Goal: Task Accomplishment & Management: Use online tool/utility

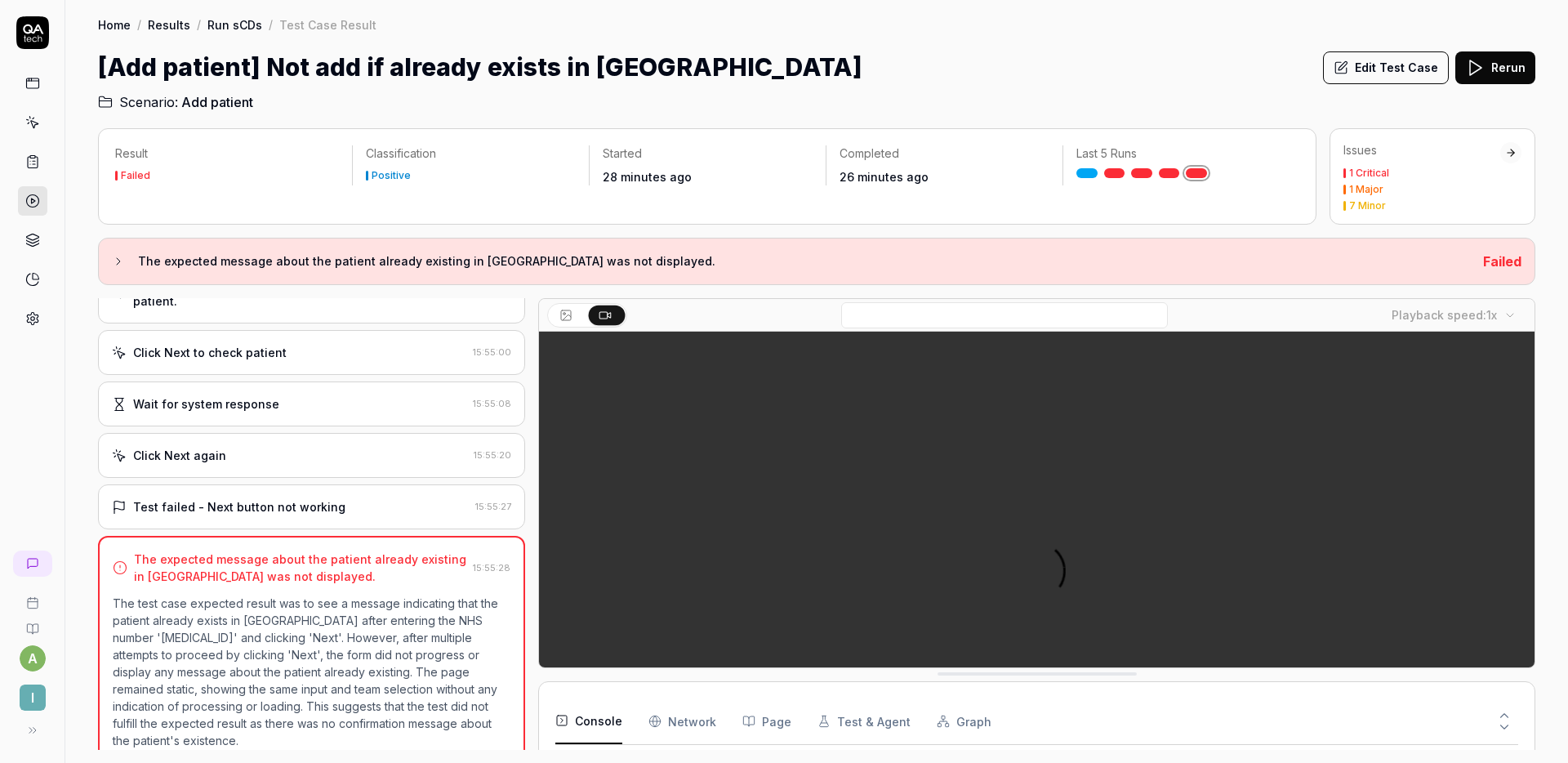
scroll to position [247, 0]
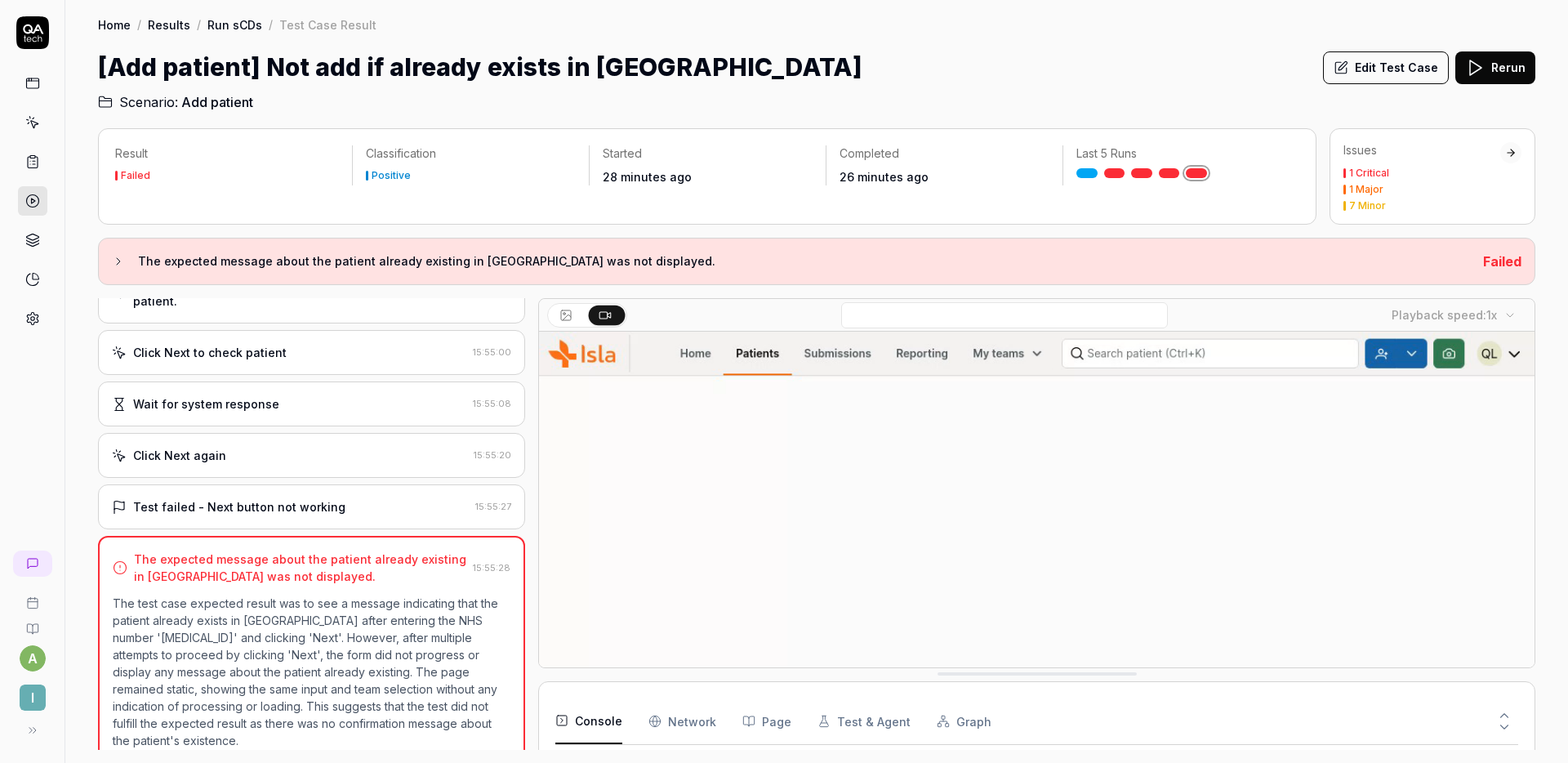
click at [725, 35] on div "Home / Results / Run sCDs / Test Case Result Home / Results / Run sCDs / Test C…" at bounding box center [816, 55] width 1503 height 112
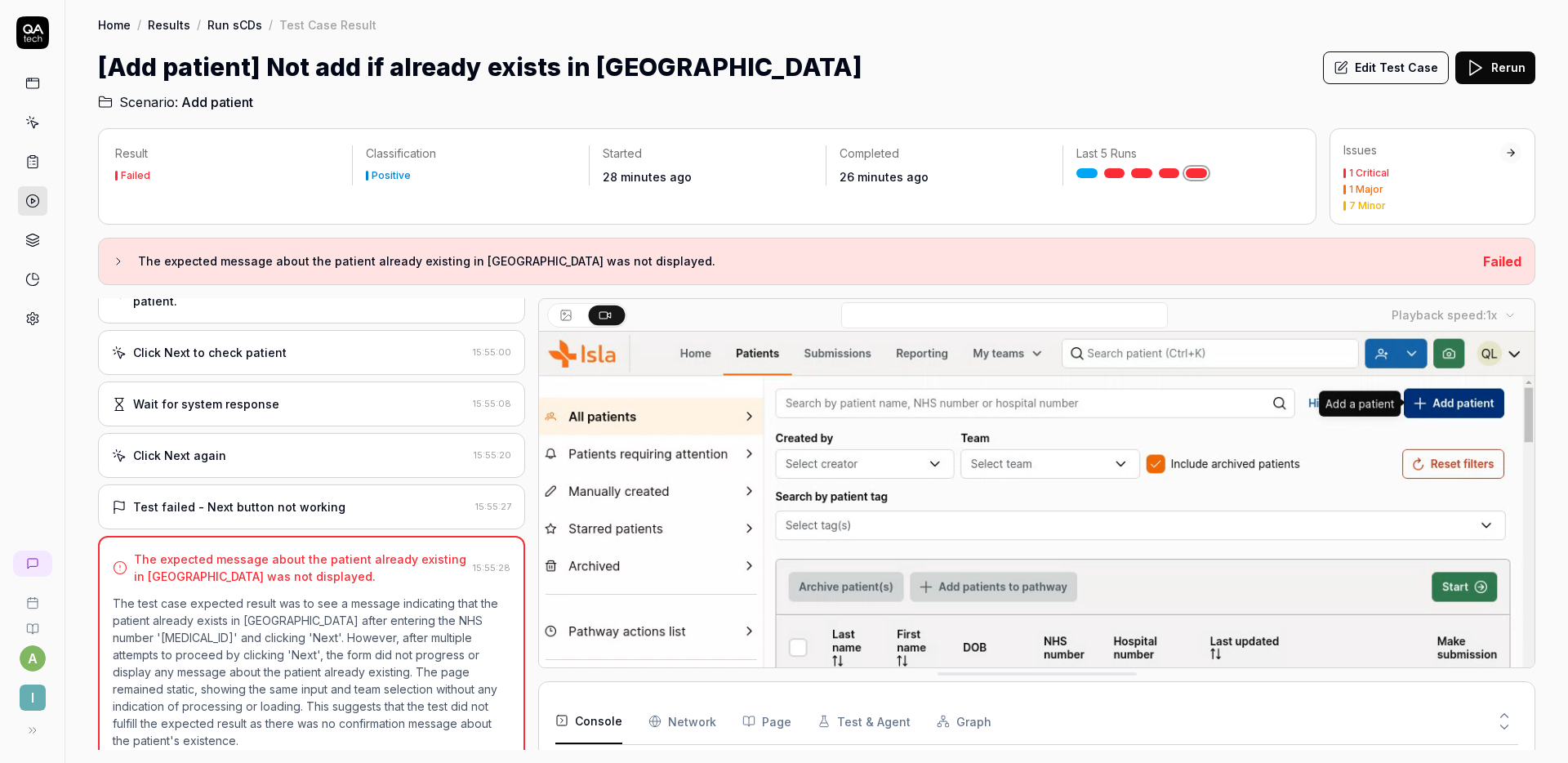
click at [308, 447] on div "Click Next again" at bounding box center [289, 455] width 355 height 17
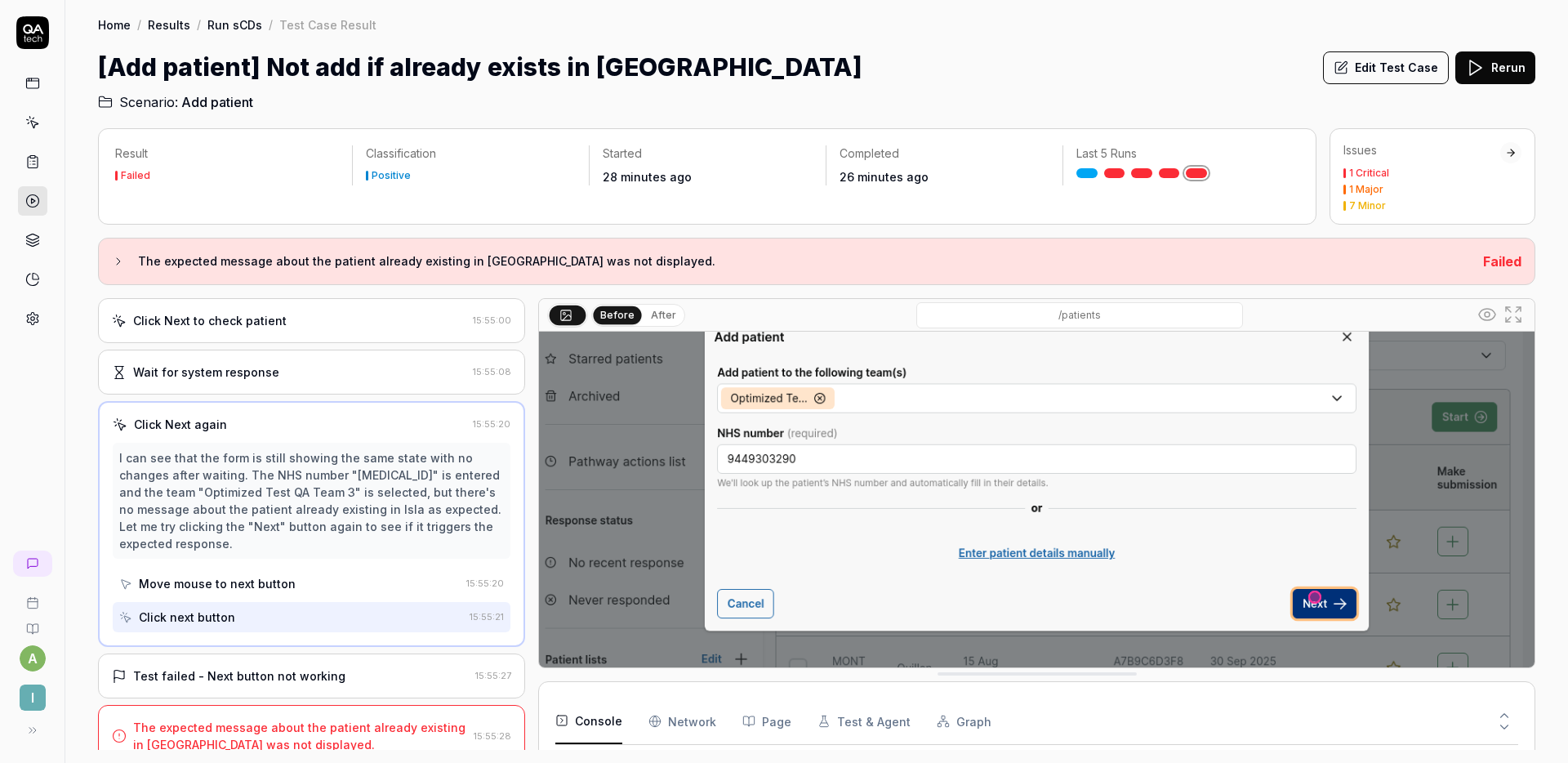
scroll to position [168, 0]
click at [292, 668] on div "Test failed - Next button not working" at bounding box center [239, 676] width 212 height 17
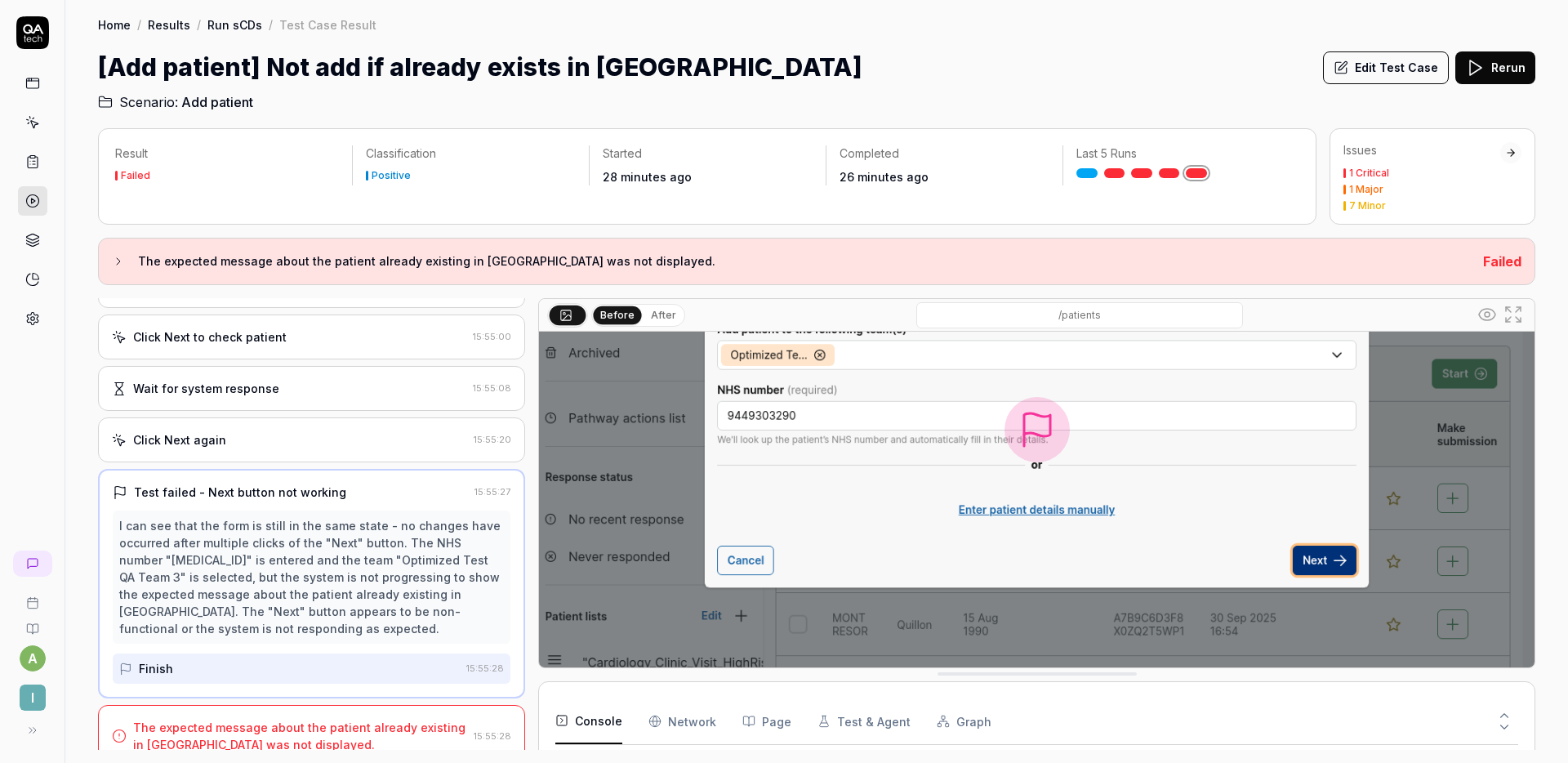
scroll to position [156, 0]
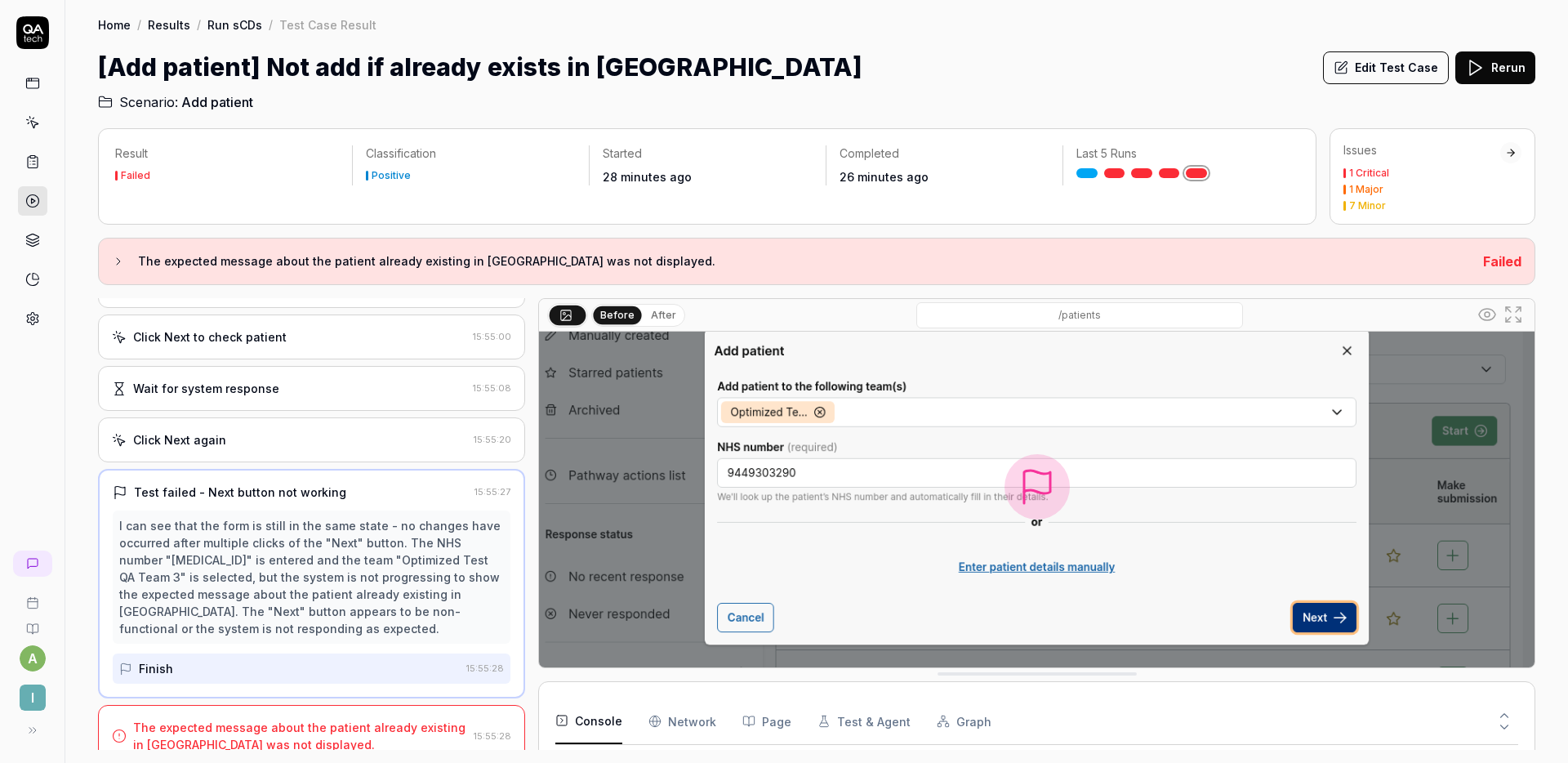
click at [315, 729] on div "The expected message about the patient already existing in Isla was not display…" at bounding box center [300, 737] width 334 height 34
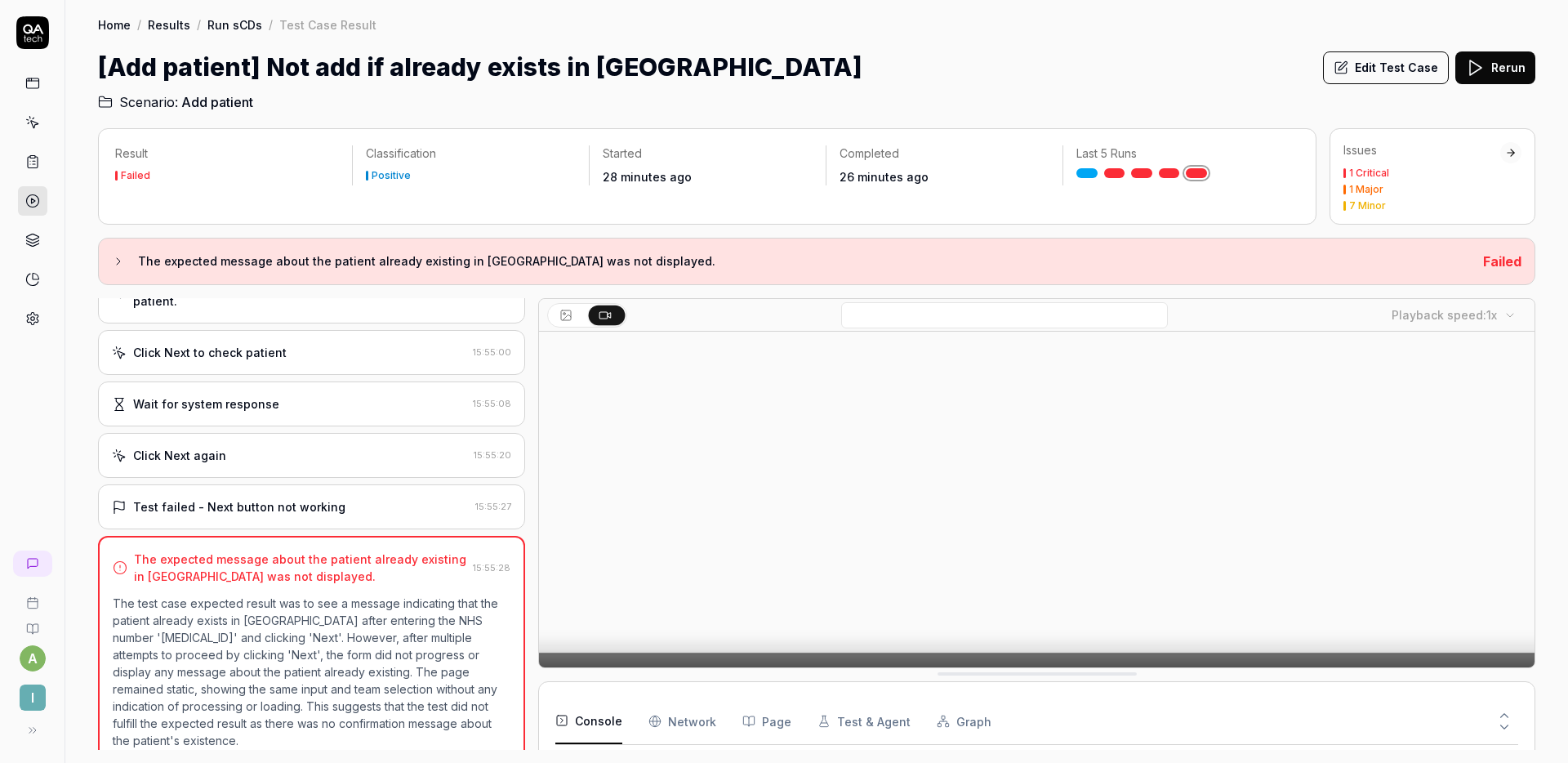
scroll to position [274, 0]
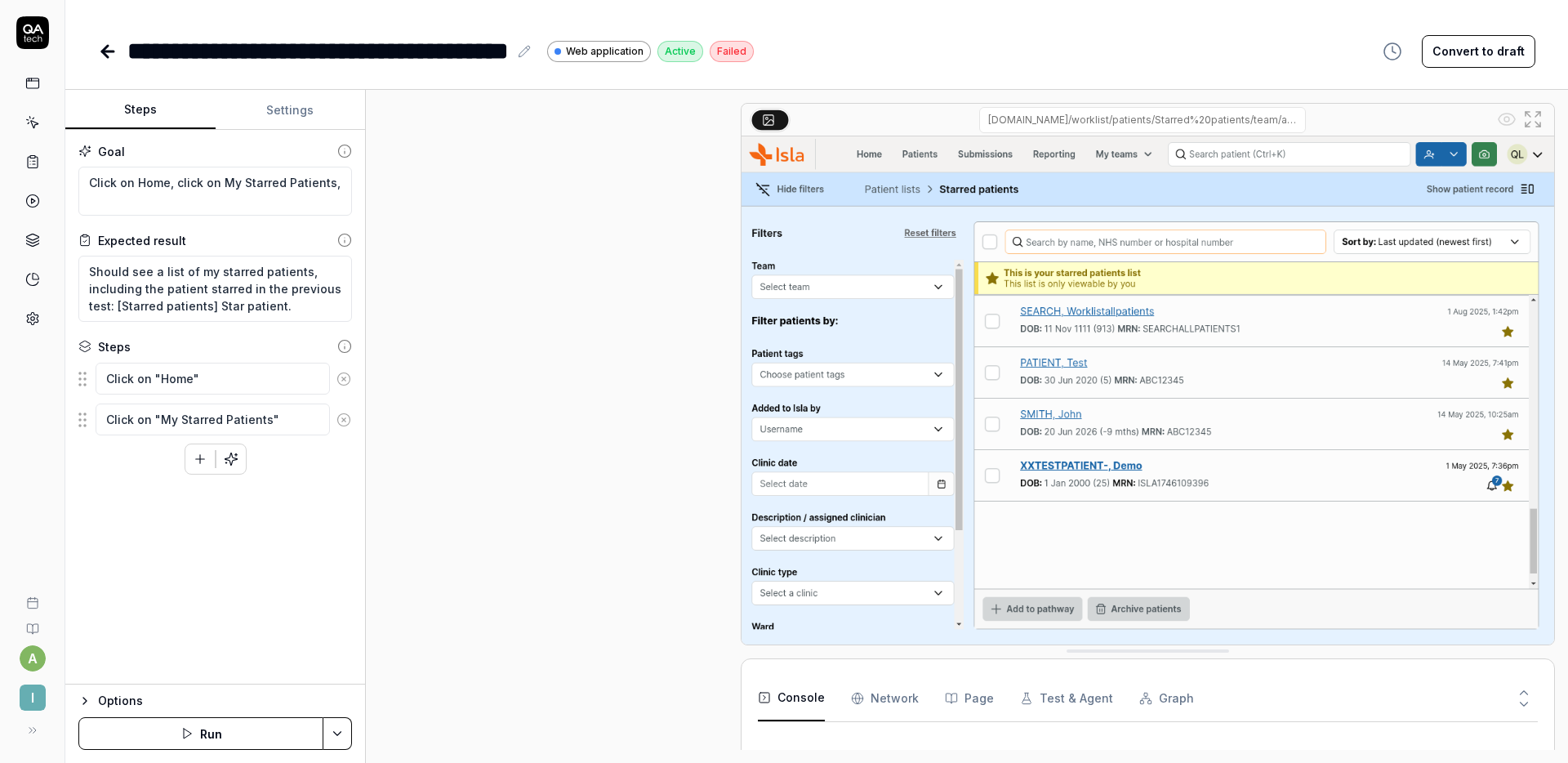
type textarea "*"
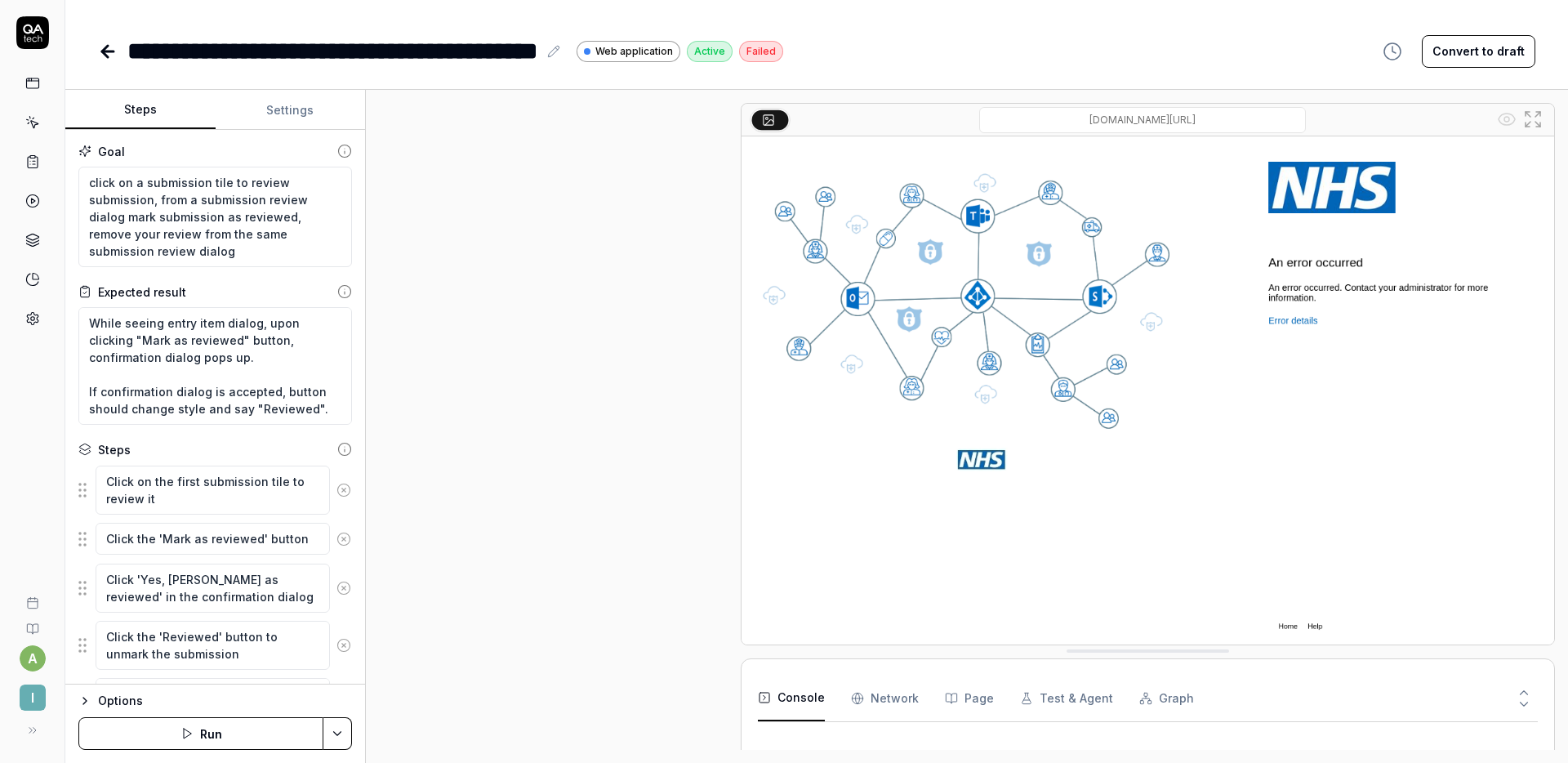
type textarea "*"
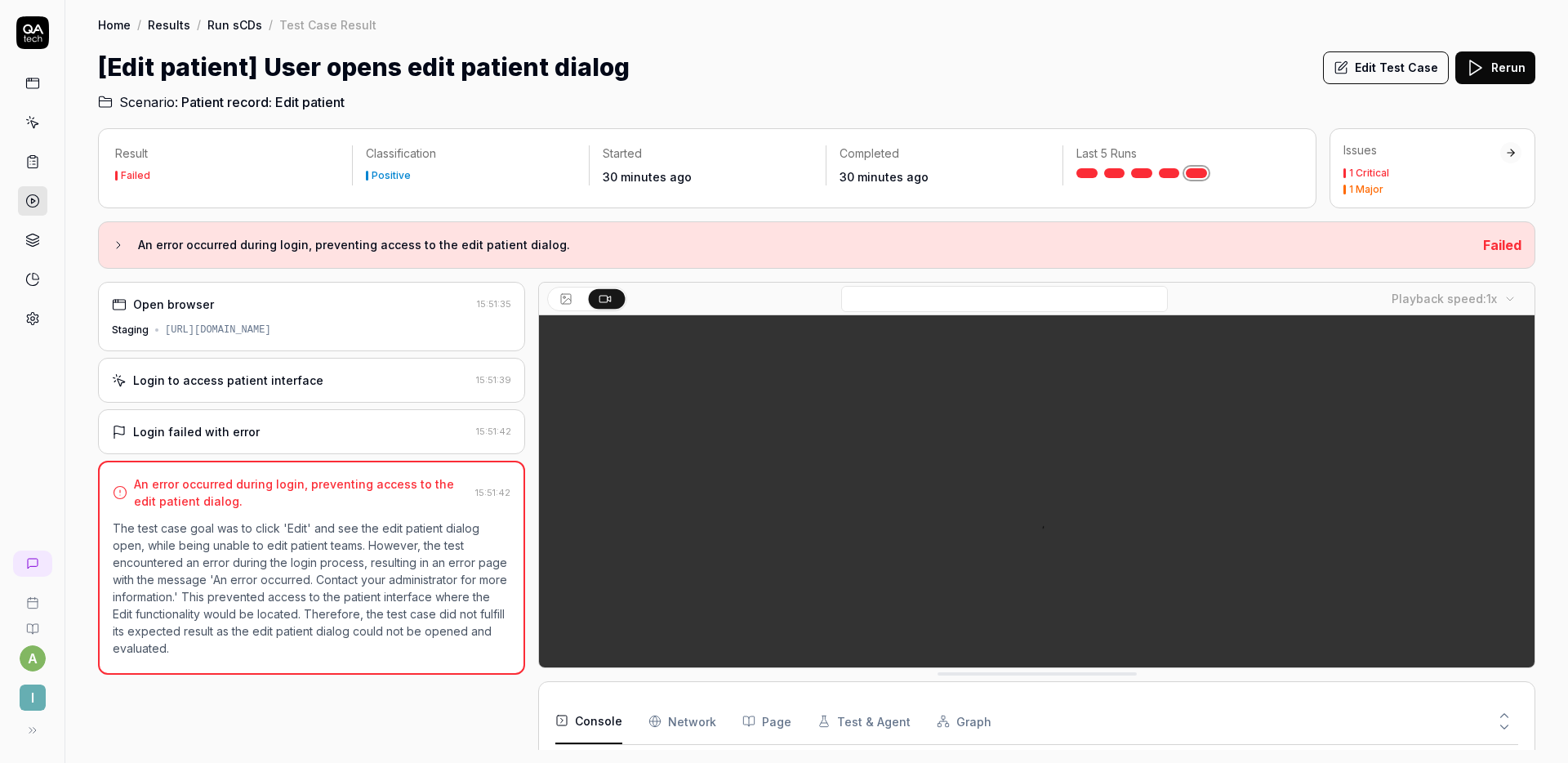
scroll to position [121, 0]
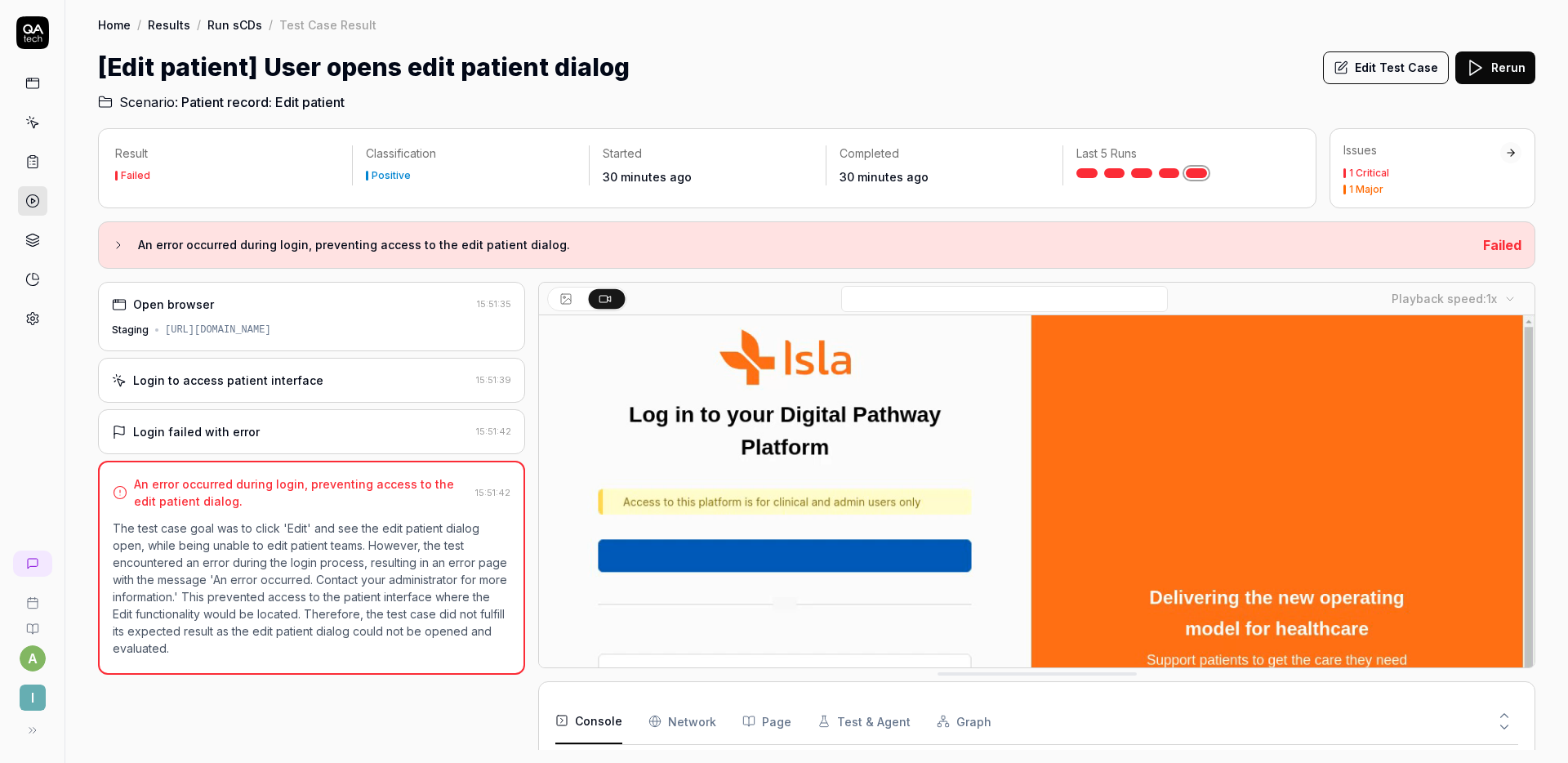
click at [359, 426] on div "Login failed with error" at bounding box center [290, 432] width 358 height 17
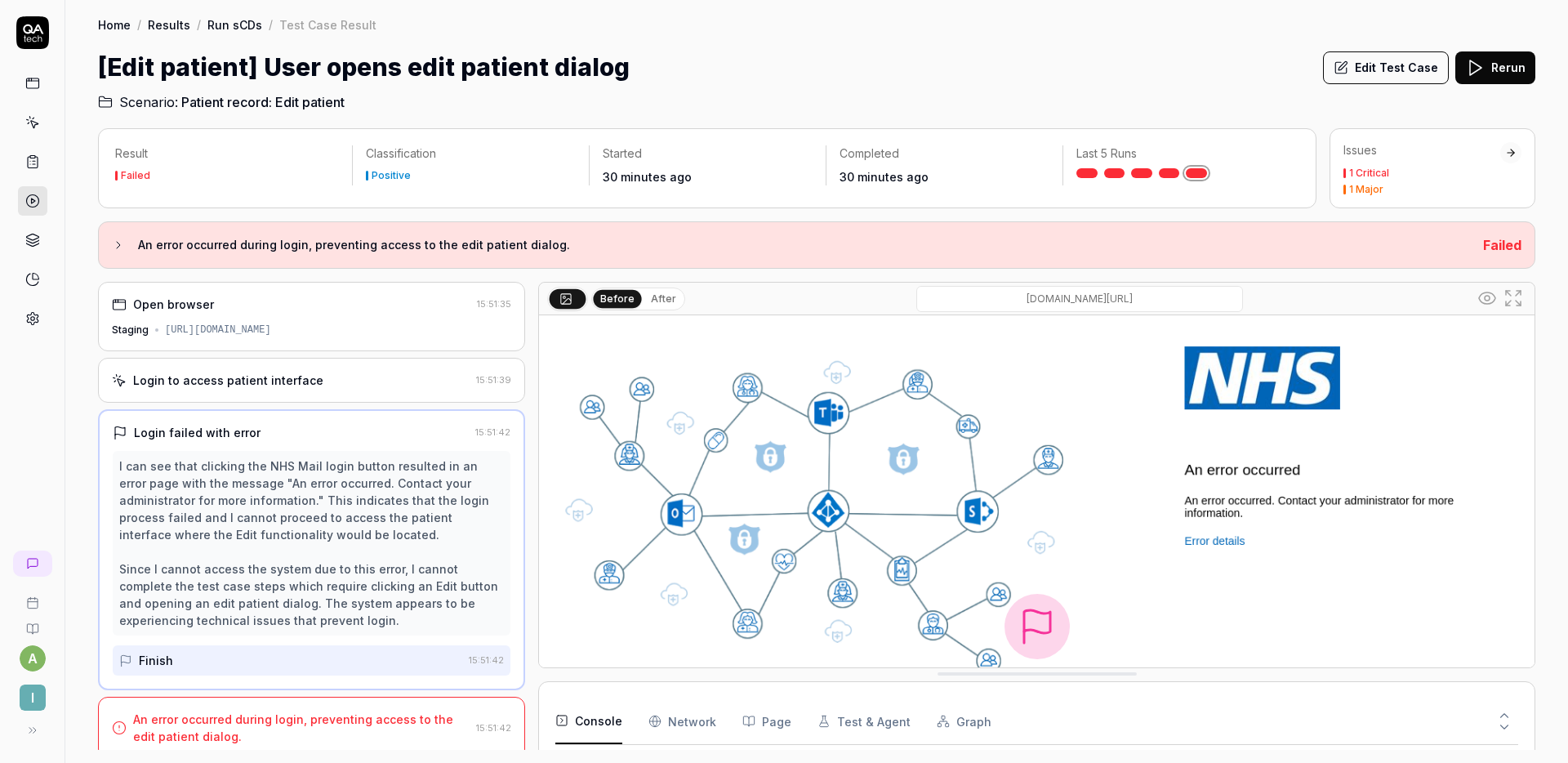
click at [365, 384] on div "Login to access patient interface" at bounding box center [290, 380] width 358 height 17
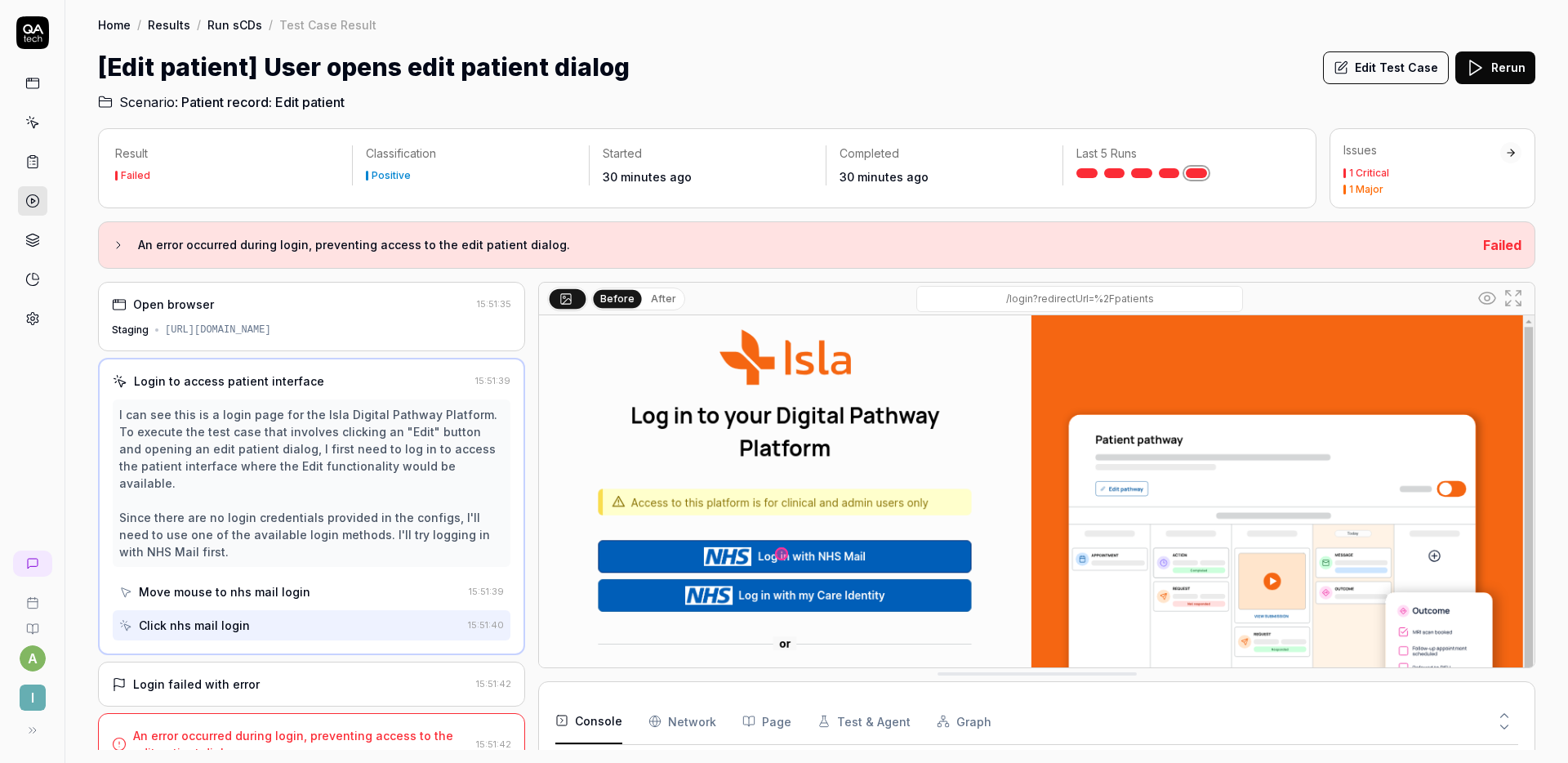
click at [1165, 174] on link at bounding box center [1169, 173] width 21 height 10
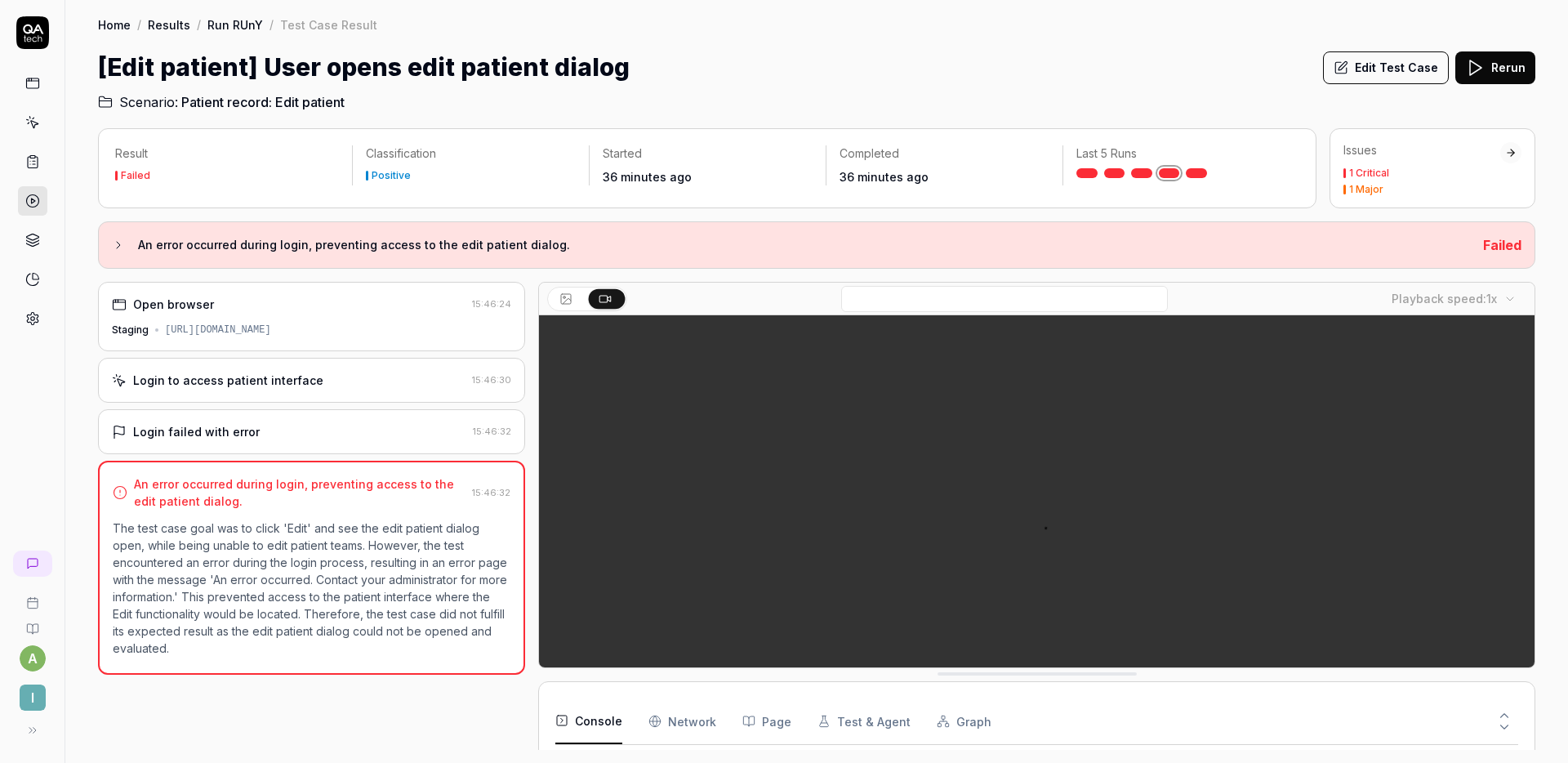
scroll to position [121, 0]
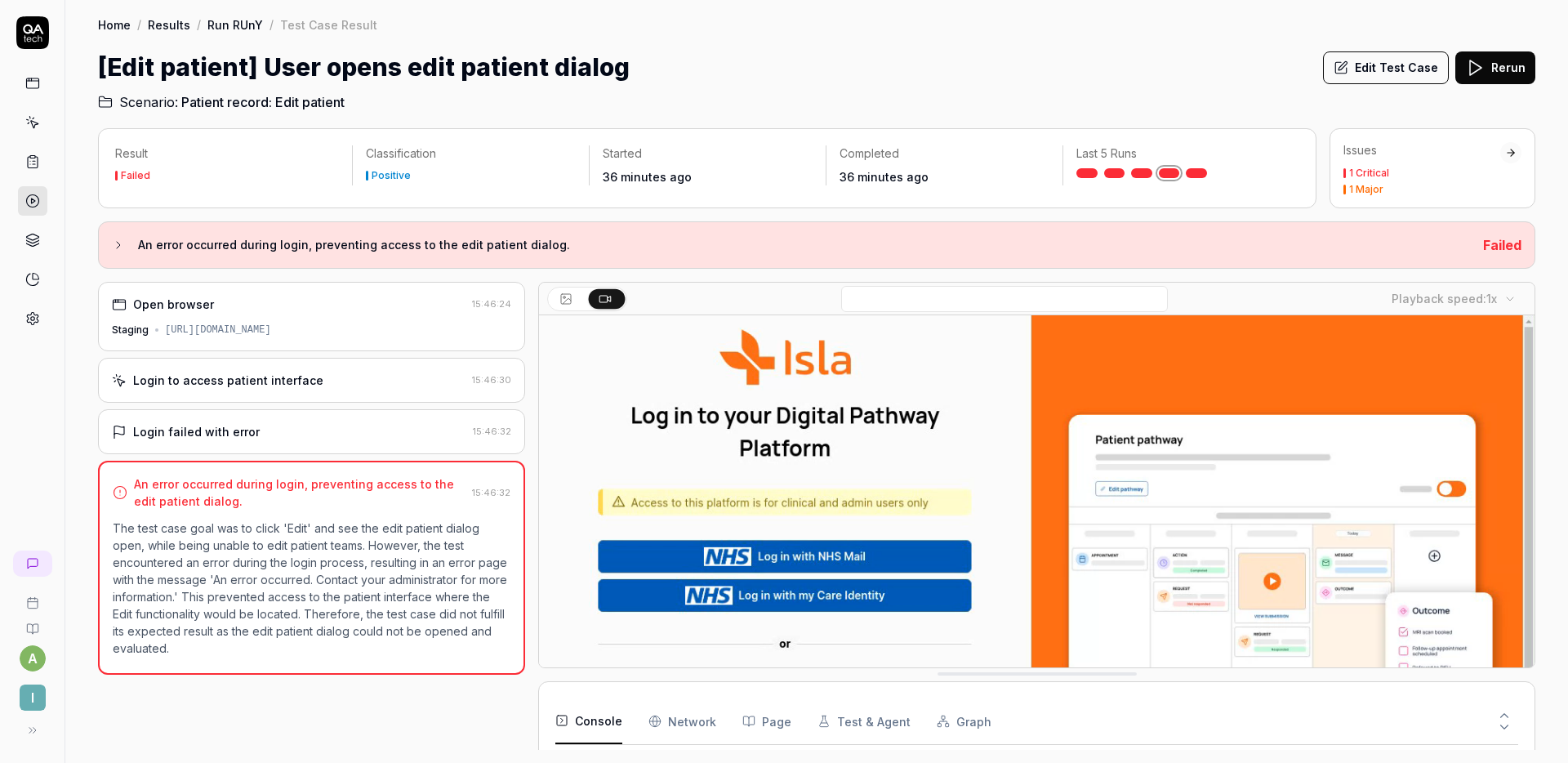
click at [1141, 170] on link at bounding box center [1142, 173] width 21 height 10
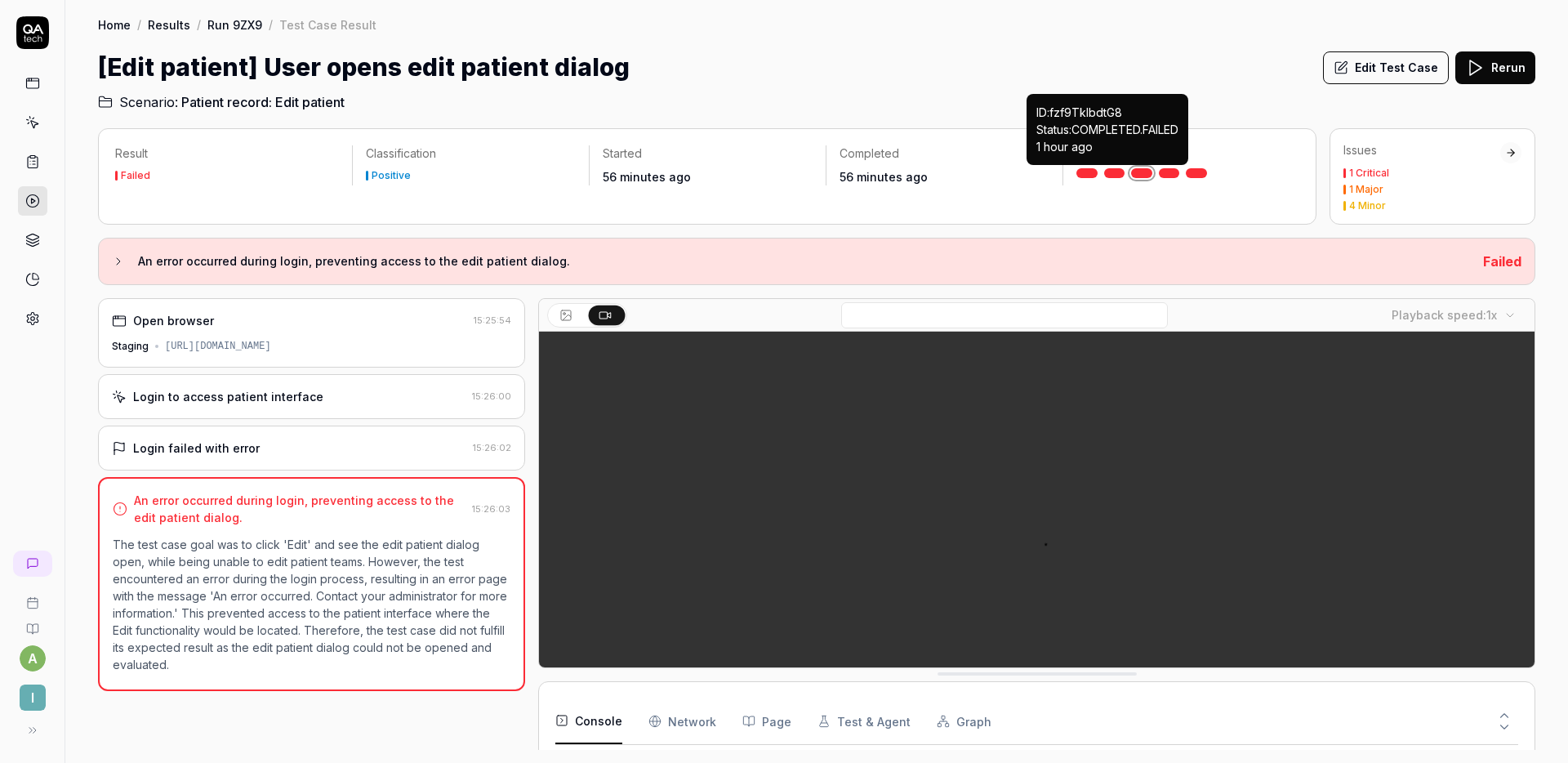
scroll to position [121, 0]
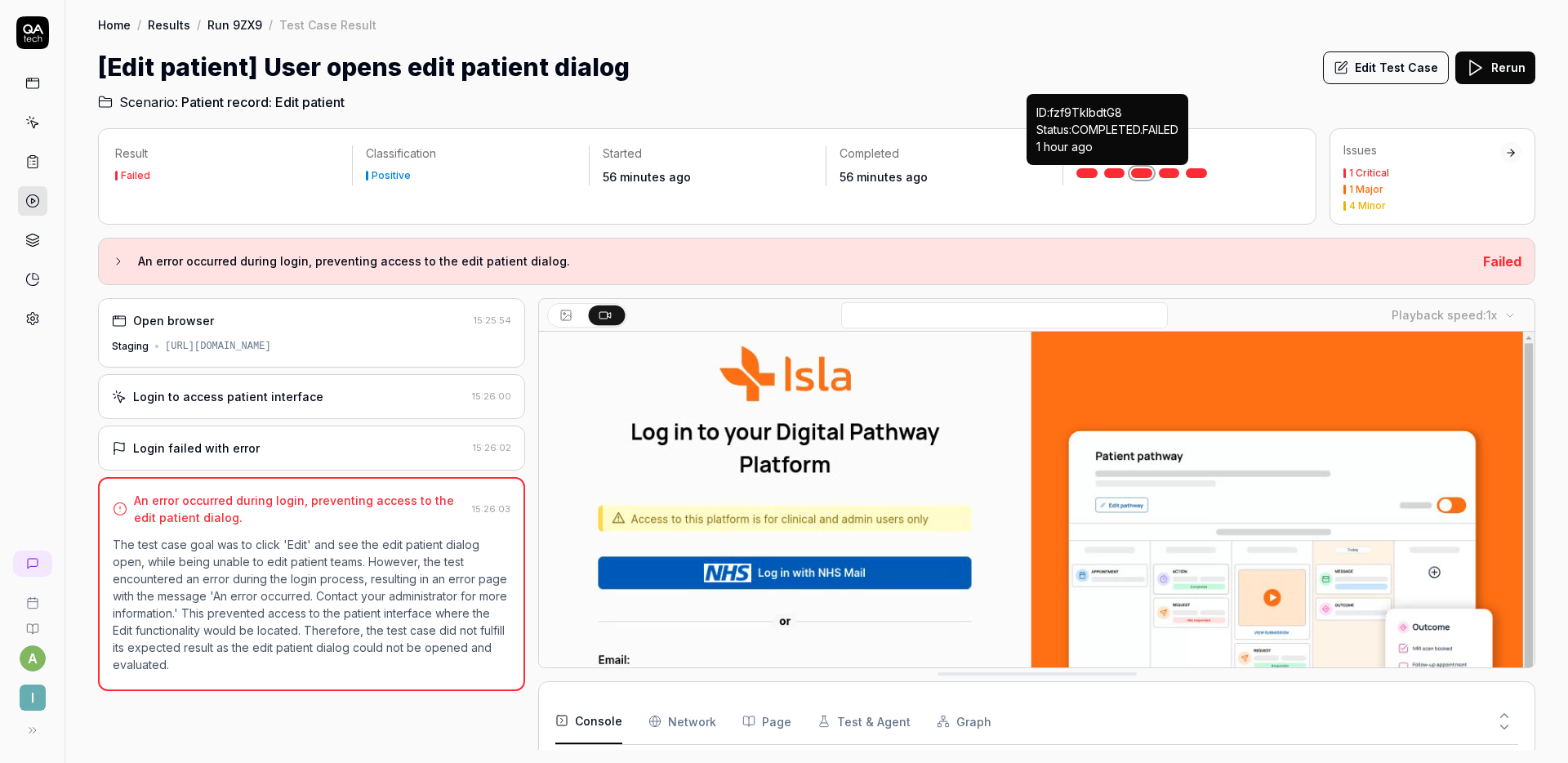
click at [1118, 171] on link at bounding box center [1115, 173] width 21 height 10
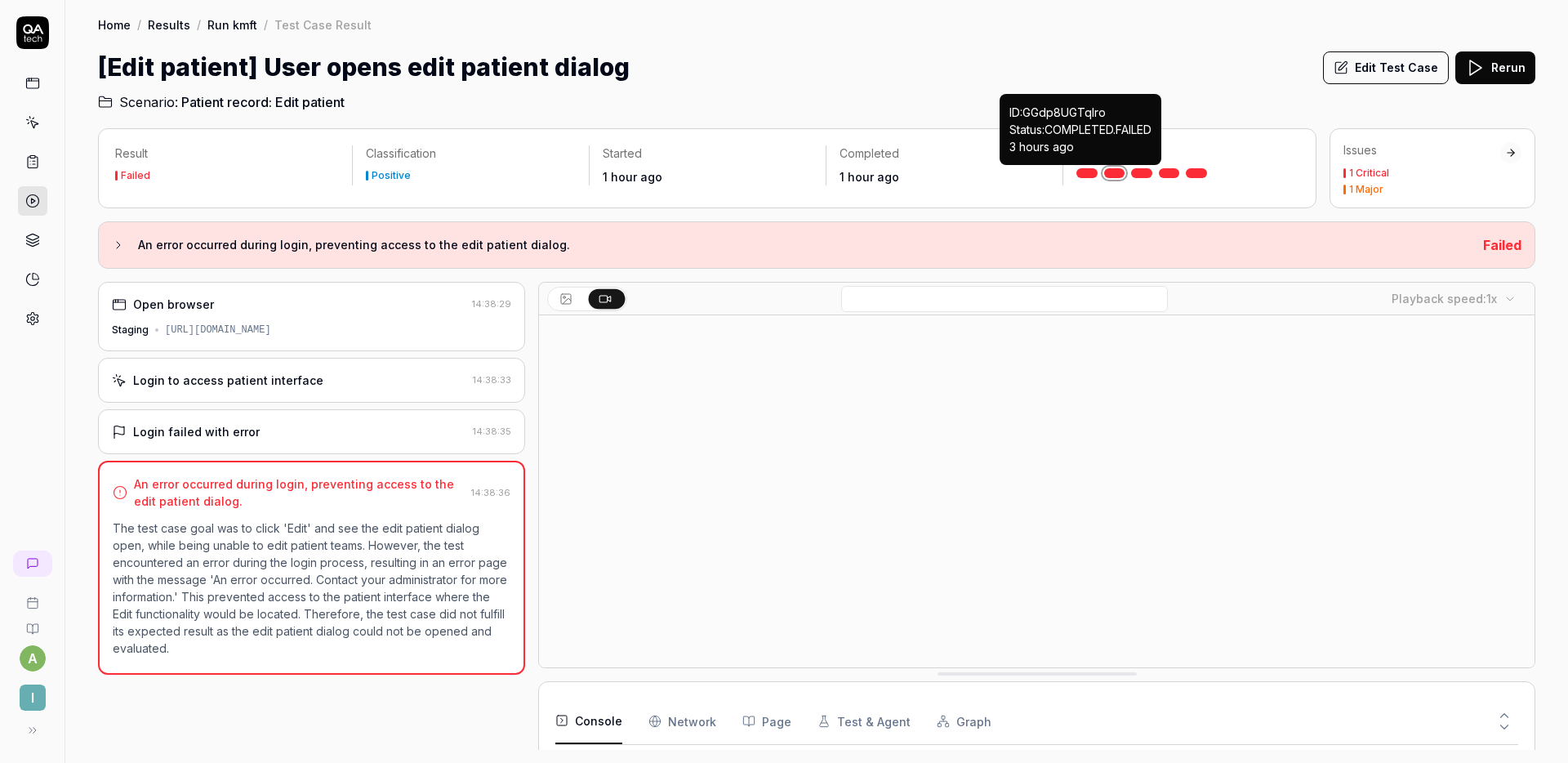
scroll to position [121, 0]
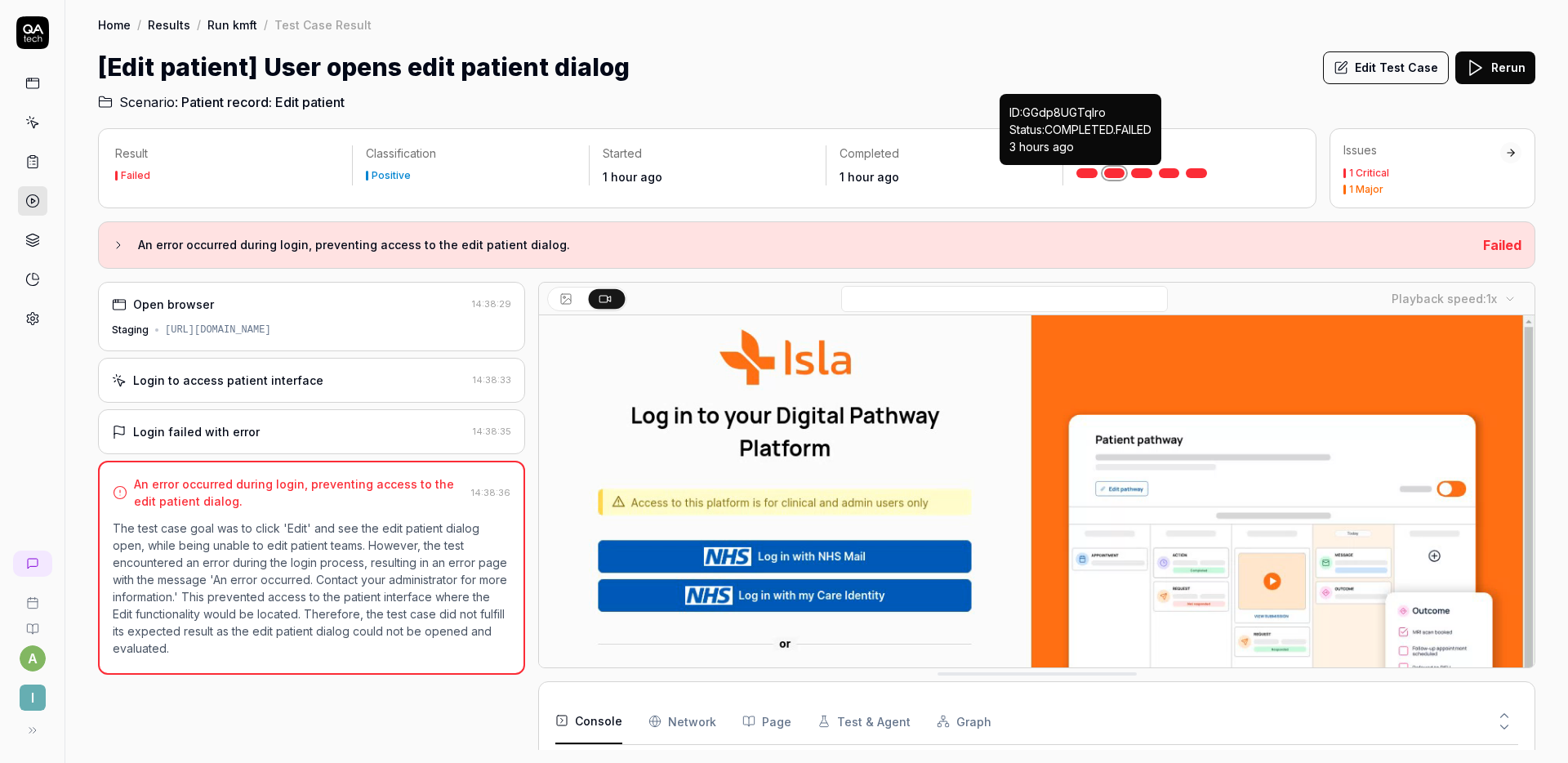
click at [1087, 172] on link at bounding box center [1086, 173] width 21 height 10
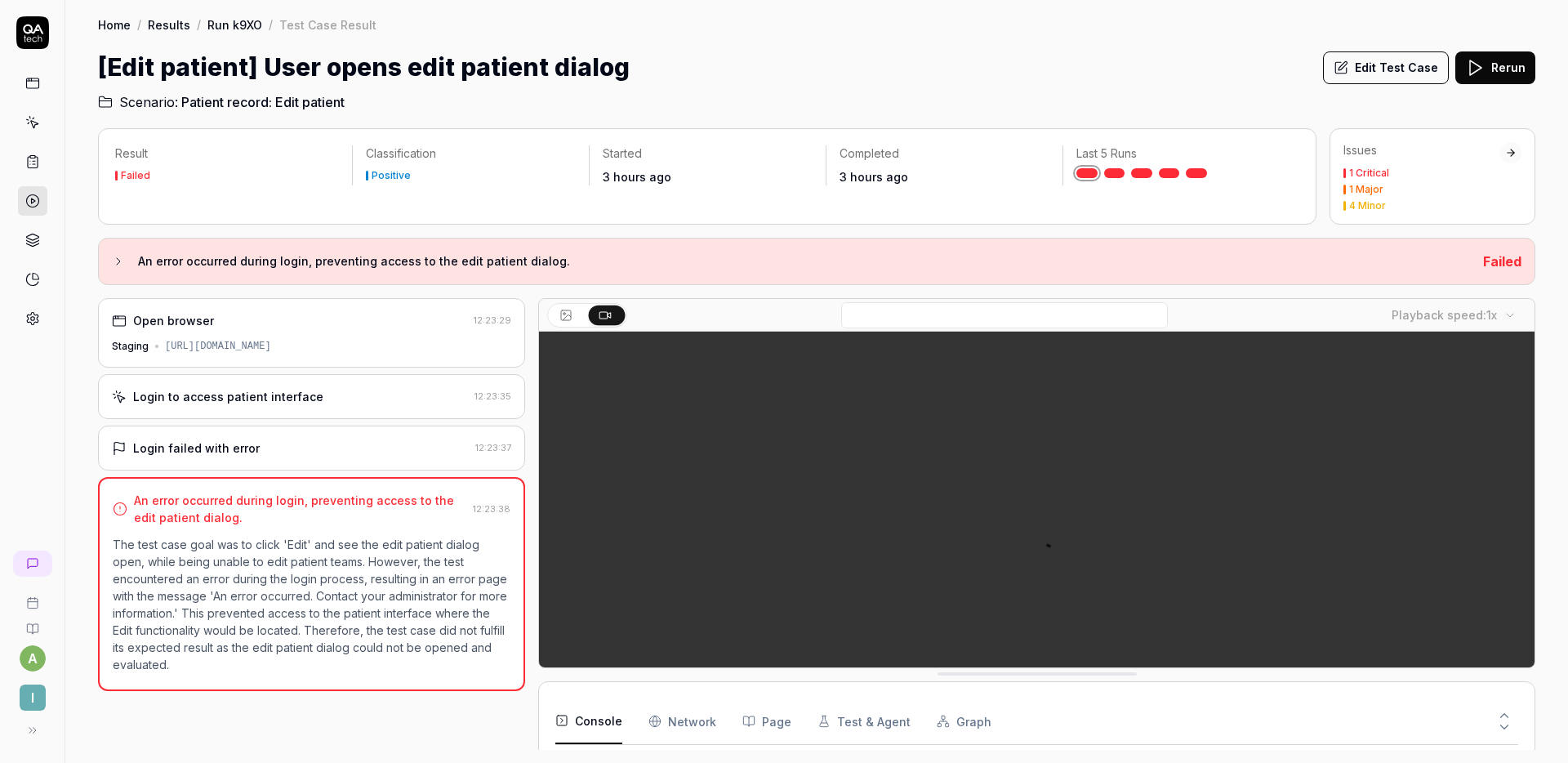
scroll to position [121, 0]
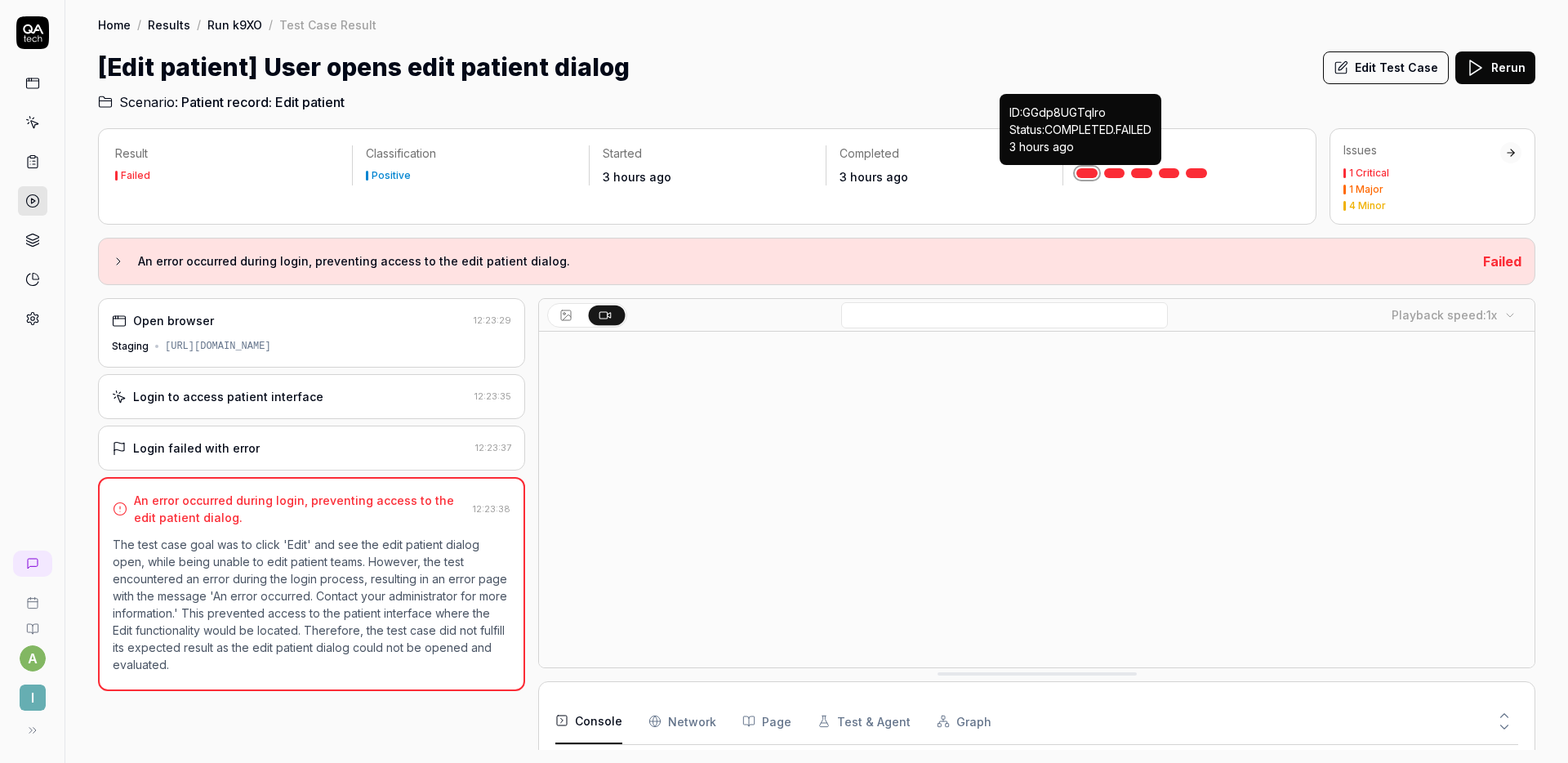
click at [1019, 108] on p "ID: GGdp8UGTqIro Status: COMPLETED . FAILED 3 hours ago" at bounding box center [1080, 129] width 142 height 52
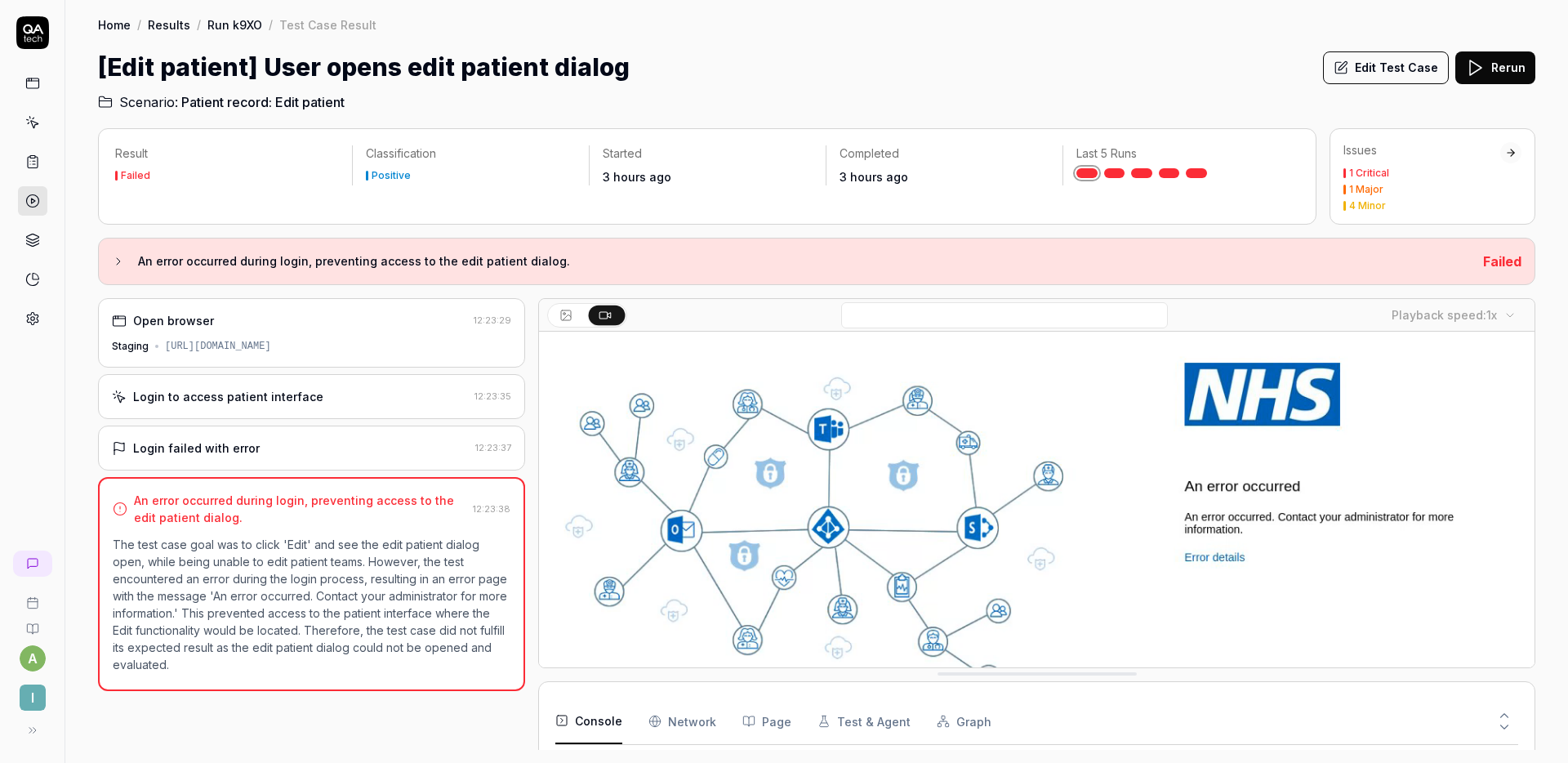
click at [917, 99] on h2 "Scenario: Patient record: Edit patient" at bounding box center [816, 99] width 1437 height 26
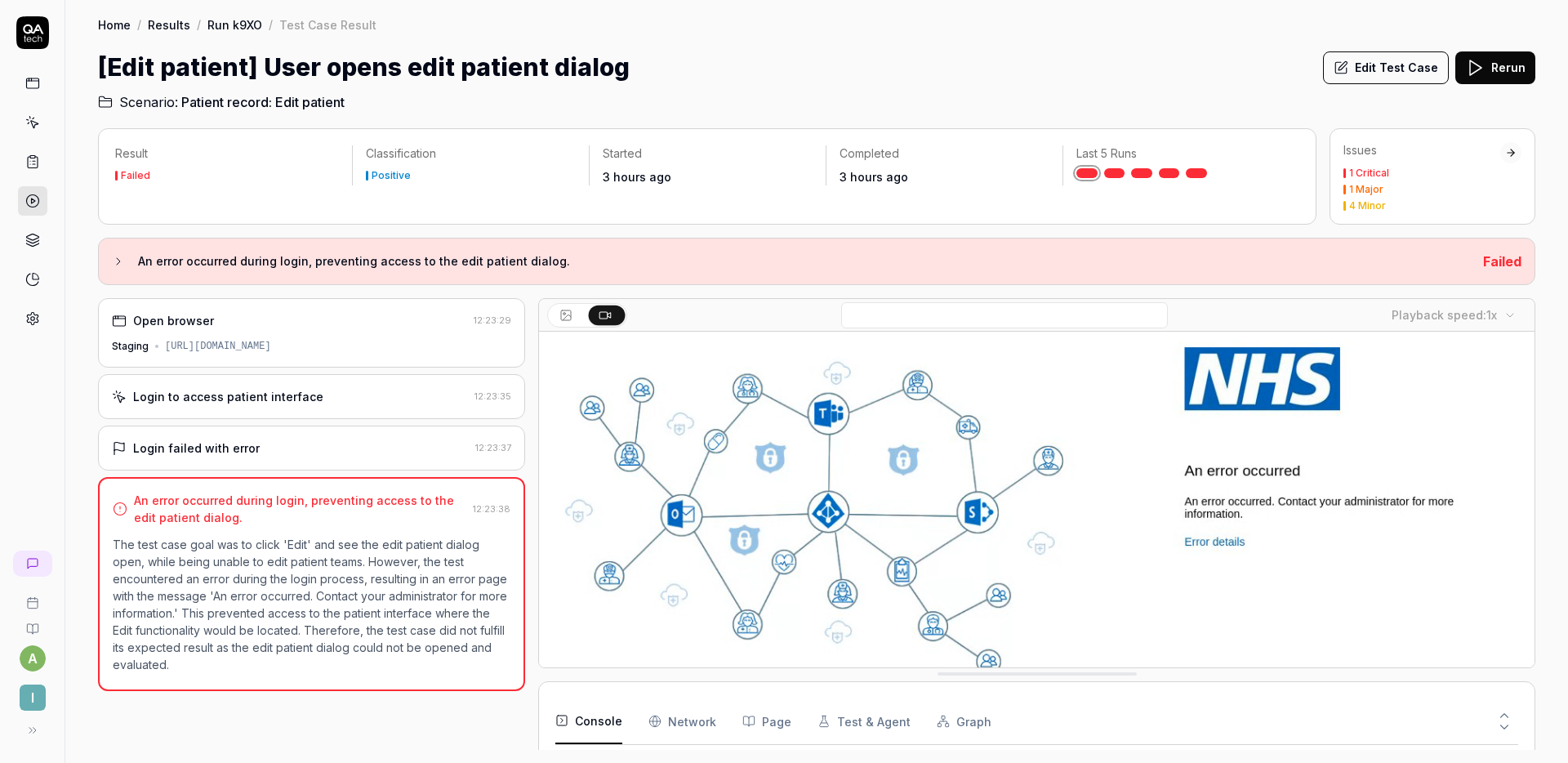
scroll to position [0, 0]
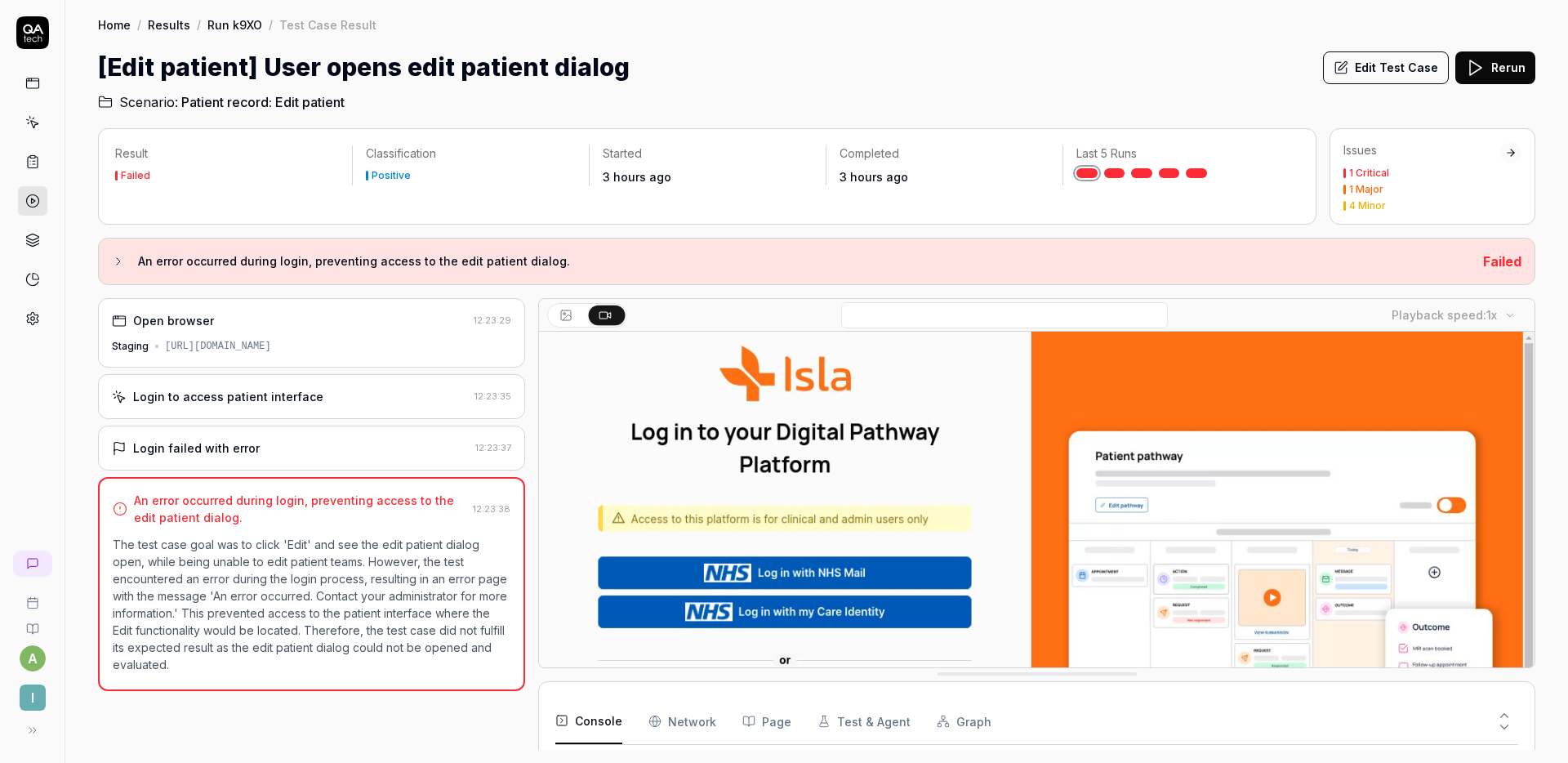
click at [852, 62] on div "[Edit patient] User opens edit patient dialog Edit Test Case Rerun" at bounding box center [816, 67] width 1437 height 37
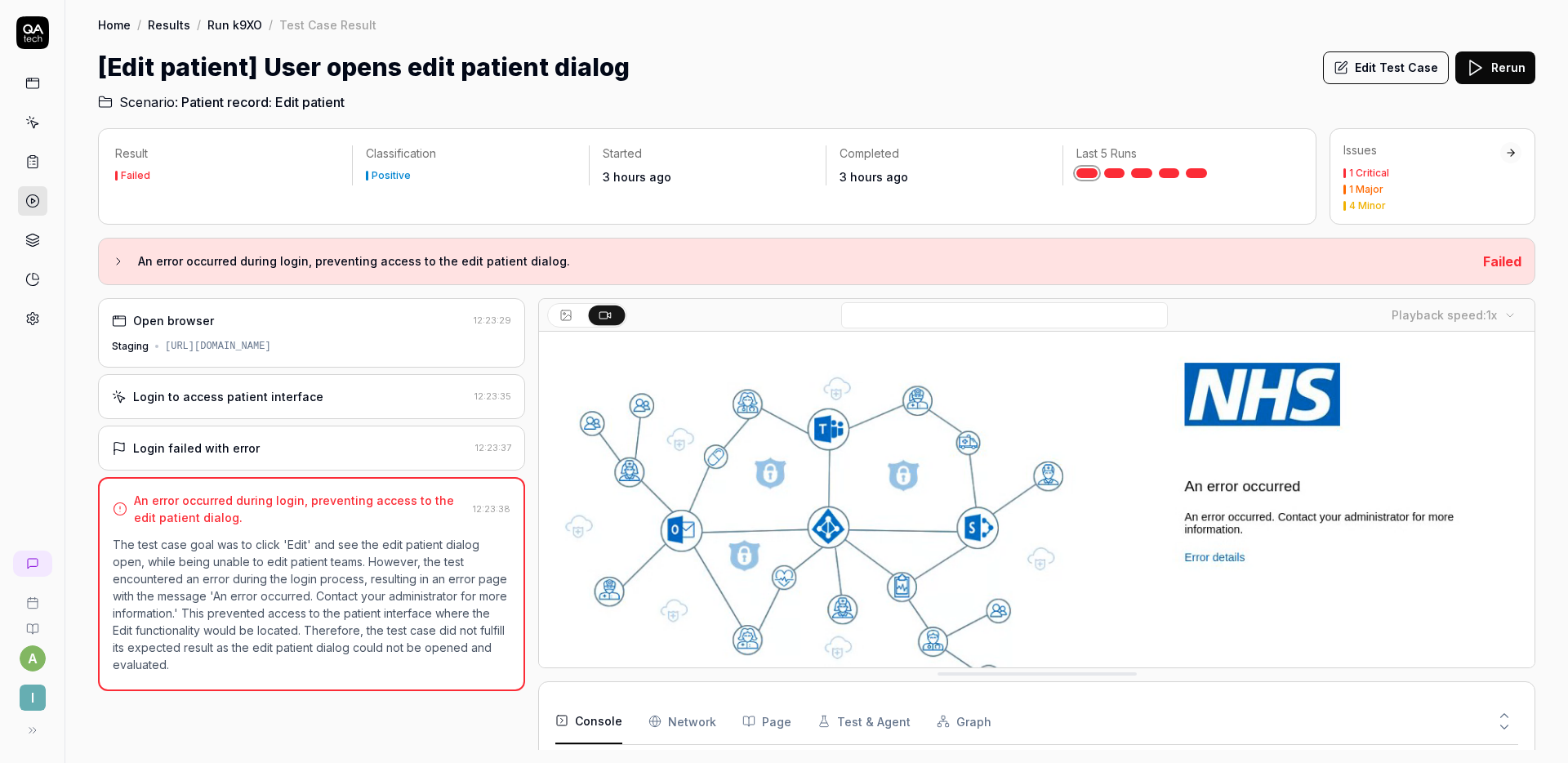
click at [852, 62] on div "[Edit patient] User opens edit patient dialog Edit Test Case Rerun" at bounding box center [816, 67] width 1437 height 37
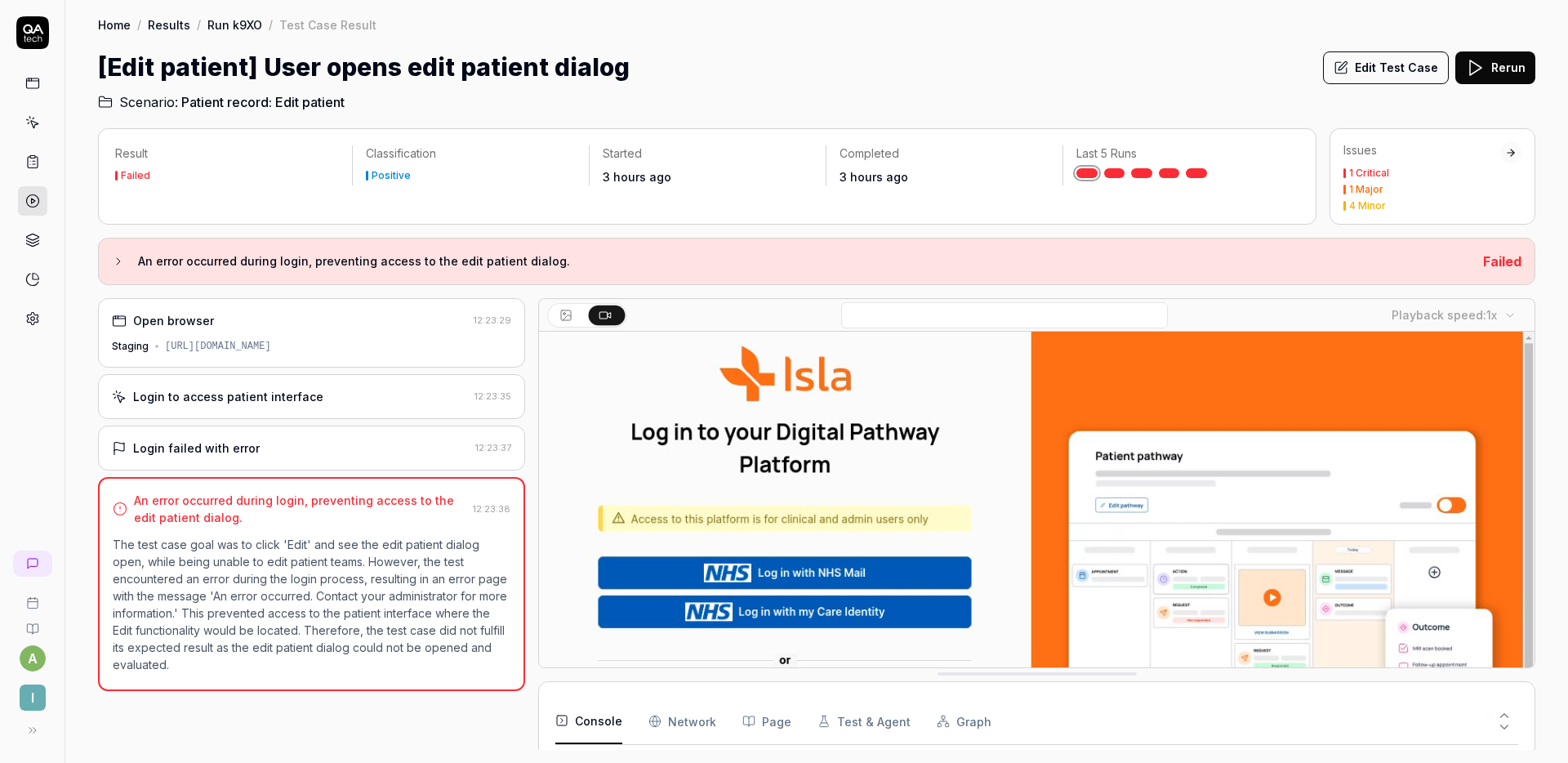
click at [1064, 80] on div "[Edit patient] User opens edit patient dialog Edit Test Case Rerun" at bounding box center [816, 67] width 1437 height 37
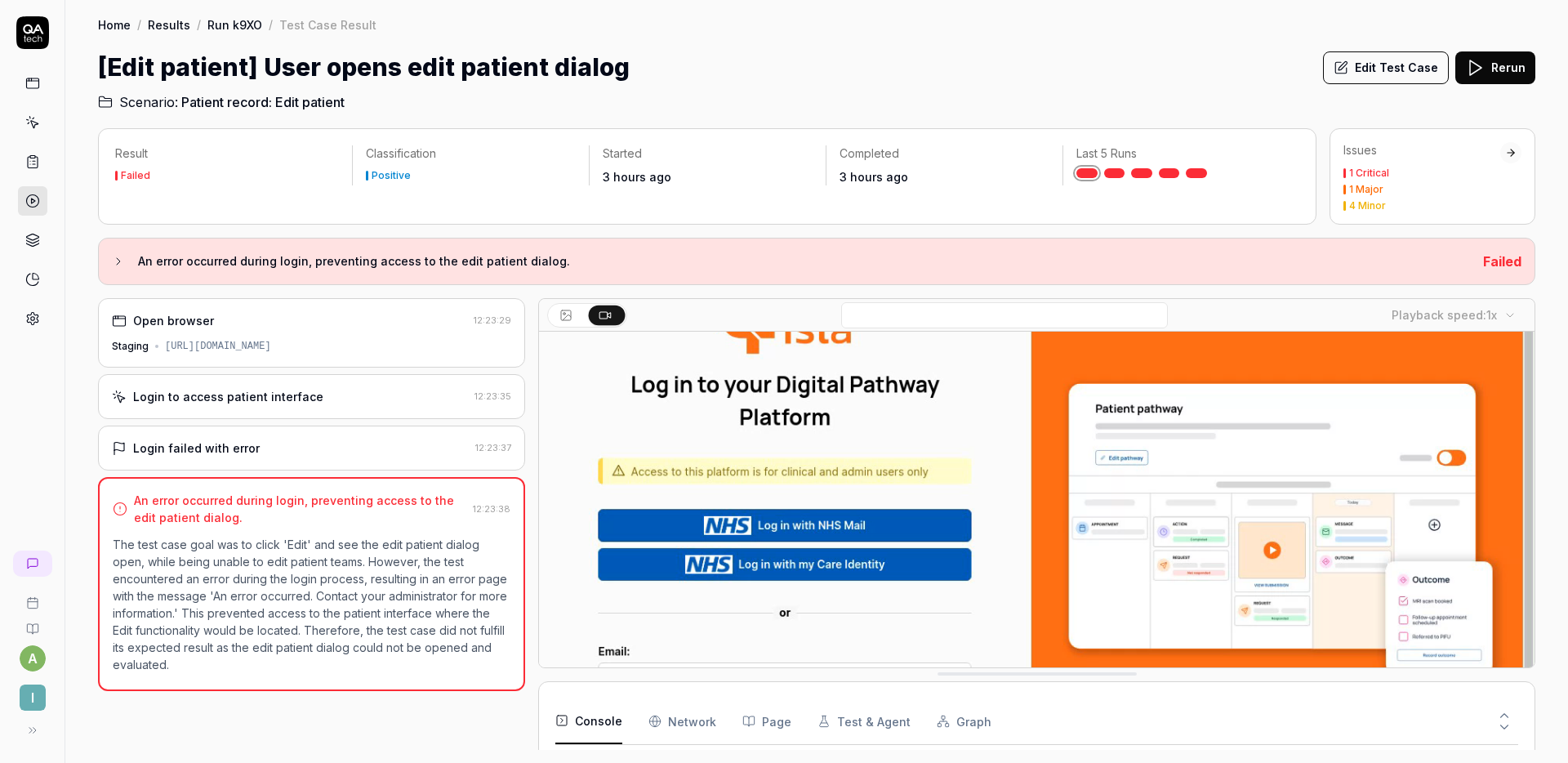
scroll to position [44, 0]
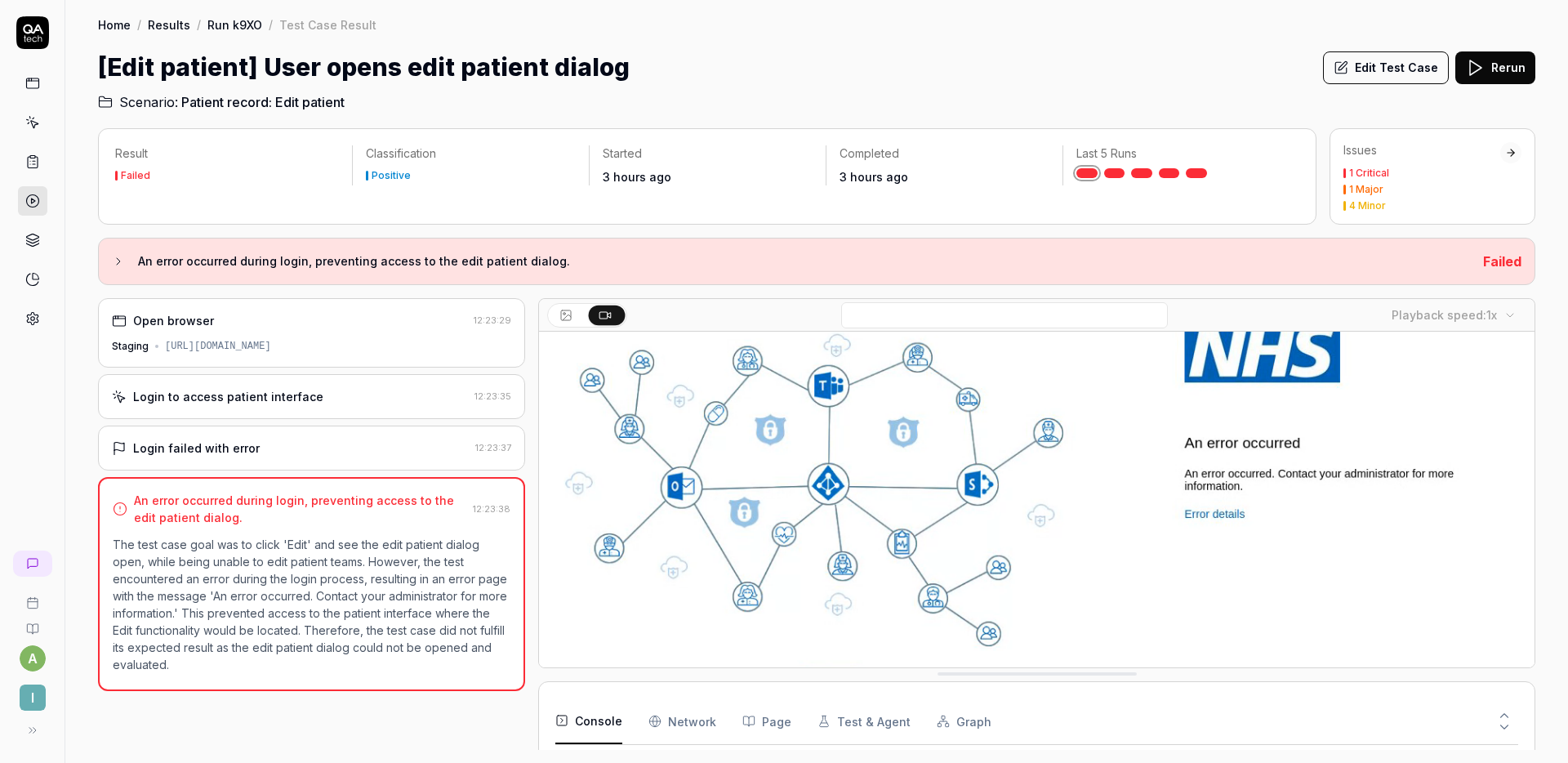
click at [423, 398] on div "Login to access patient interface" at bounding box center [289, 396] width 356 height 17
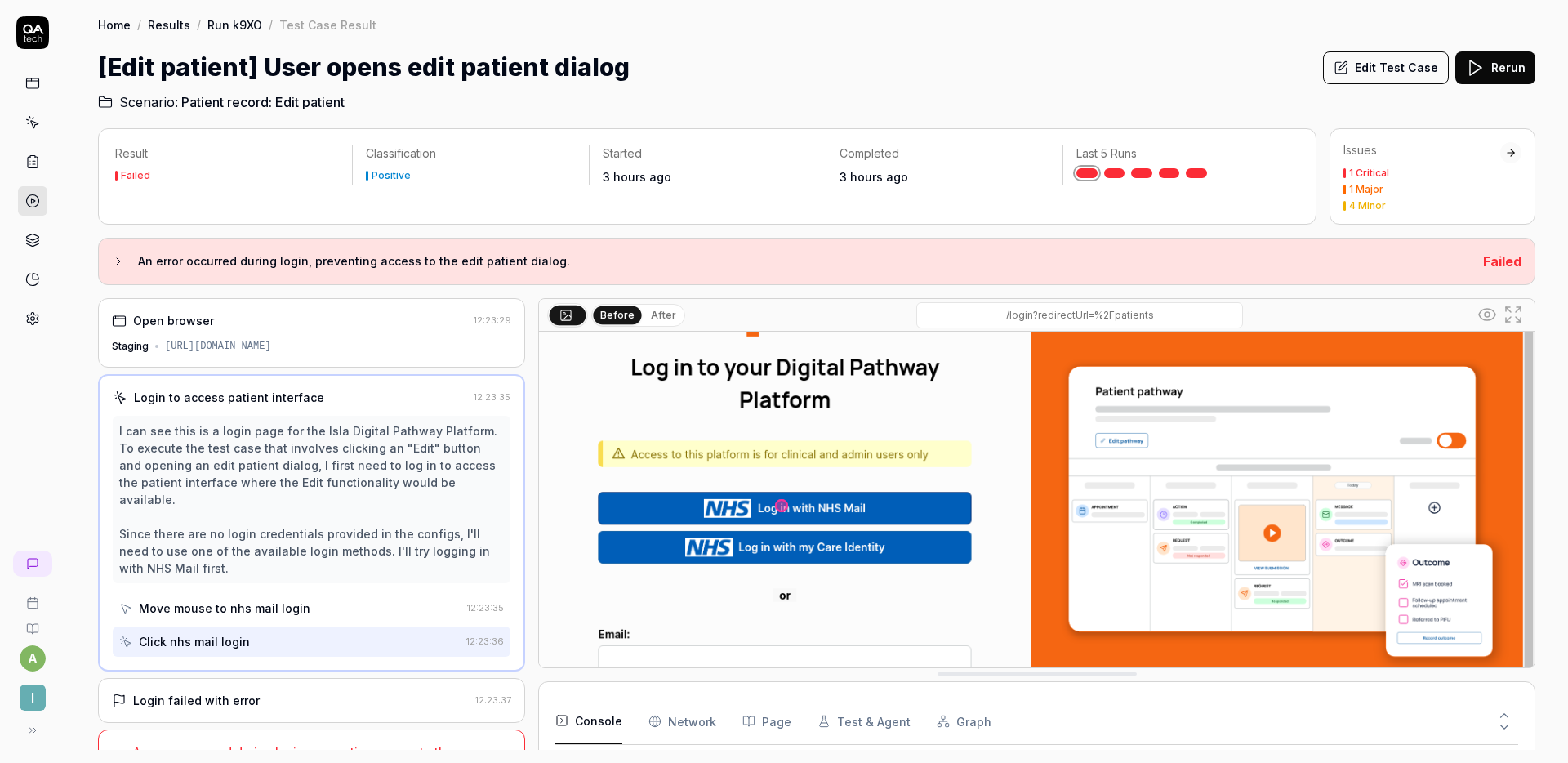
scroll to position [24, 0]
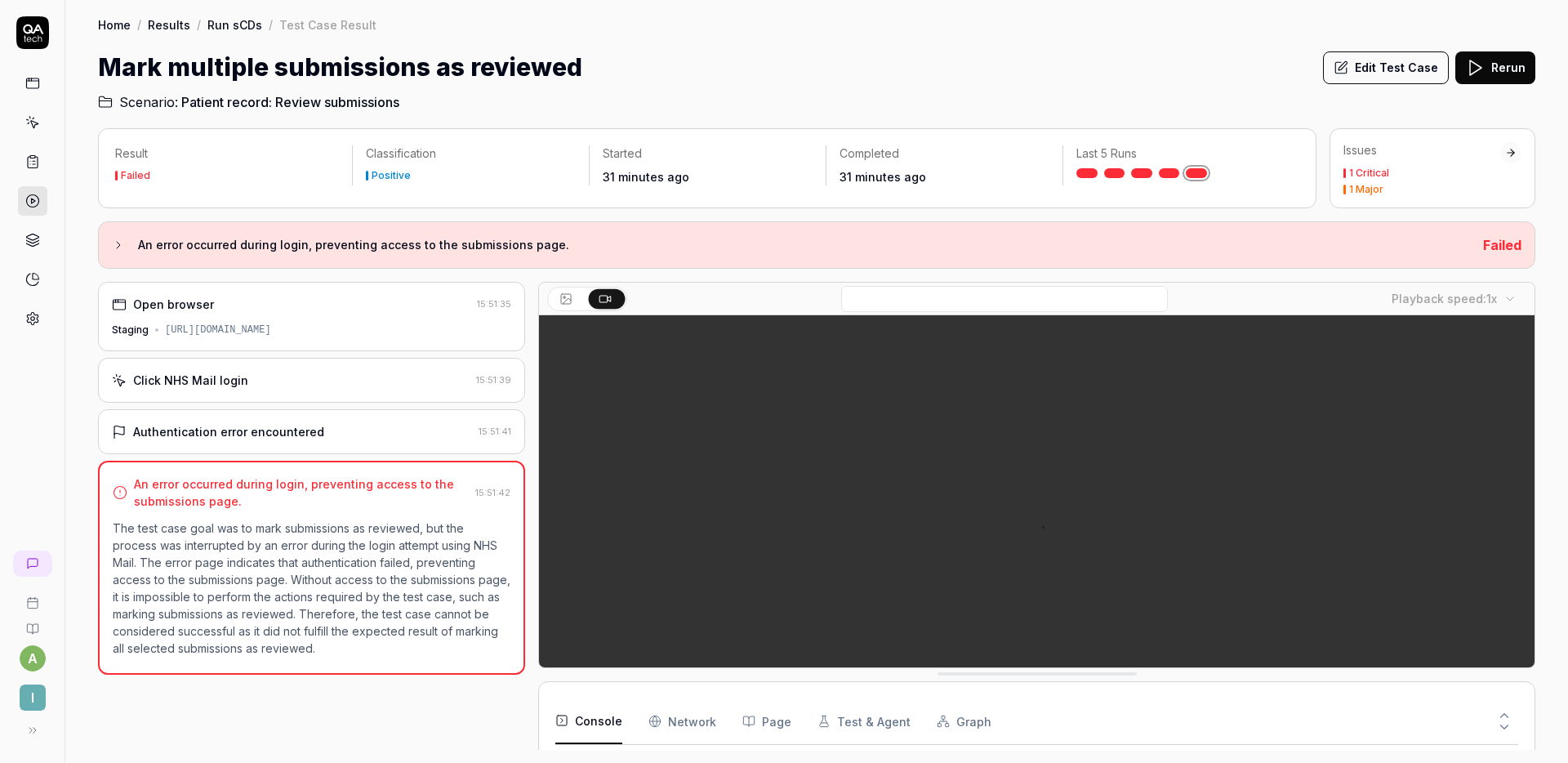
scroll to position [121, 0]
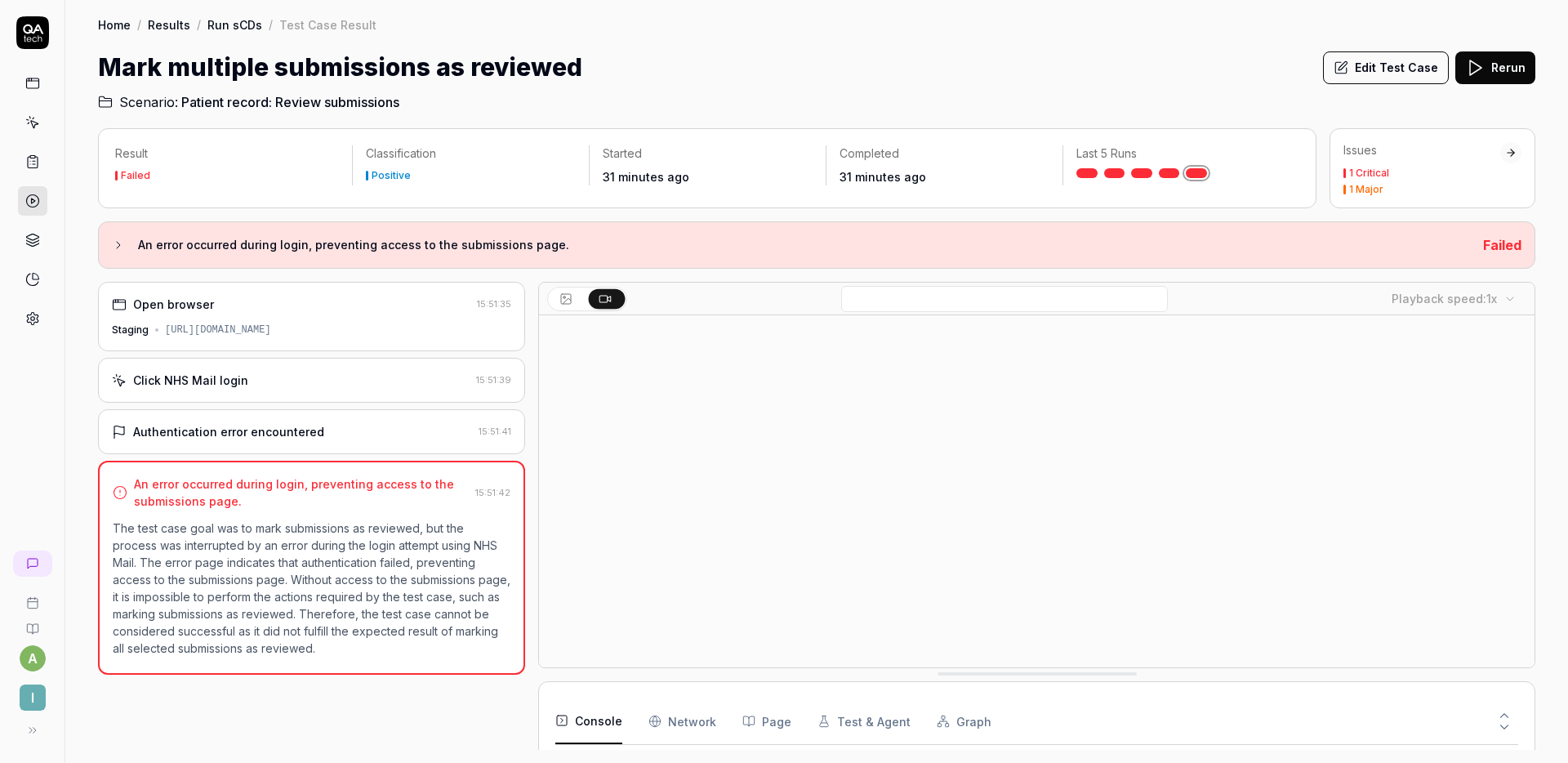
click at [344, 385] on div "Click NHS Mail login" at bounding box center [290, 380] width 358 height 17
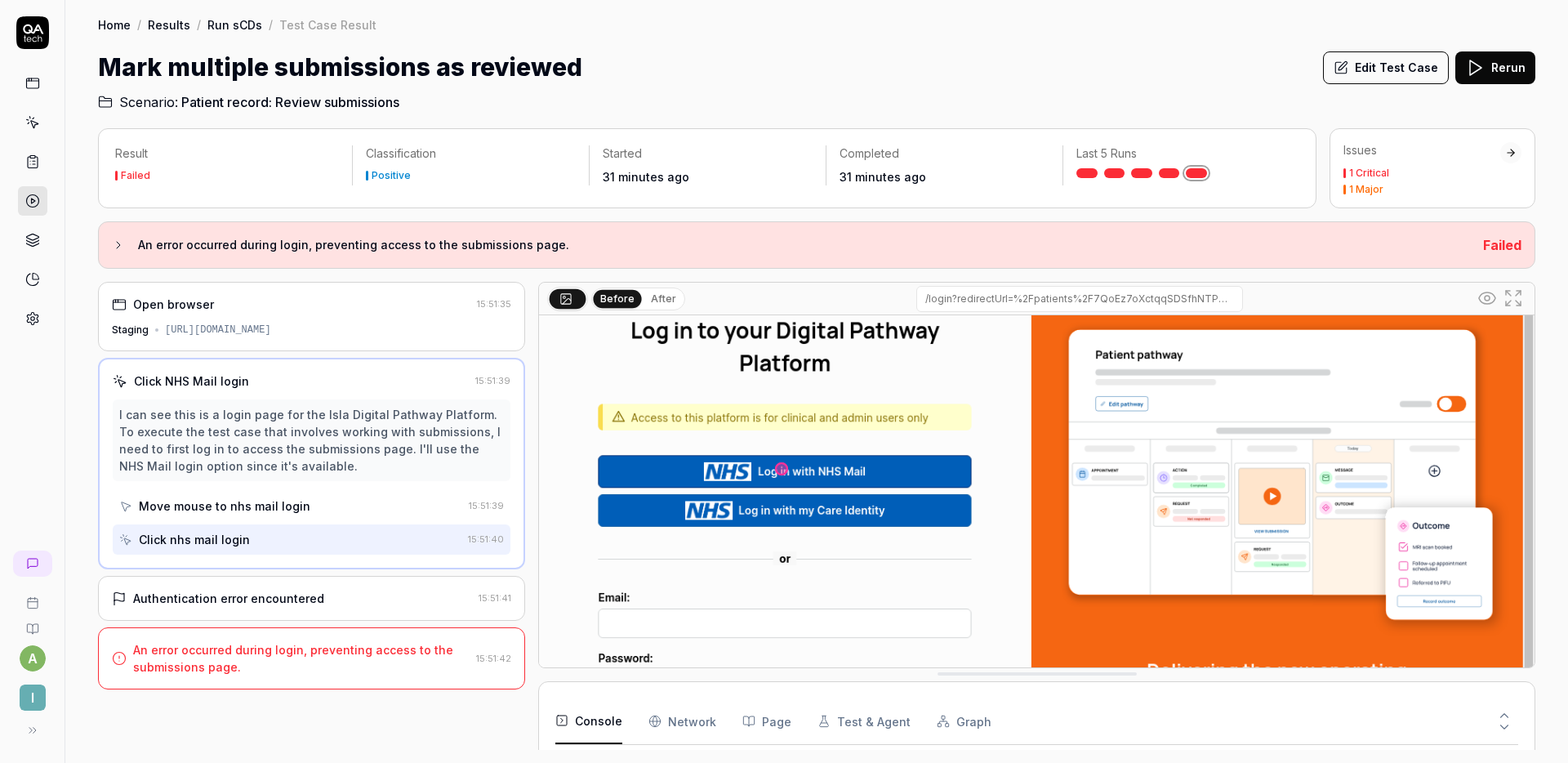
scroll to position [116, 0]
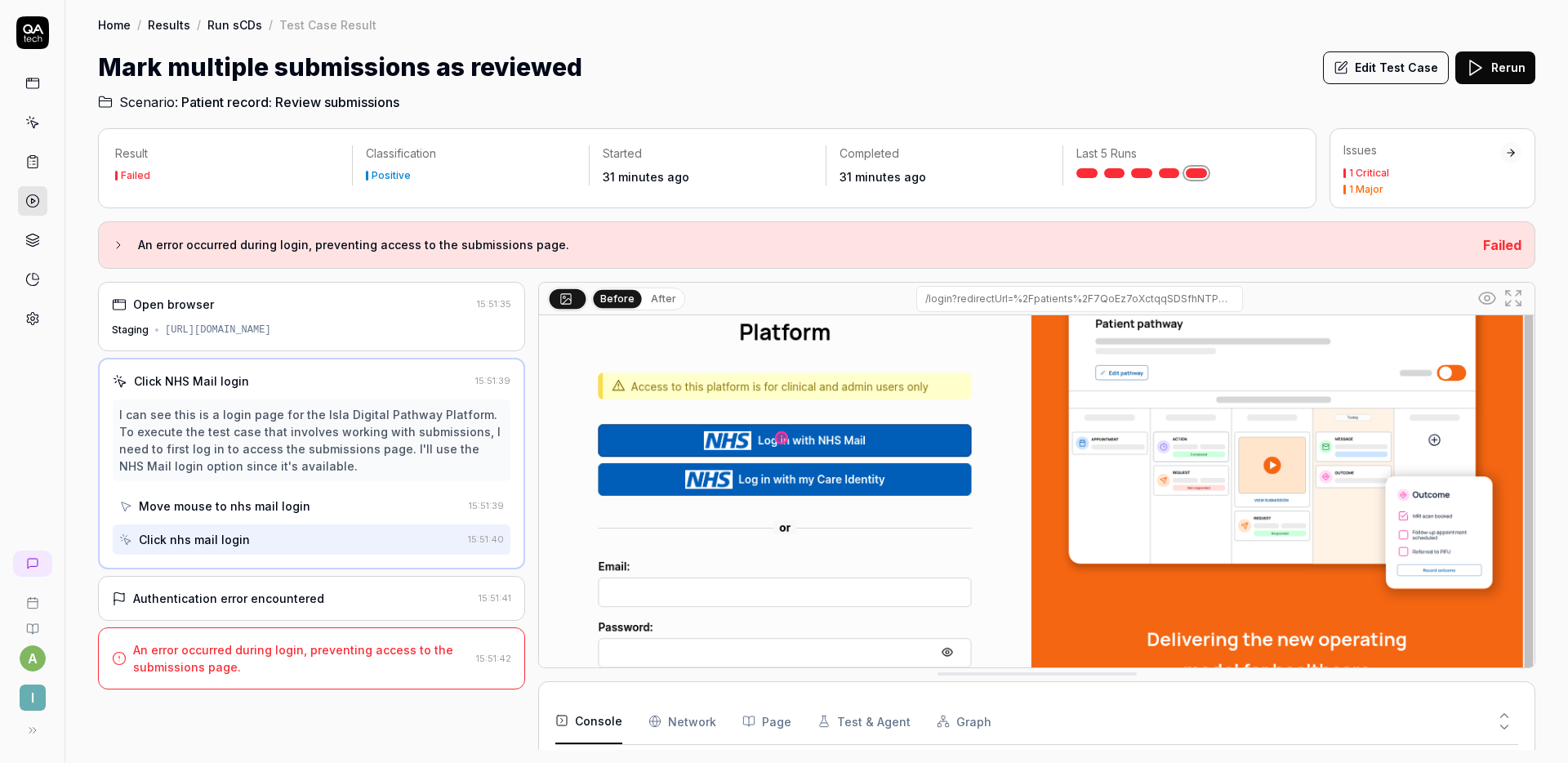
click at [819, 106] on h2 "Scenario: Patient record: Review submissions" at bounding box center [816, 99] width 1437 height 26
click at [1408, 64] on button "Edit Test Case" at bounding box center [1386, 68] width 126 height 33
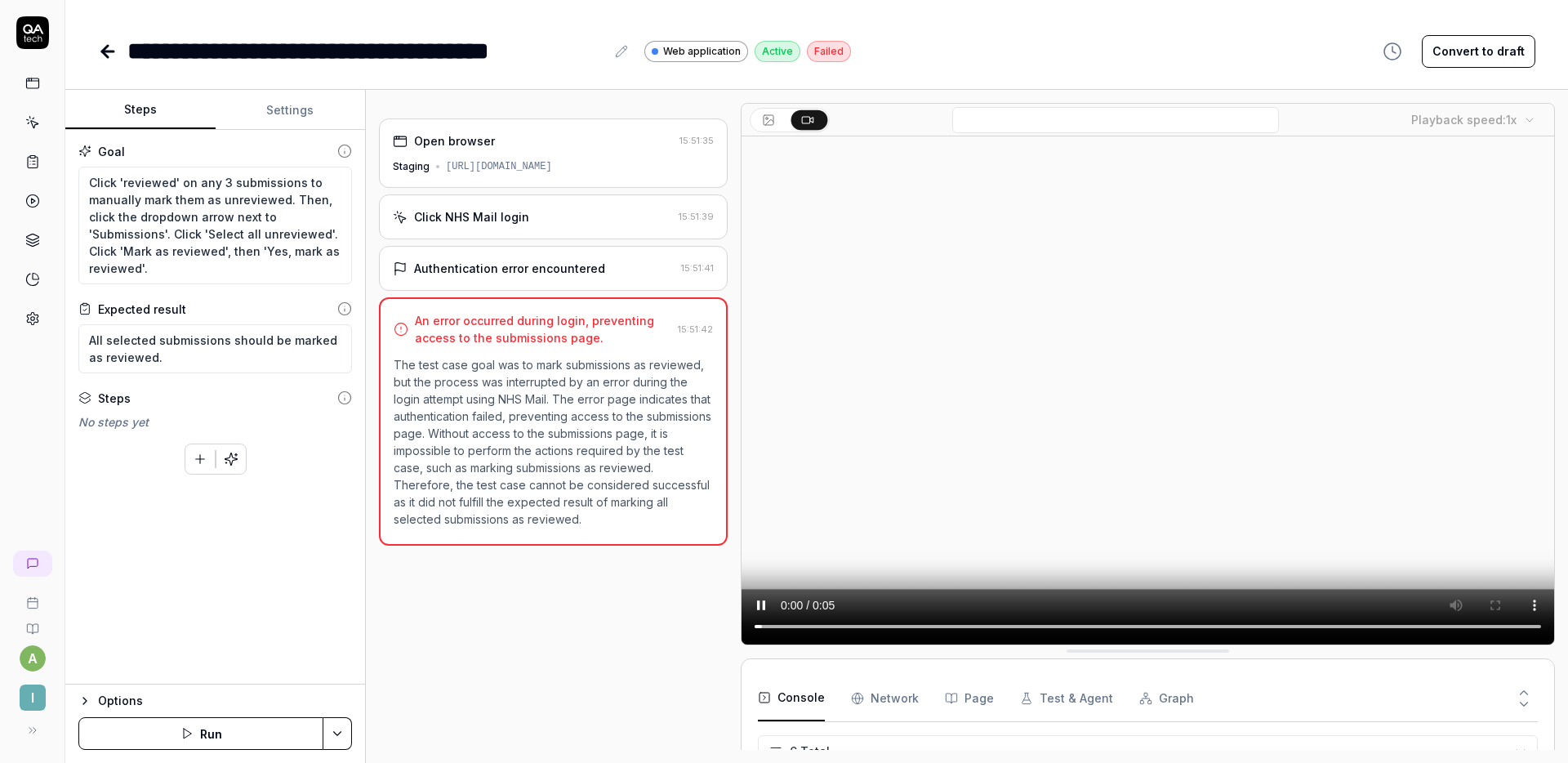
scroll to position [121, 0]
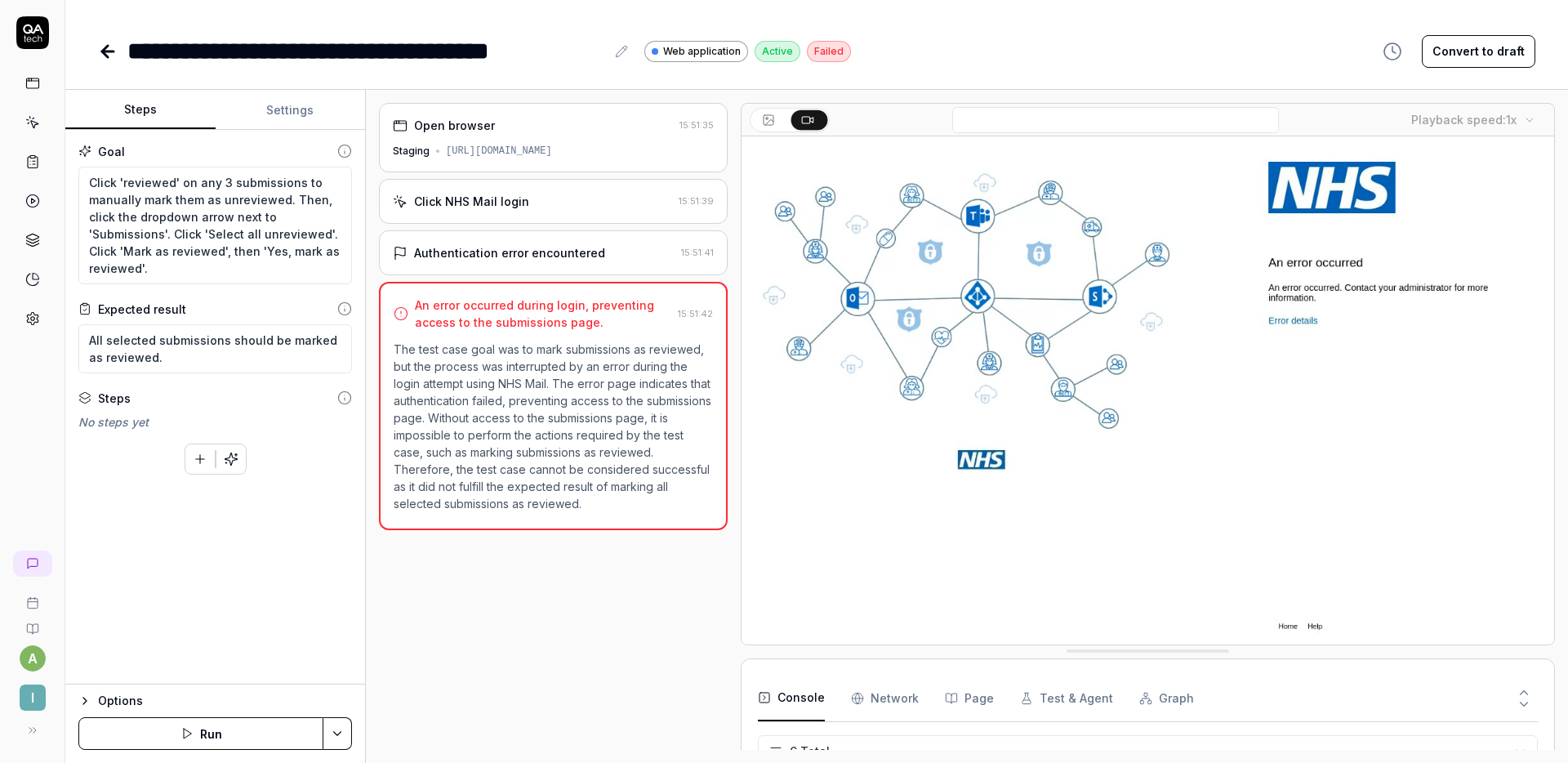
click at [493, 204] on div "Click NHS Mail login" at bounding box center [472, 201] width 115 height 17
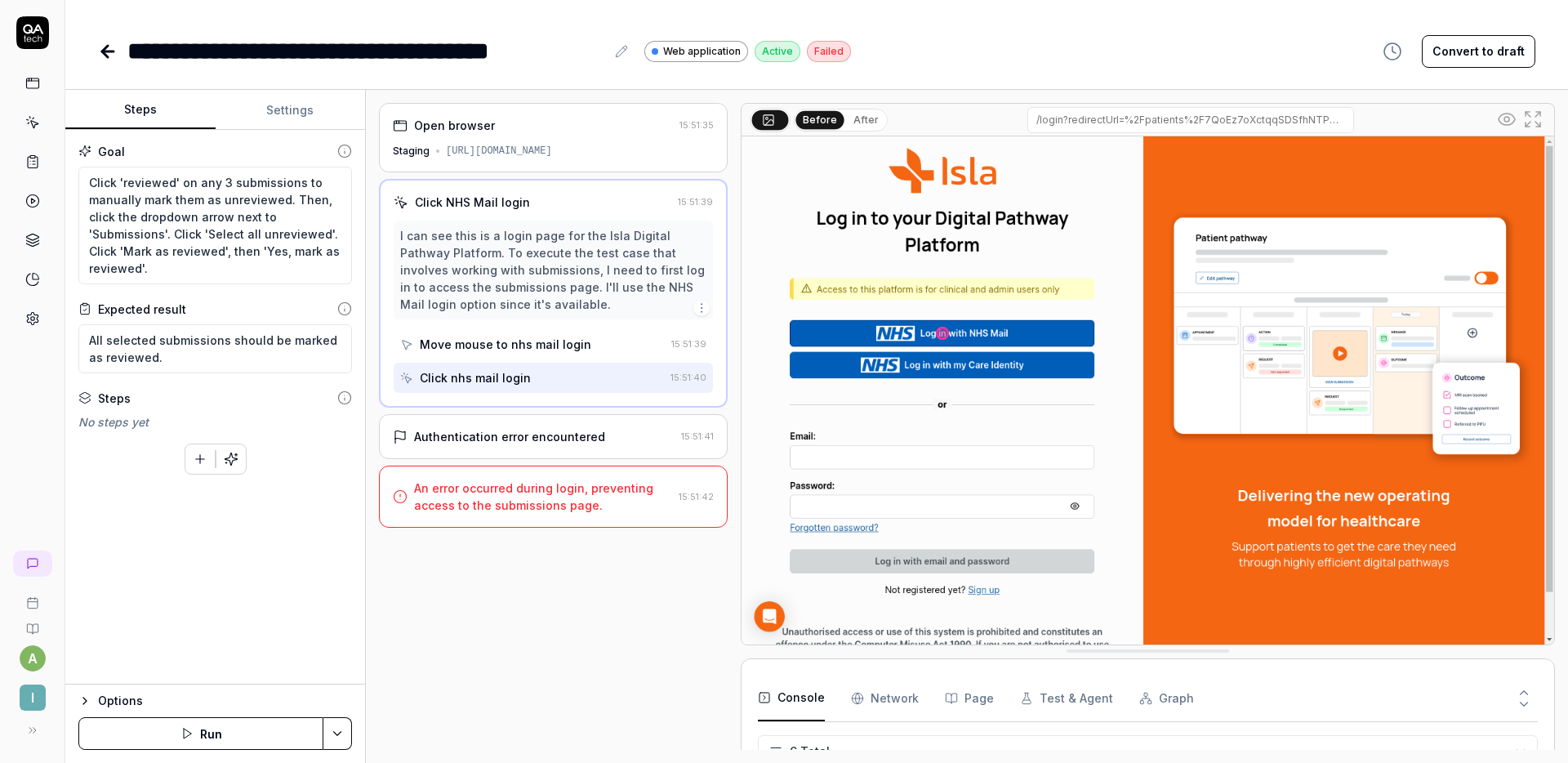
type textarea "*"
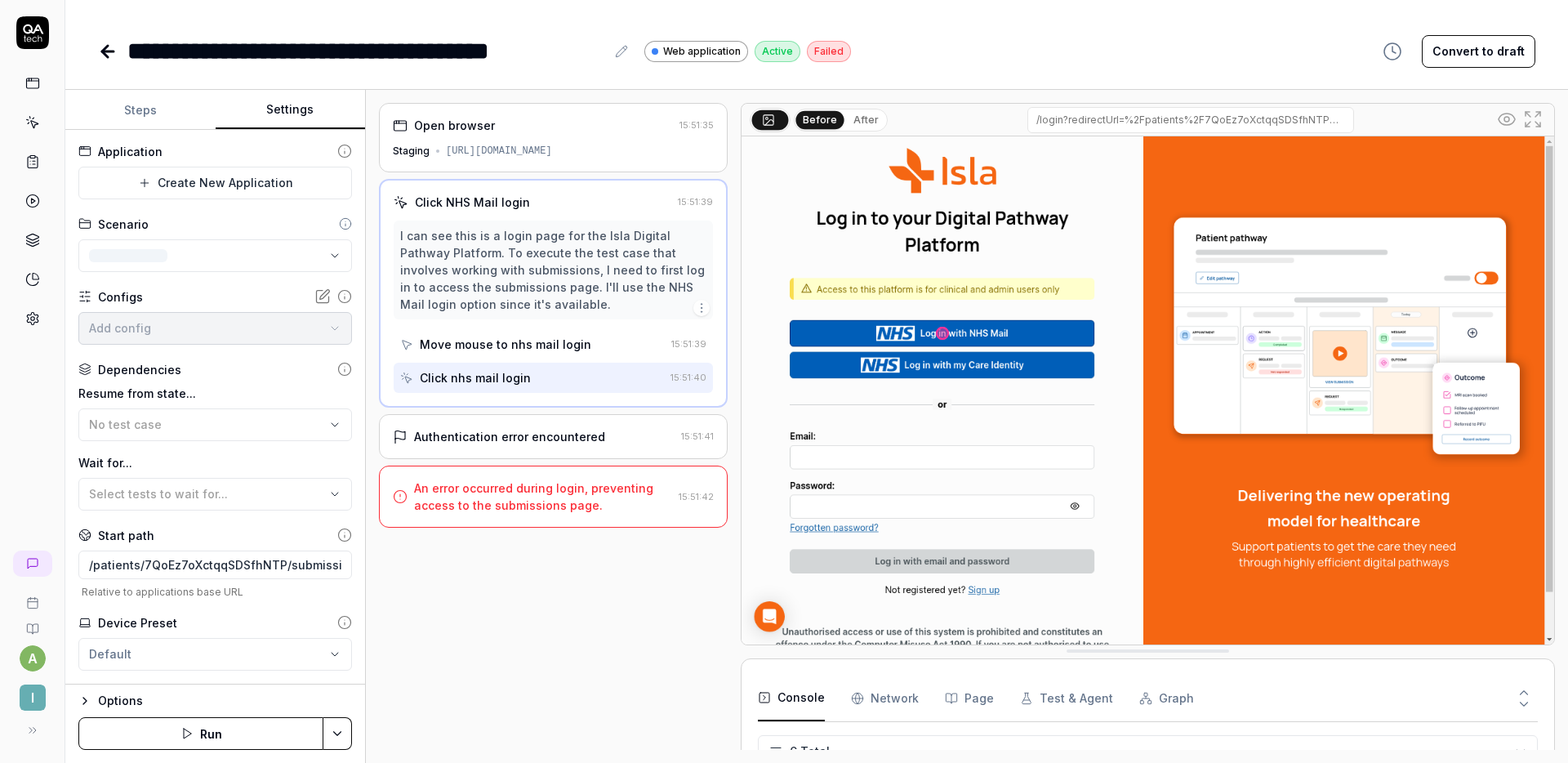
click at [264, 112] on button "Settings" at bounding box center [291, 110] width 151 height 39
click at [157, 325] on body "**********" at bounding box center [784, 381] width 1568 height 763
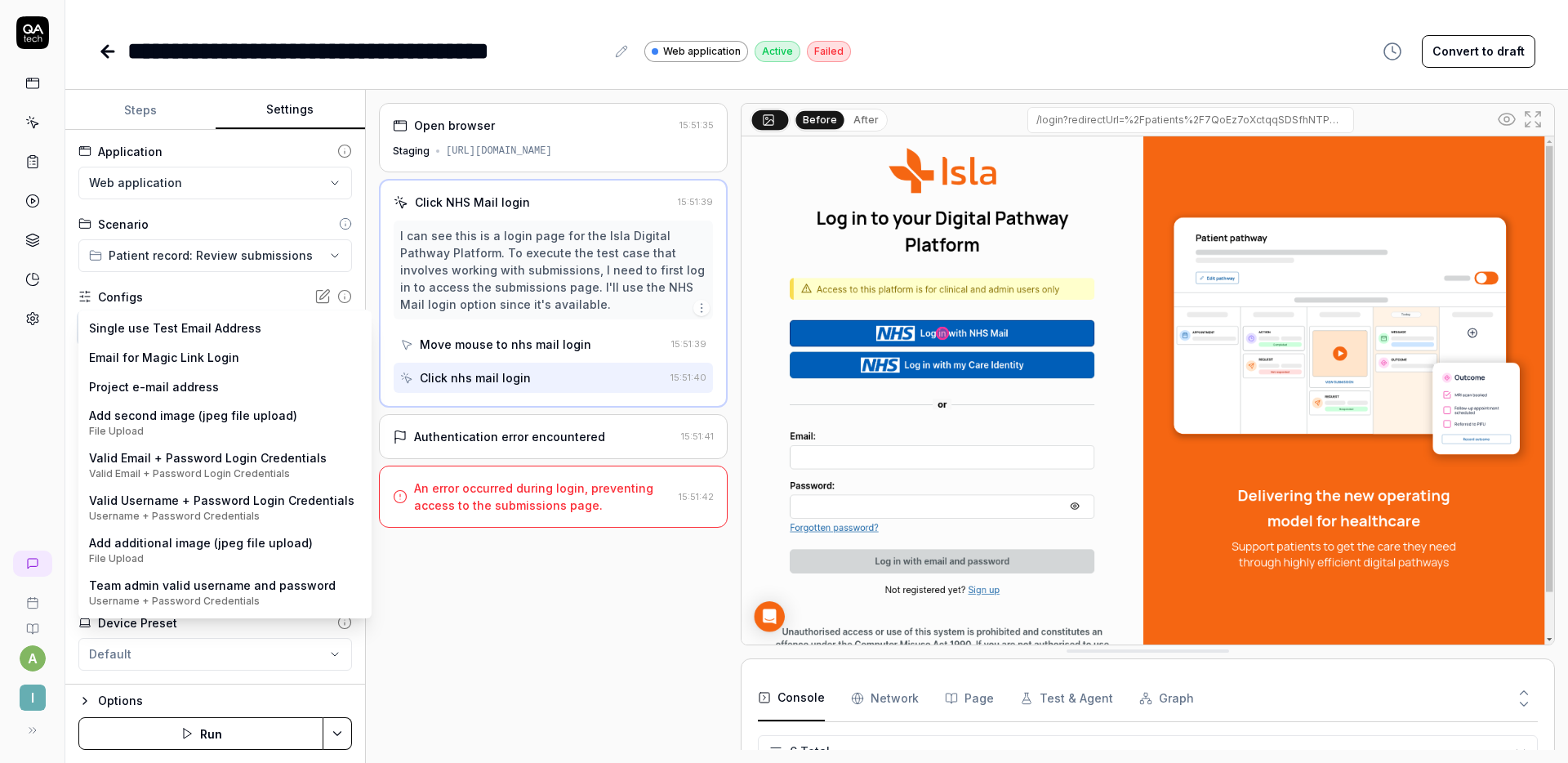
click at [465, 600] on html "**********" at bounding box center [784, 381] width 1568 height 763
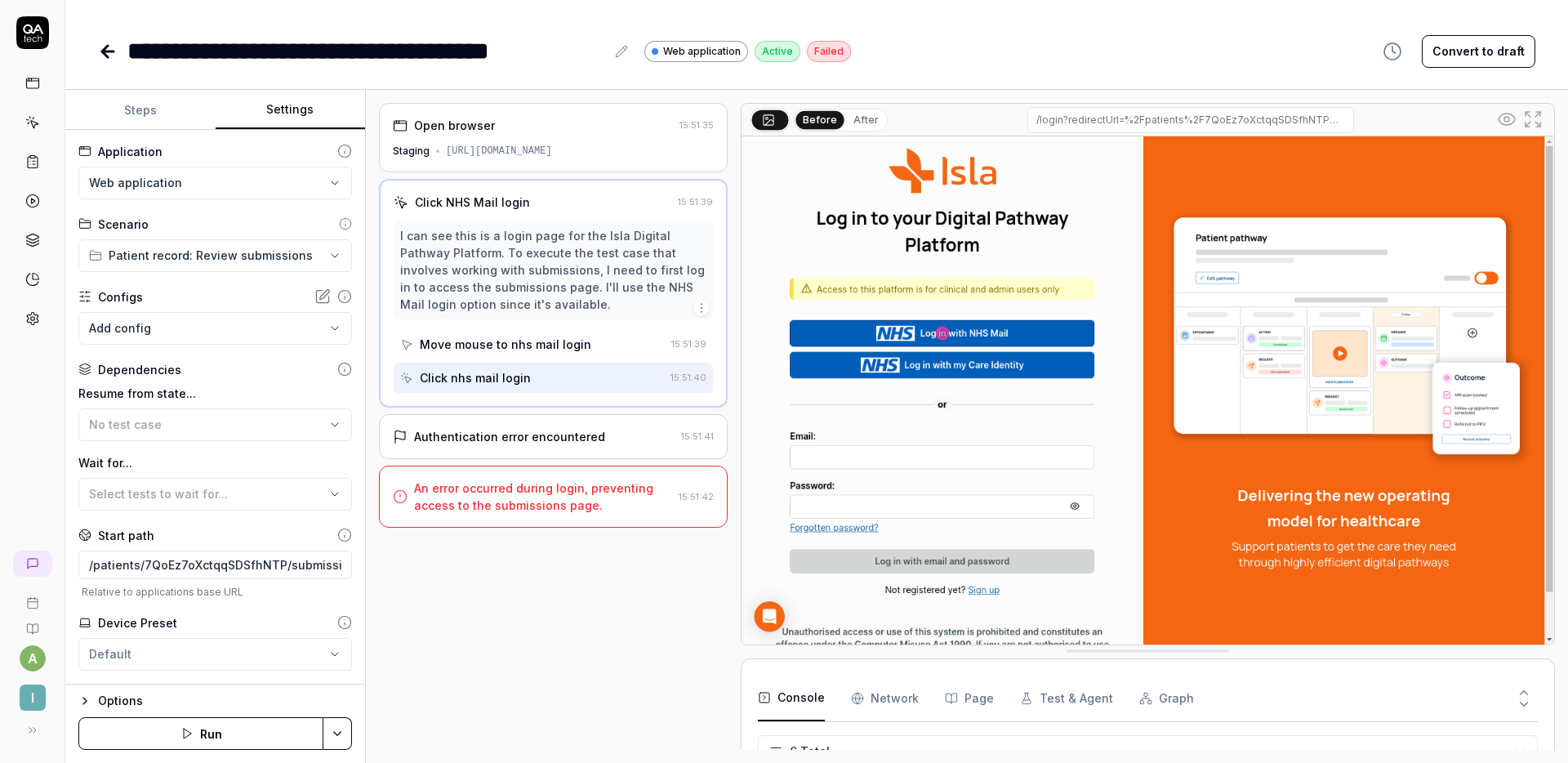
click at [185, 301] on div "Configs" at bounding box center [215, 297] width 274 height 17
click at [244, 327] on body "**********" at bounding box center [784, 381] width 1568 height 763
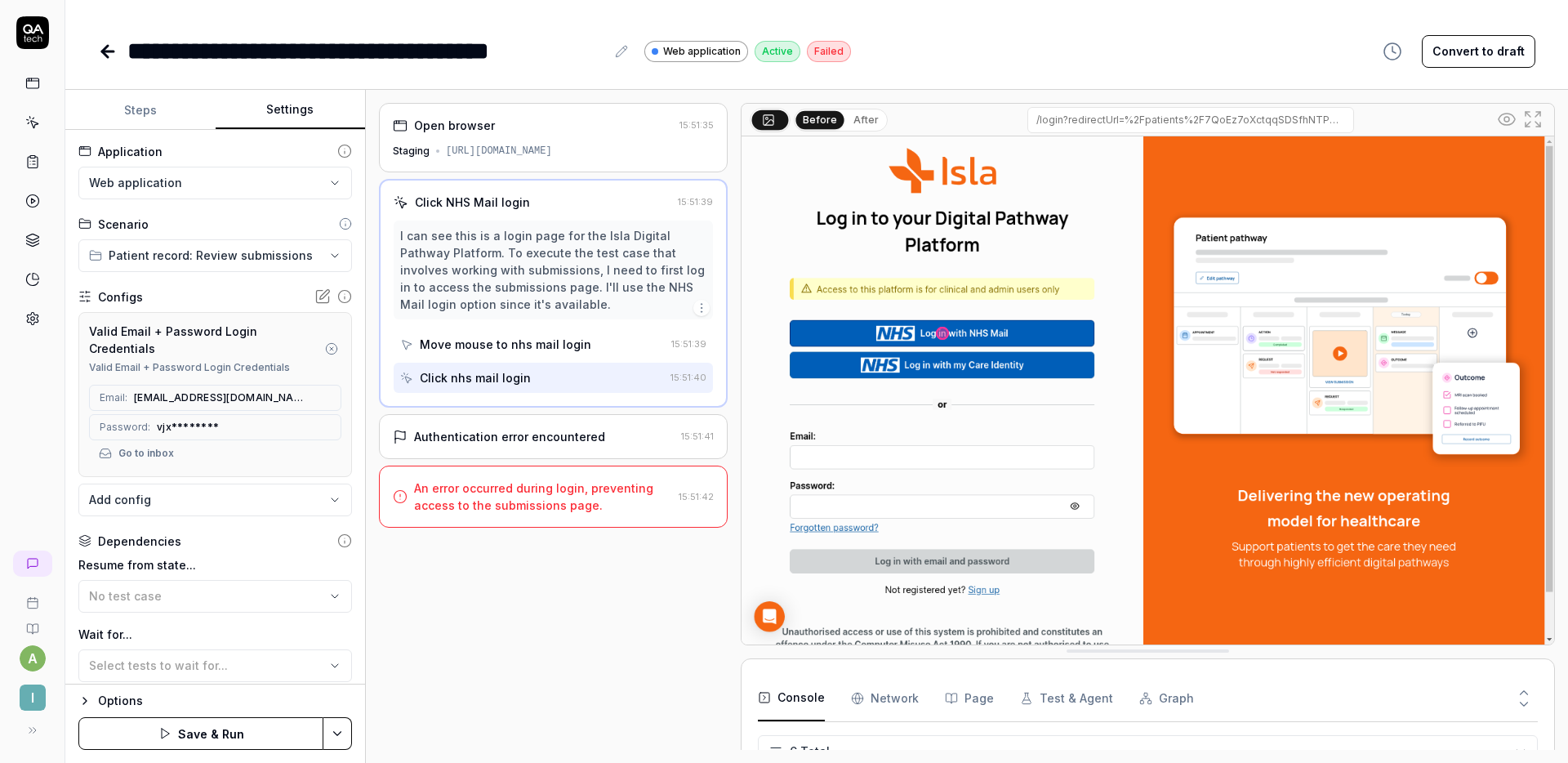
click at [483, 641] on div "Open browser 15:51:35 Staging https://staging.nhs.isla.health/patients/7QoEz7oX…" at bounding box center [553, 426] width 349 height 647
click at [203, 739] on button "Save & Run" at bounding box center [200, 734] width 245 height 33
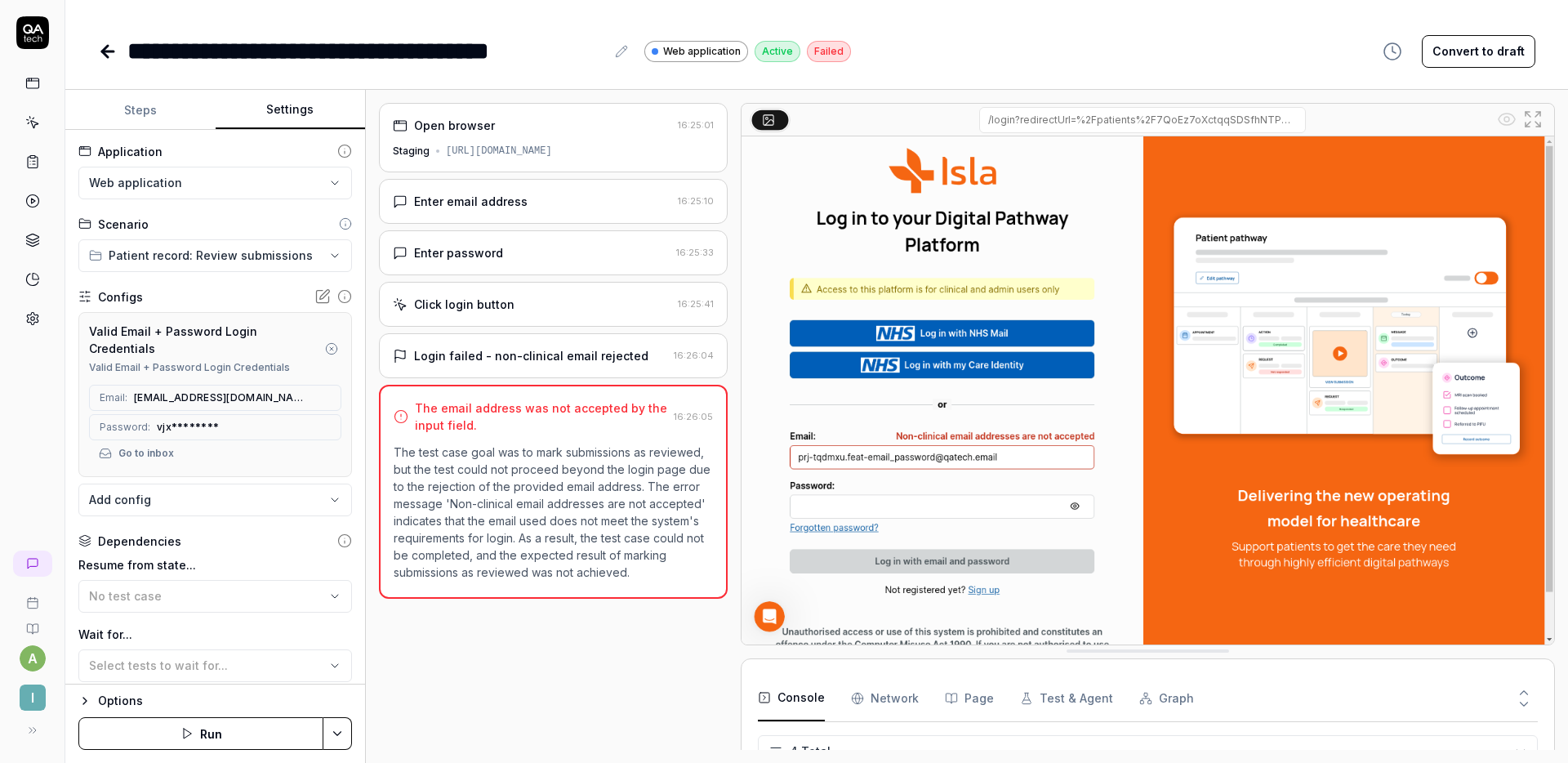
scroll to position [41, 0]
click at [550, 623] on div "Open browser 16:25:01 Staging https://staging.nhs.isla.health/patients/7QoEz7oX…" at bounding box center [553, 426] width 349 height 647
click at [550, 622] on div "Open browser 16:25:01 Staging https://staging.nhs.isla.health/patients/7QoEz7oX…" at bounding box center [553, 426] width 349 height 647
click at [550, 622] on div "Open browser 16:25:01 Staging https://staging.nhs.isla.health/patients/7QoEz7oX…" at bounding box center [553, 426] width 349 height 647
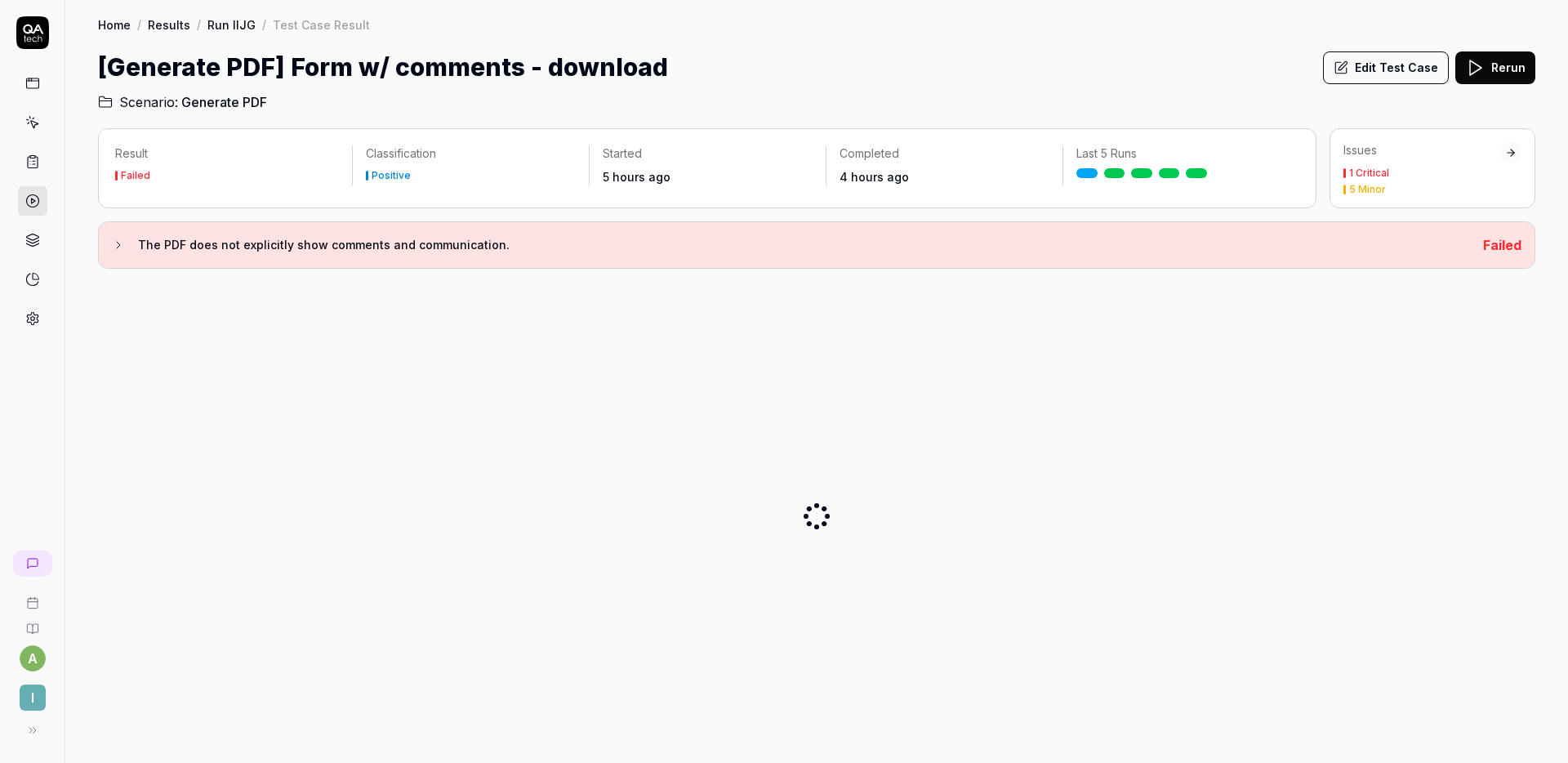
click at [1386, 65] on button "Edit Test Case" at bounding box center [1386, 68] width 126 height 33
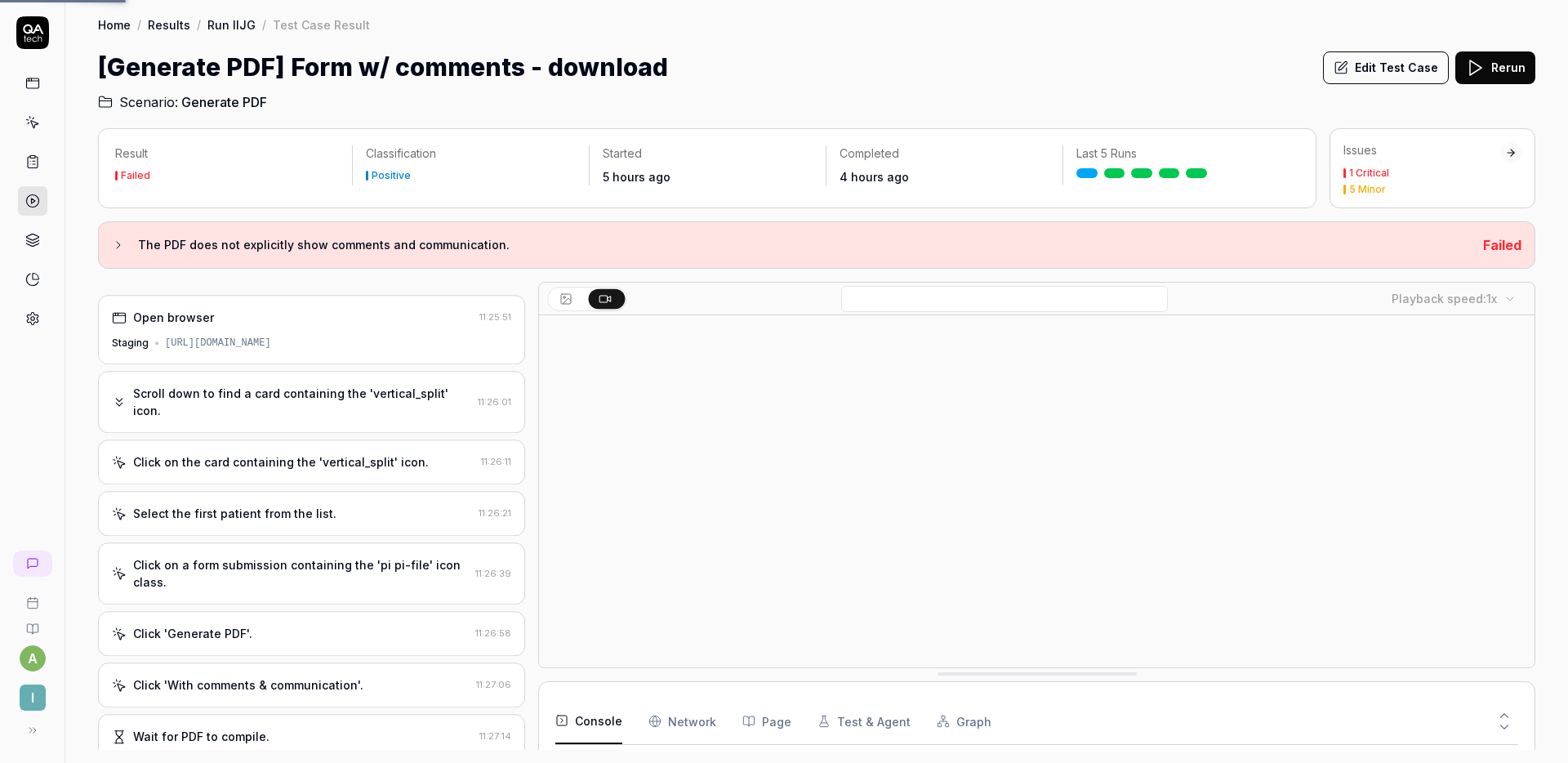
scroll to position [658, 0]
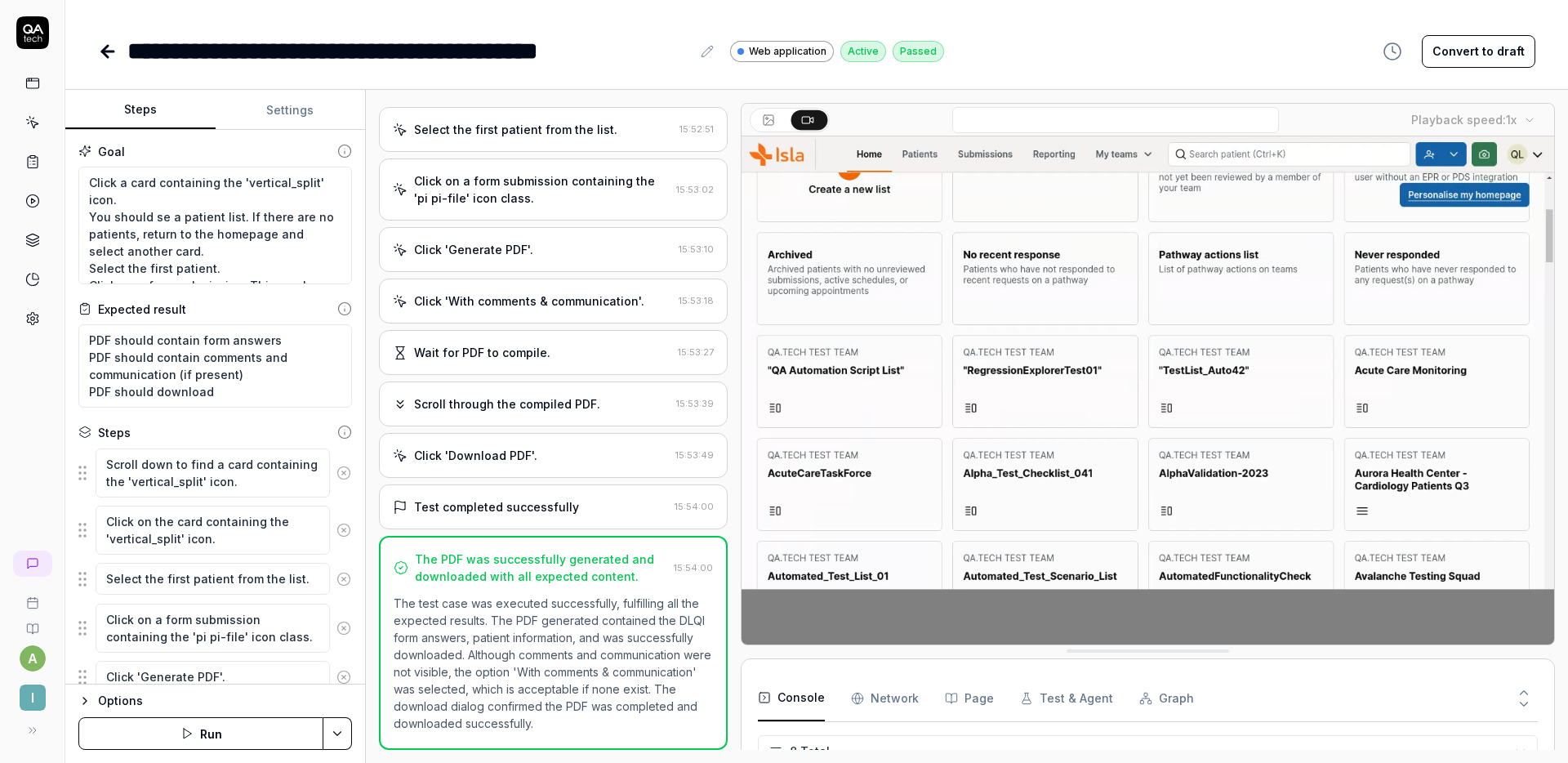
scroll to position [173, 0]
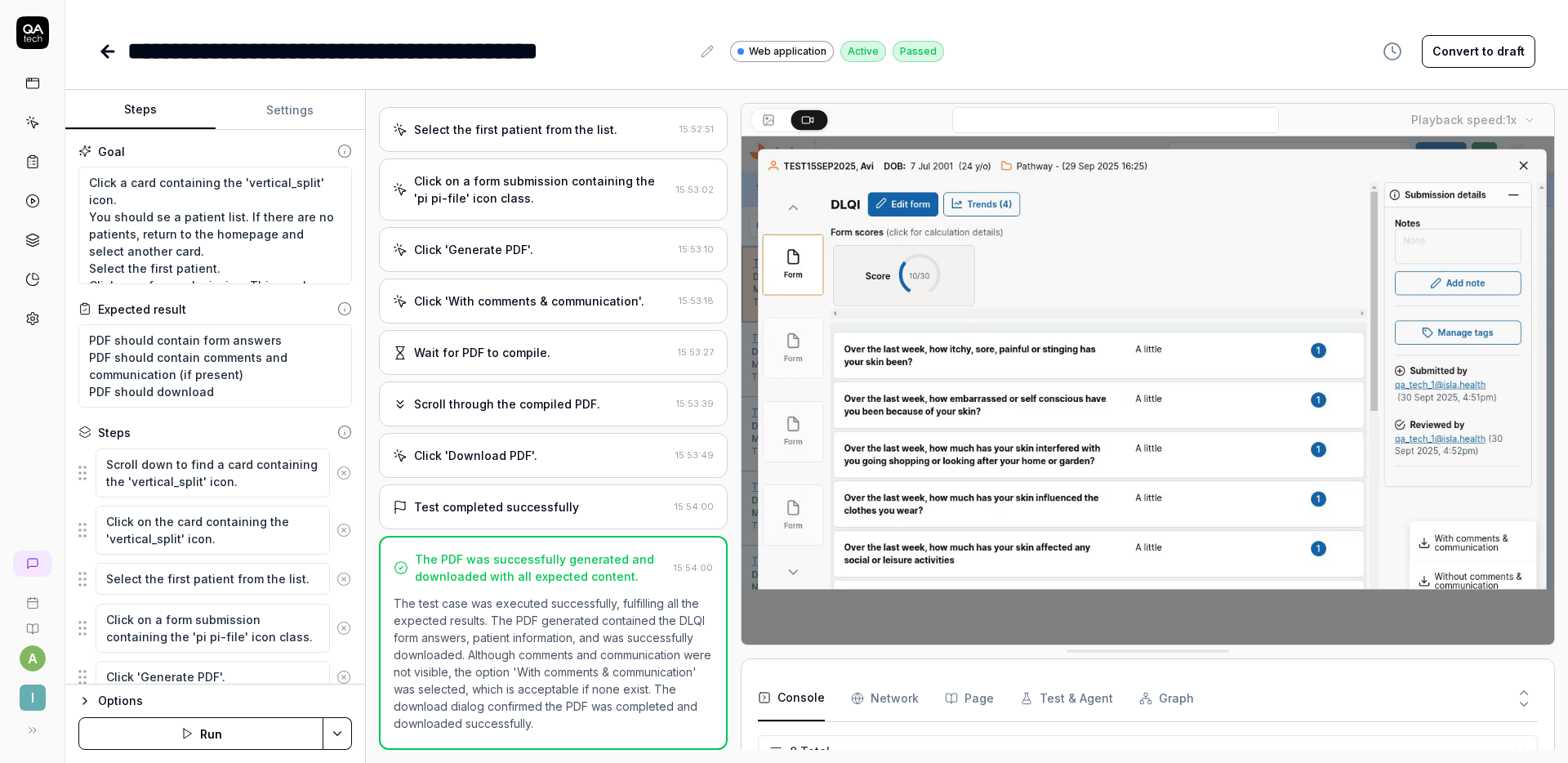
click at [259, 105] on button "Settings" at bounding box center [291, 110] width 151 height 39
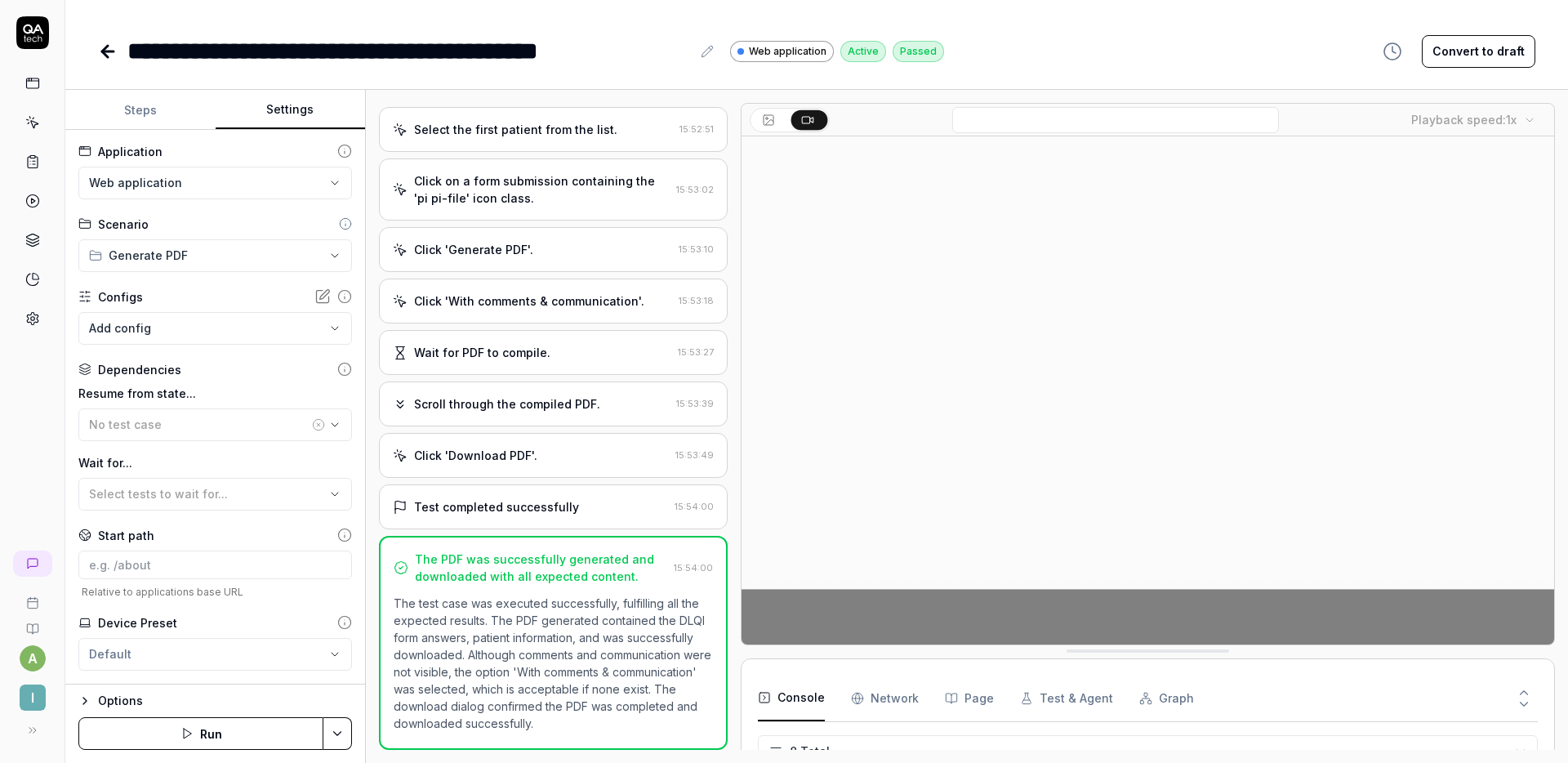
click at [170, 105] on button "Steps" at bounding box center [141, 110] width 151 height 39
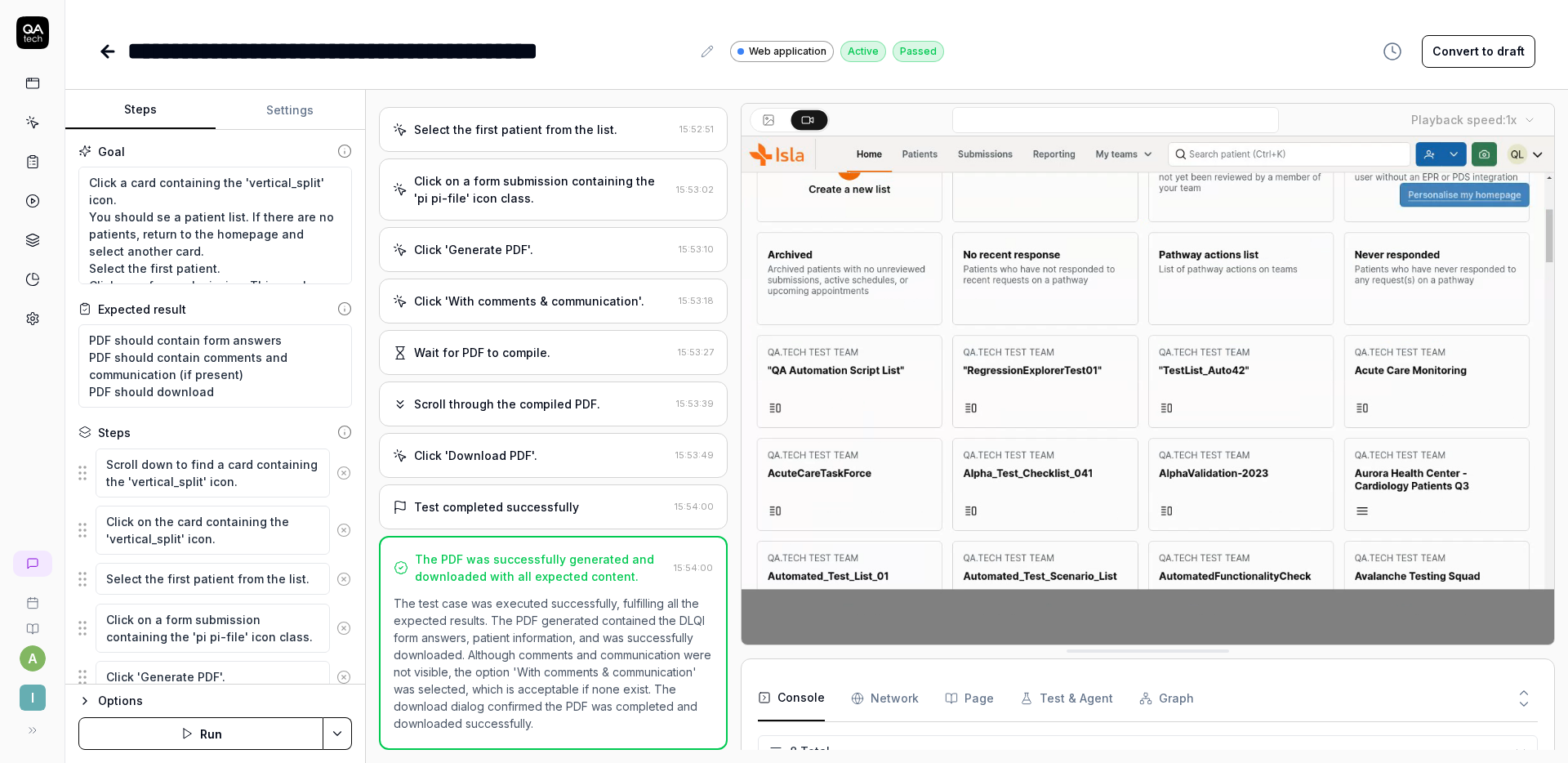
scroll to position [0, 0]
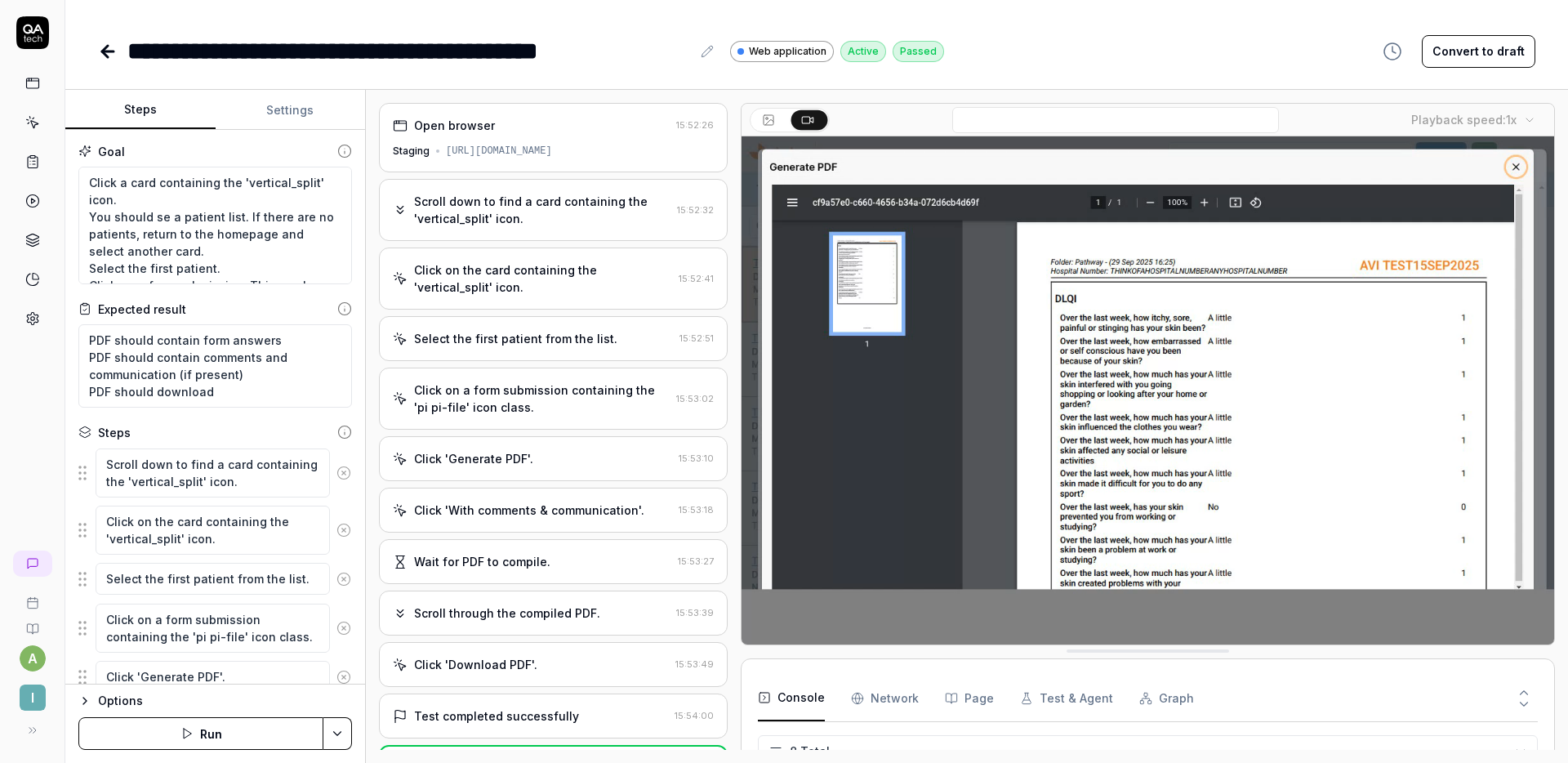
click at [203, 732] on button "Run" at bounding box center [200, 734] width 245 height 33
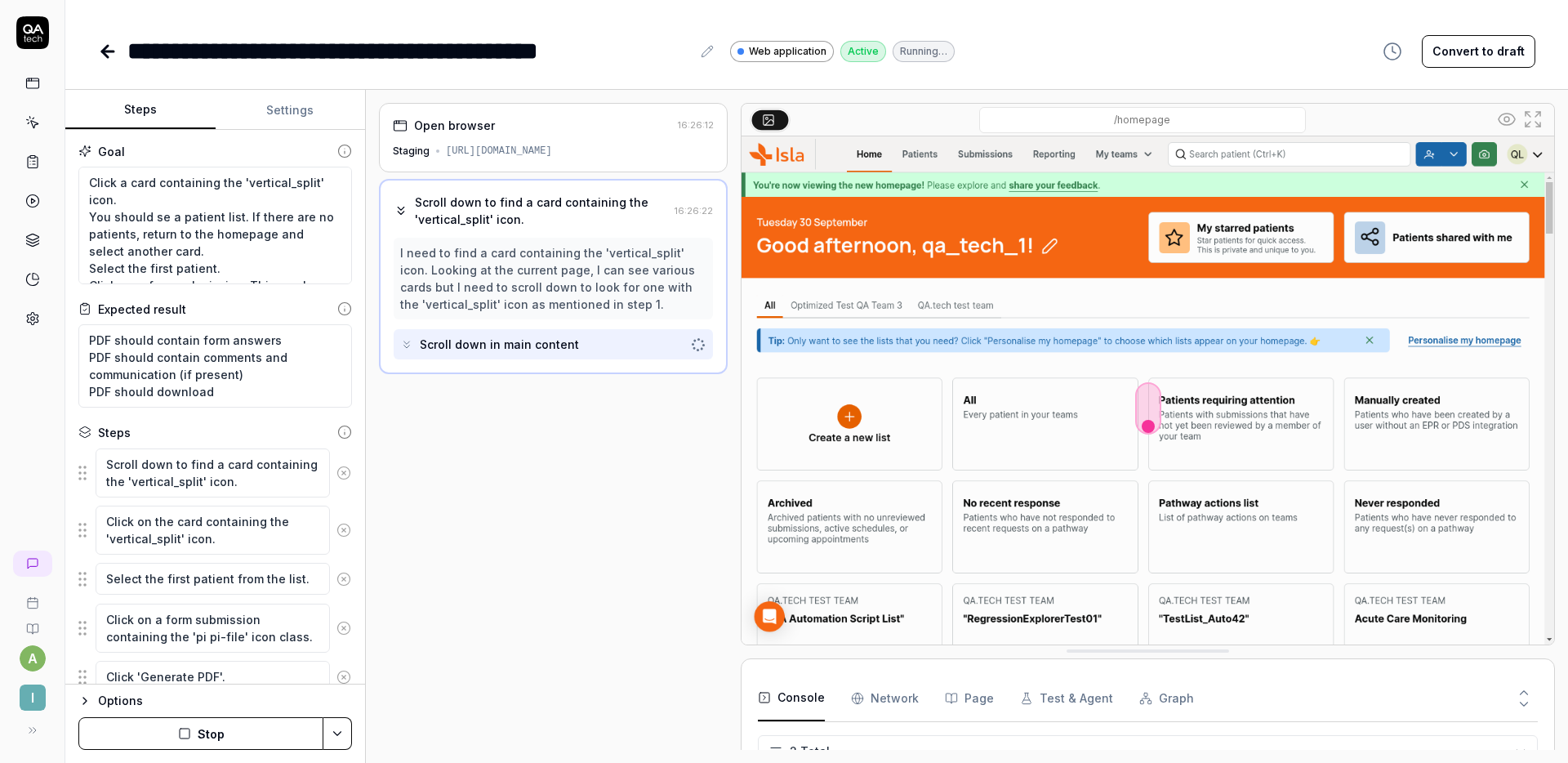
type textarea "*"
click at [317, 111] on button "Settings" at bounding box center [291, 110] width 151 height 39
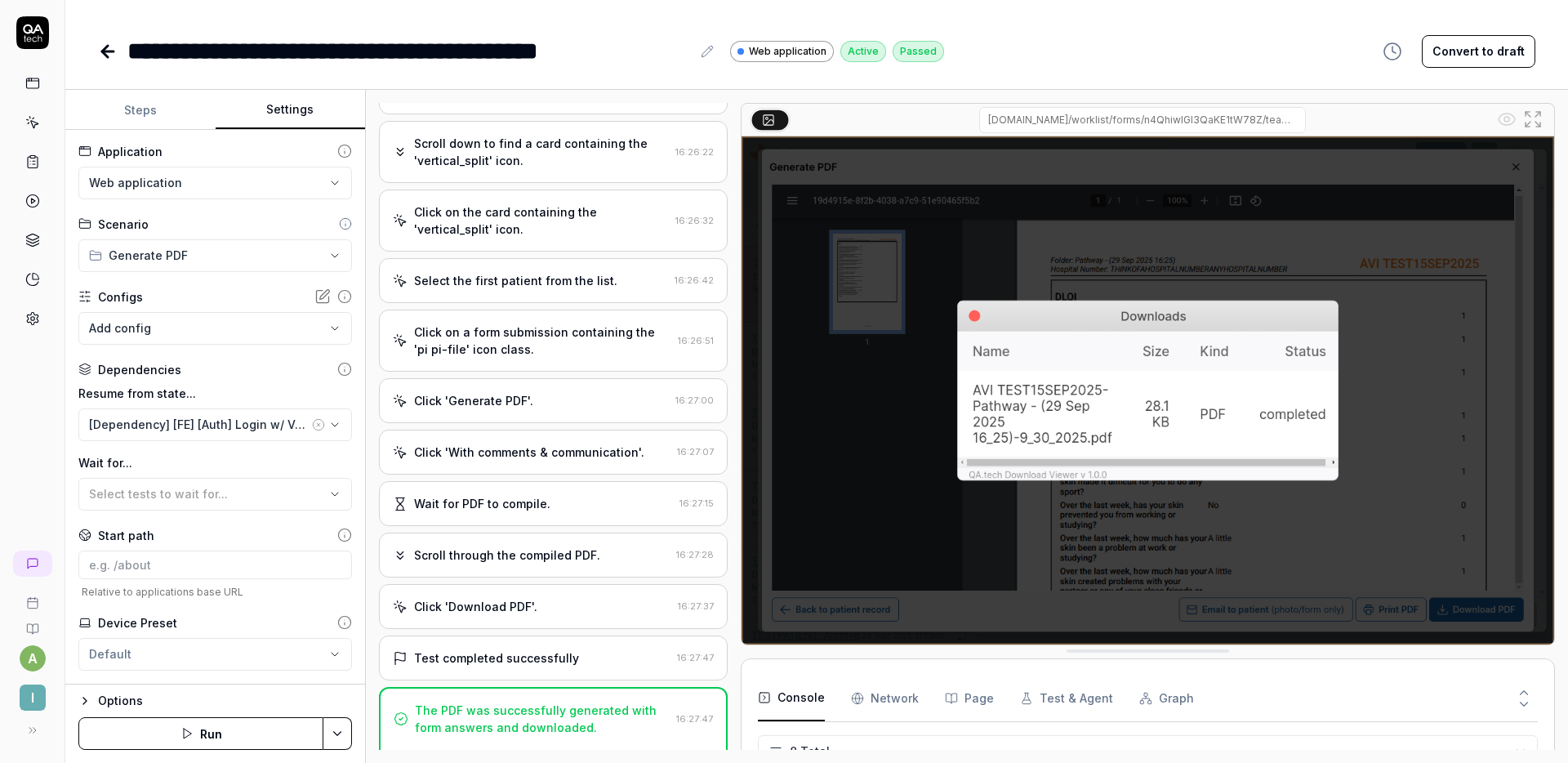
scroll to position [173, 0]
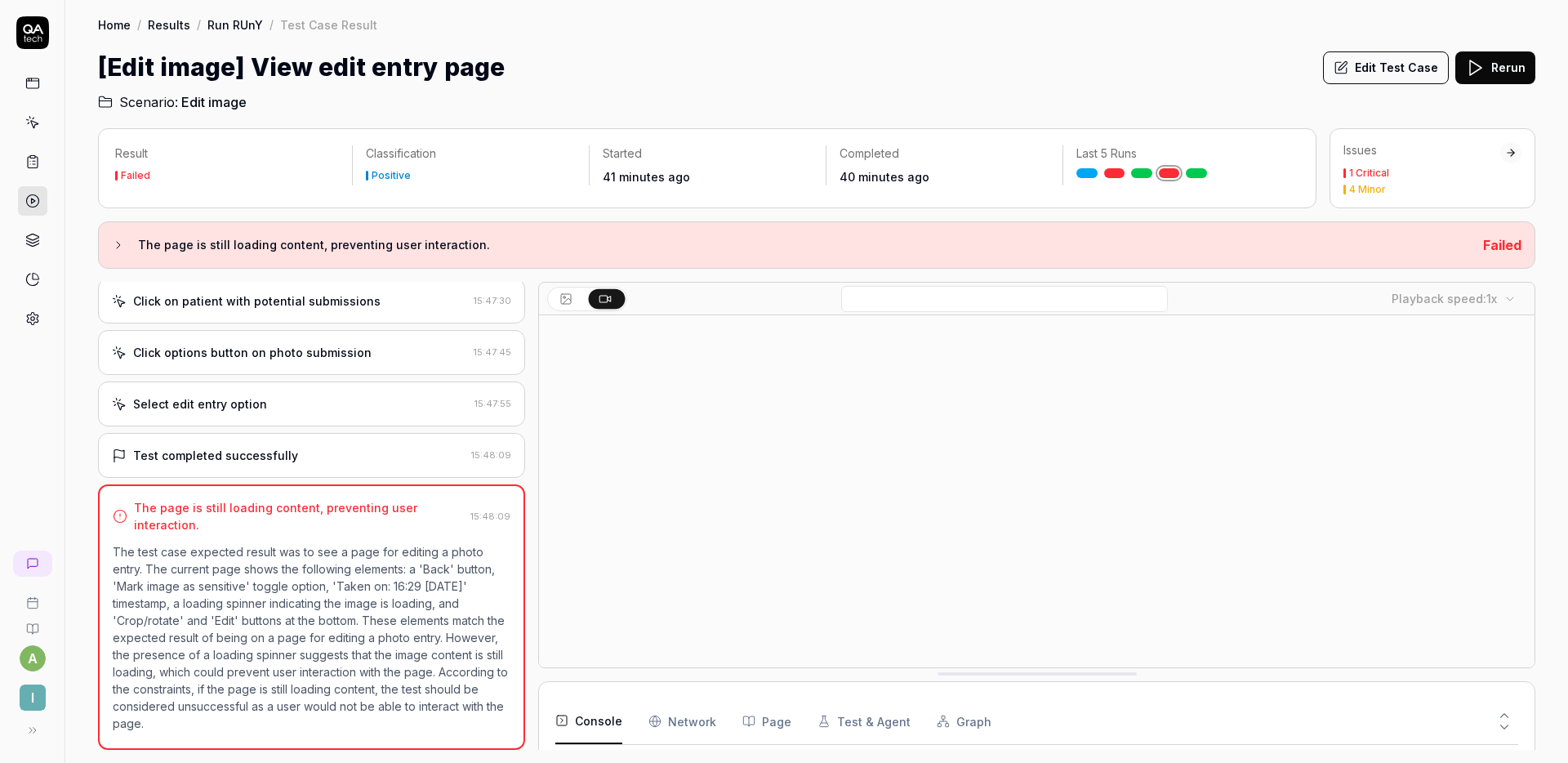
scroll to position [107, 0]
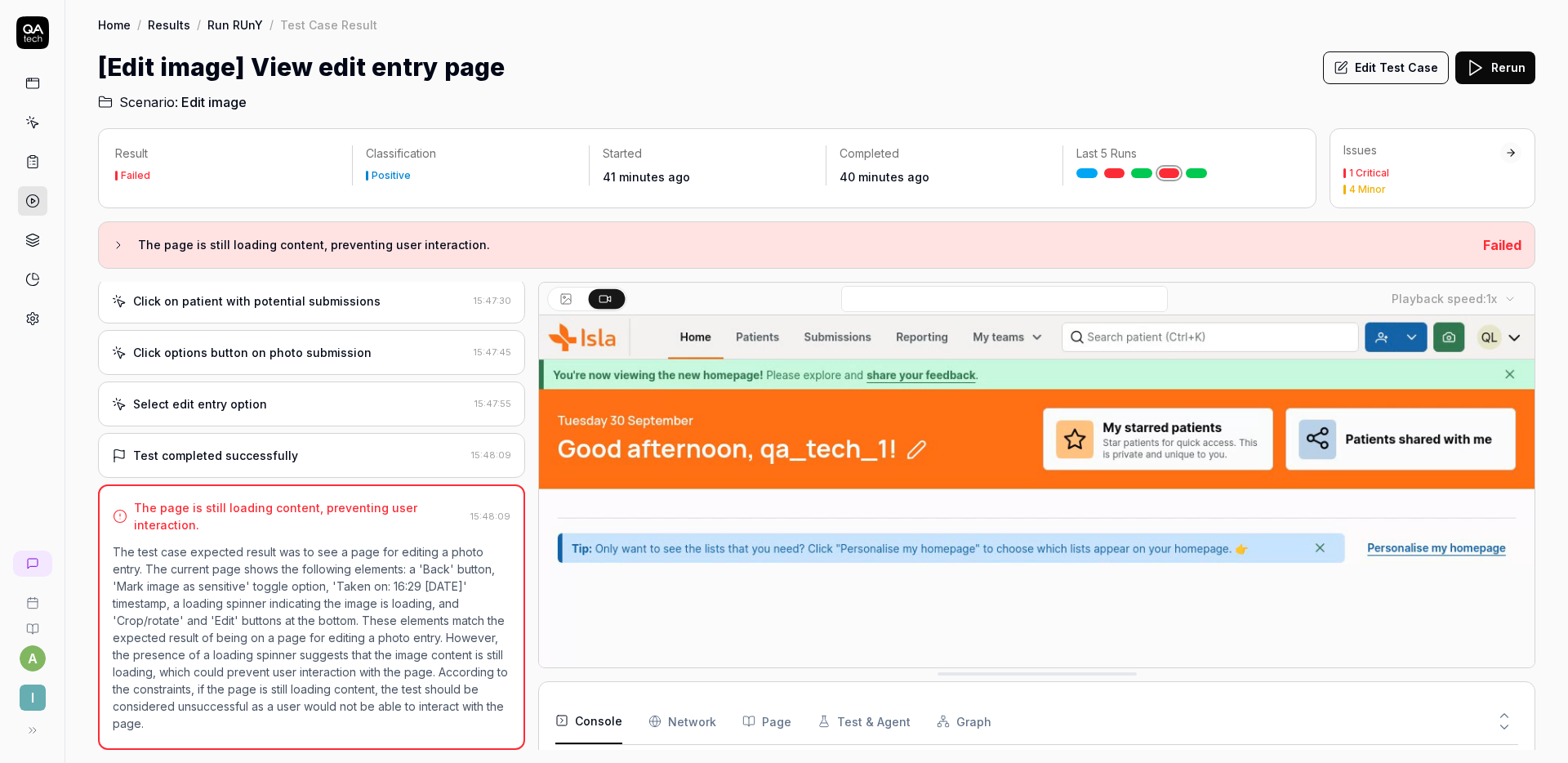
click at [364, 407] on div "Select edit entry option" at bounding box center [289, 404] width 356 height 17
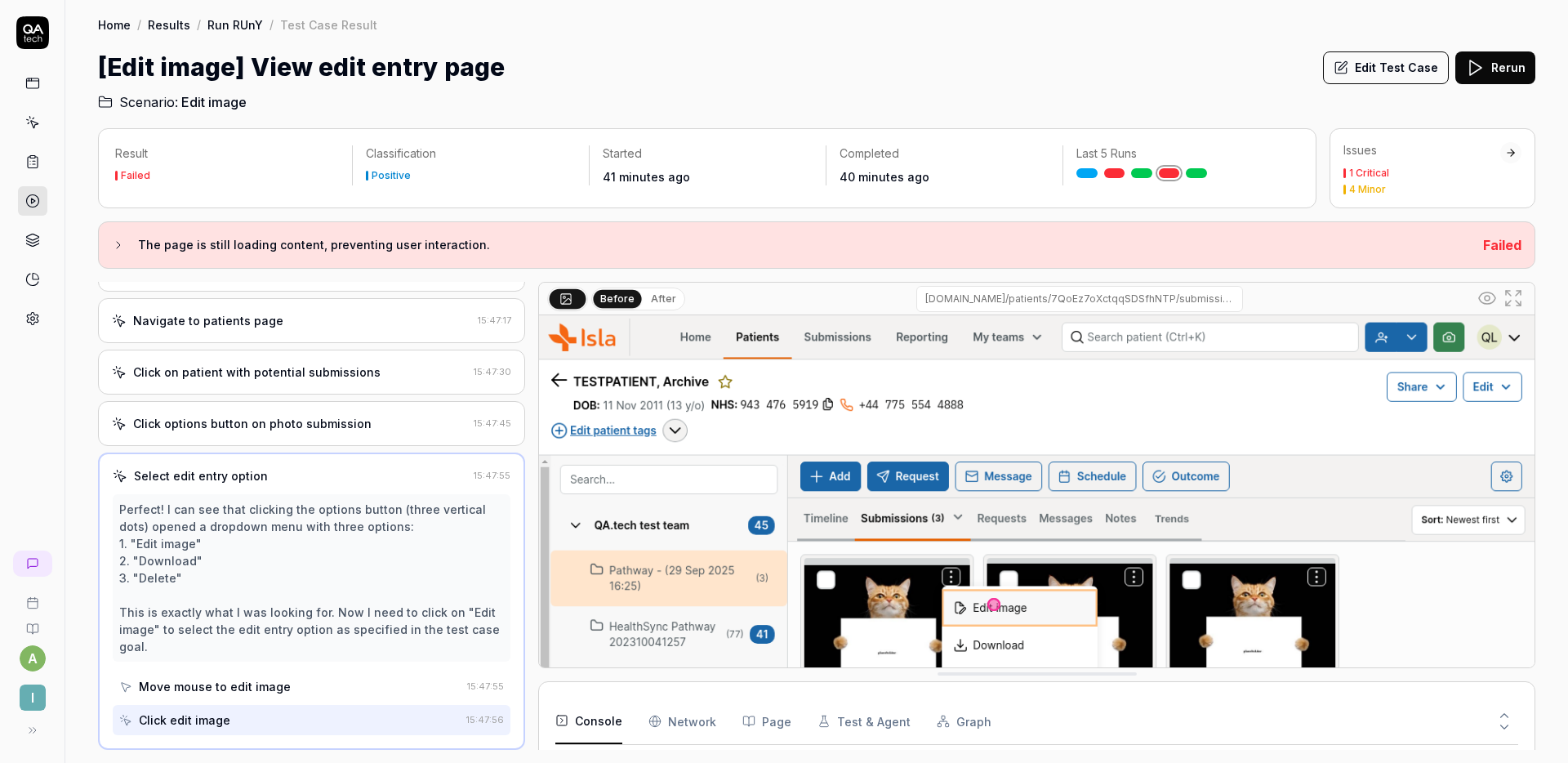
scroll to position [180, 0]
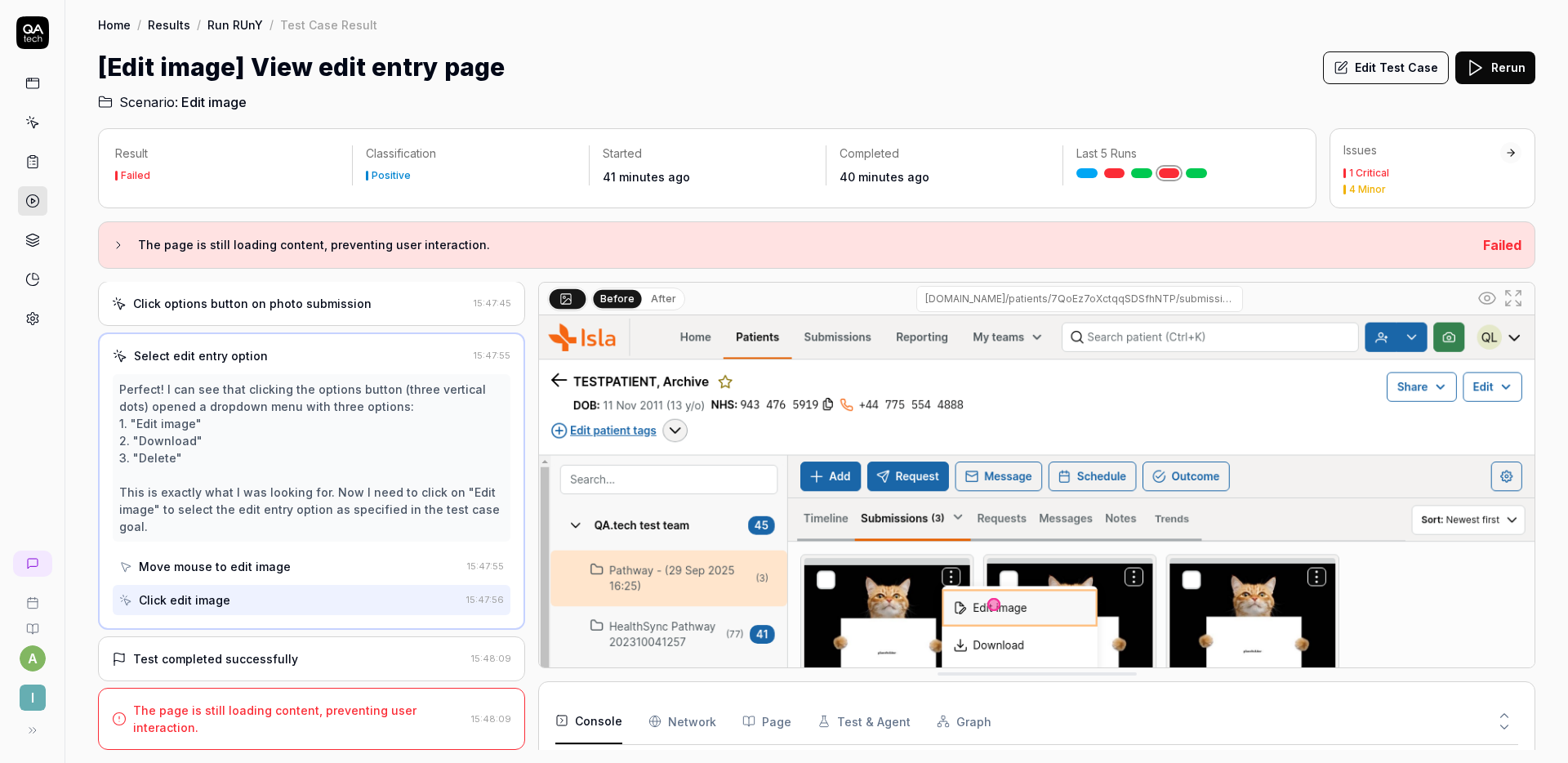
click at [288, 648] on div "Test completed successfully 15:48:09" at bounding box center [311, 660] width 427 height 45
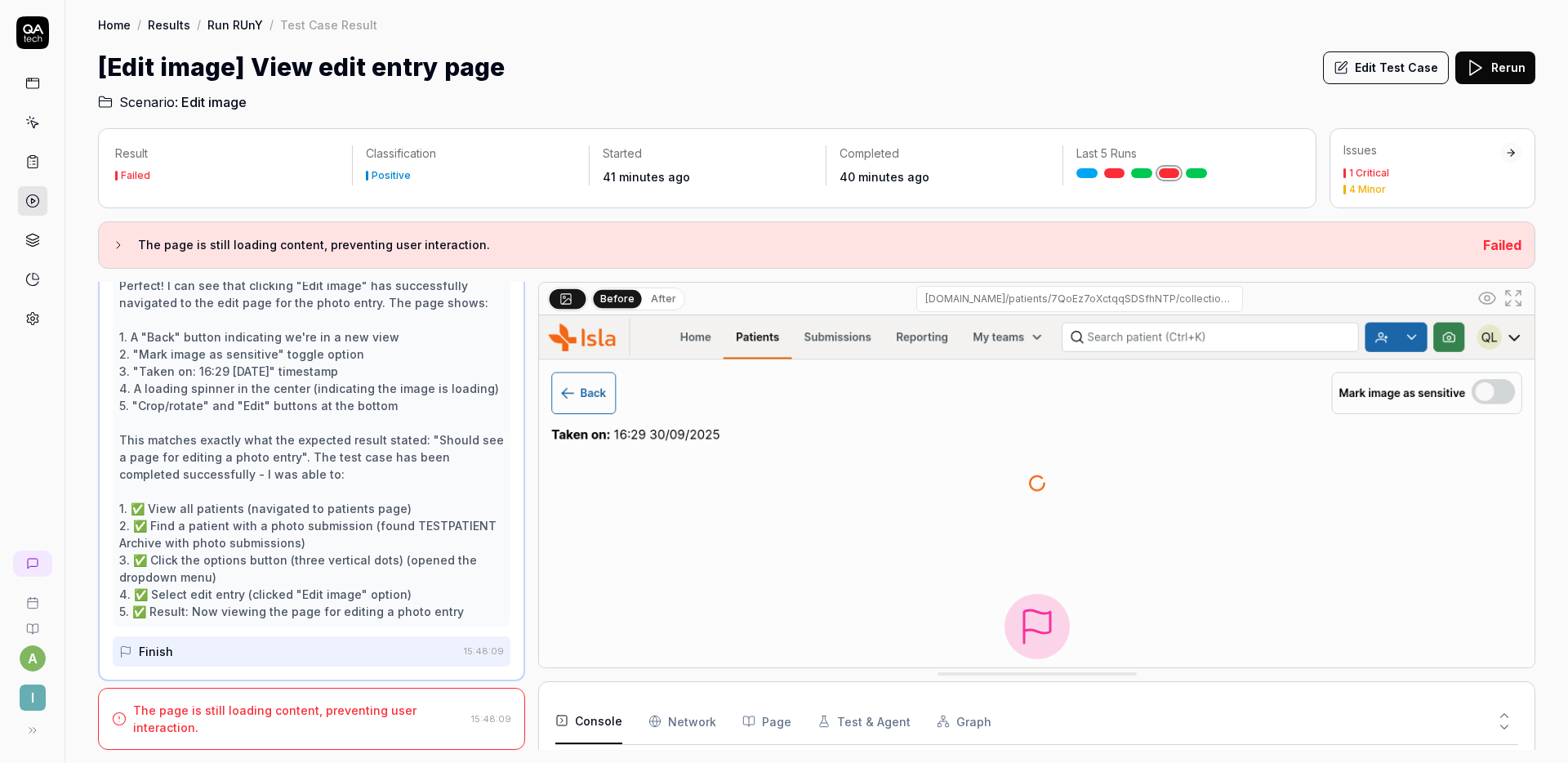
scroll to position [0, 0]
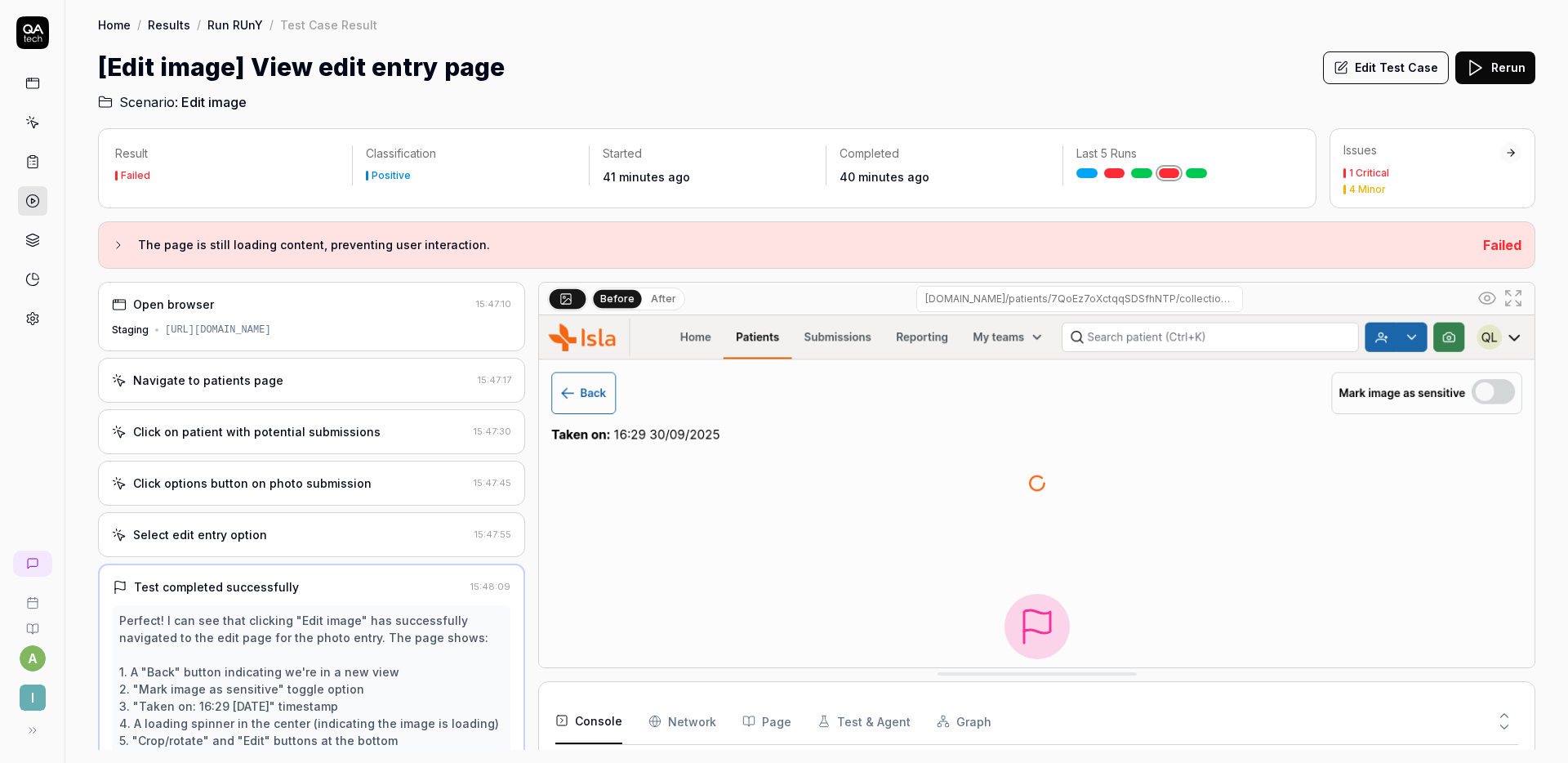
click at [292, 518] on div "Select edit entry option 15:47:55" at bounding box center [311, 535] width 427 height 45
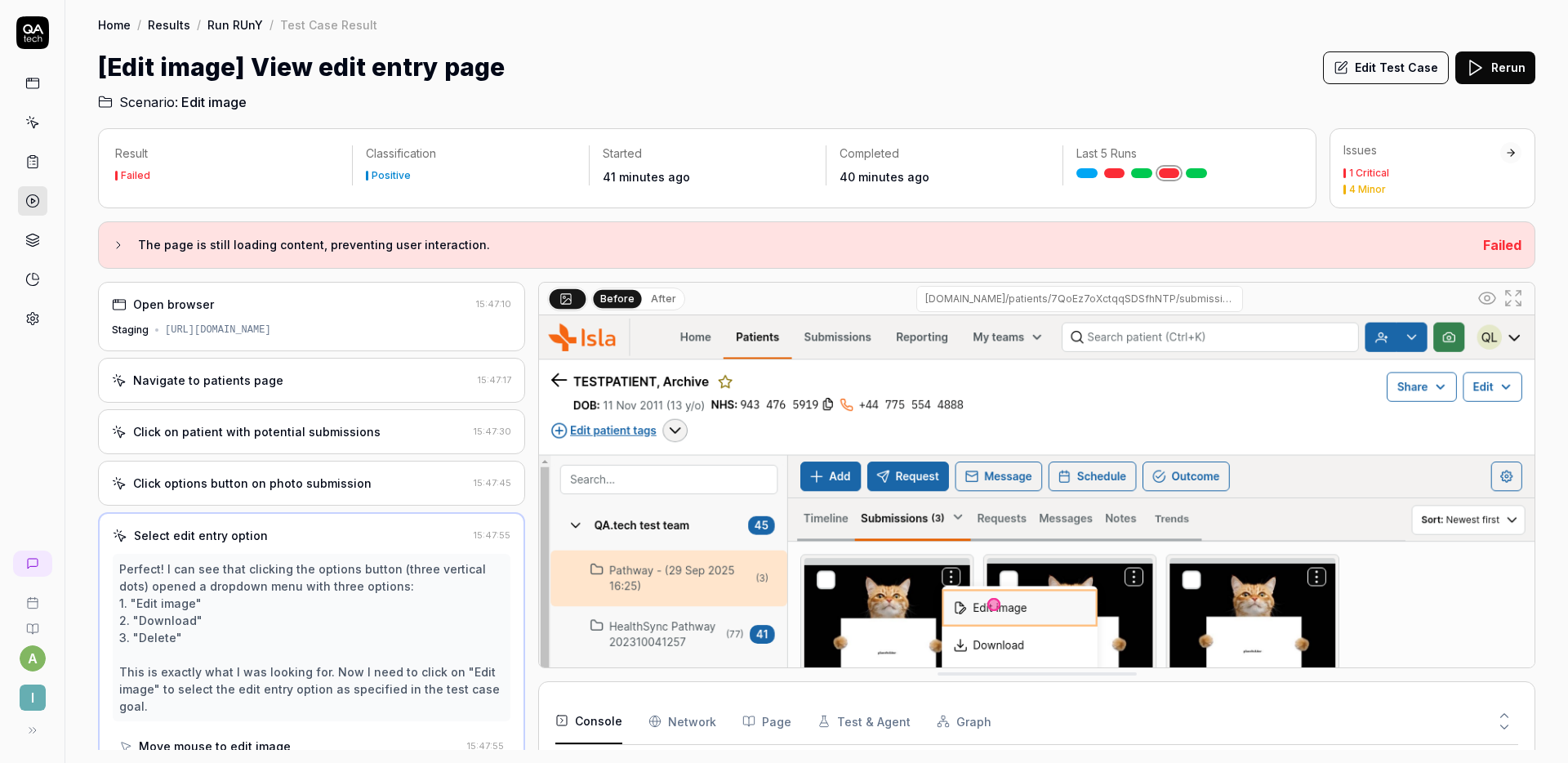
click at [287, 424] on div "Click on patient with potential submissions" at bounding box center [257, 432] width 248 height 17
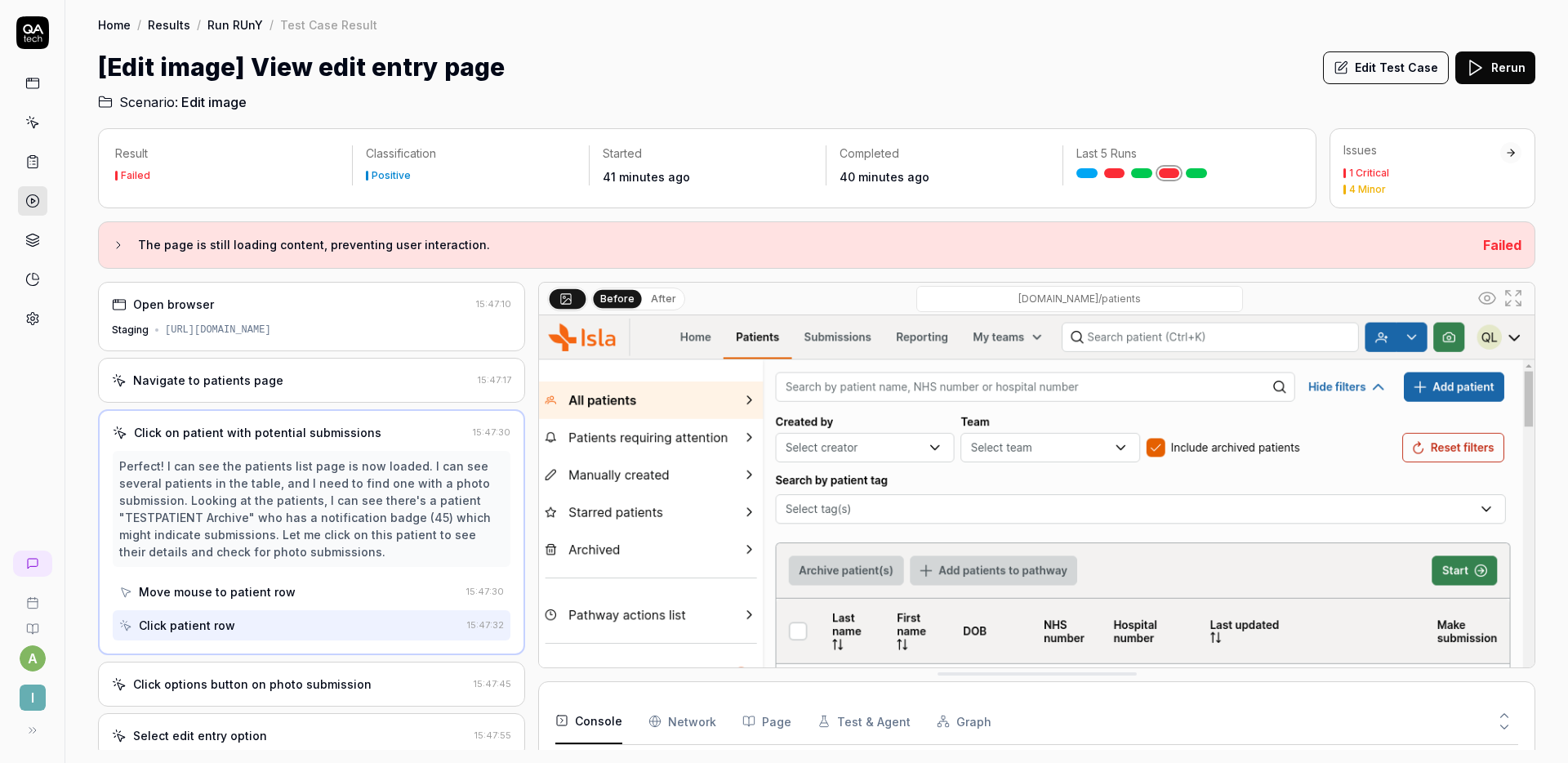
scroll to position [128, 0]
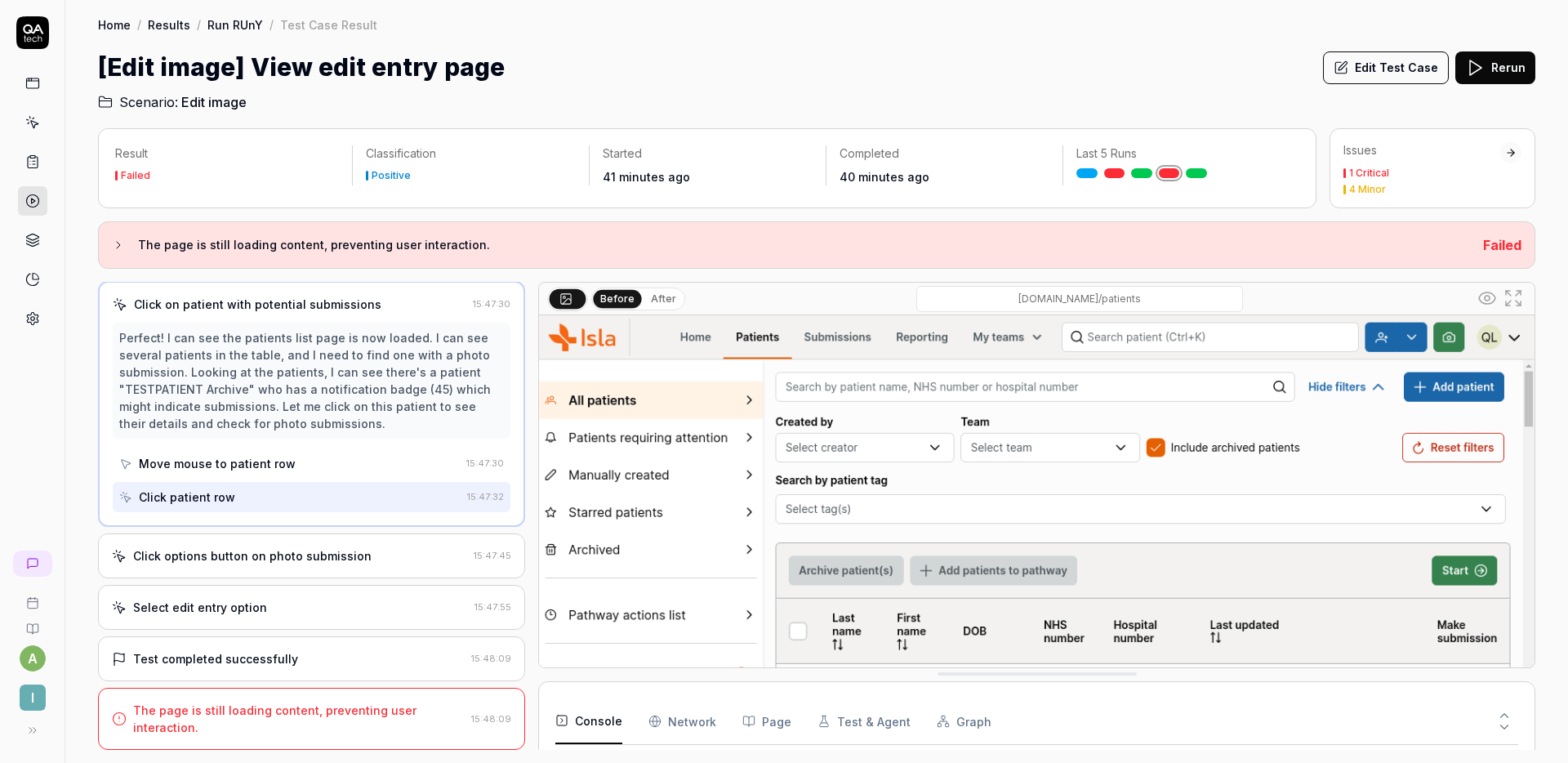
click at [278, 542] on div "Click options button on photo submission 15:47:45" at bounding box center [311, 556] width 427 height 45
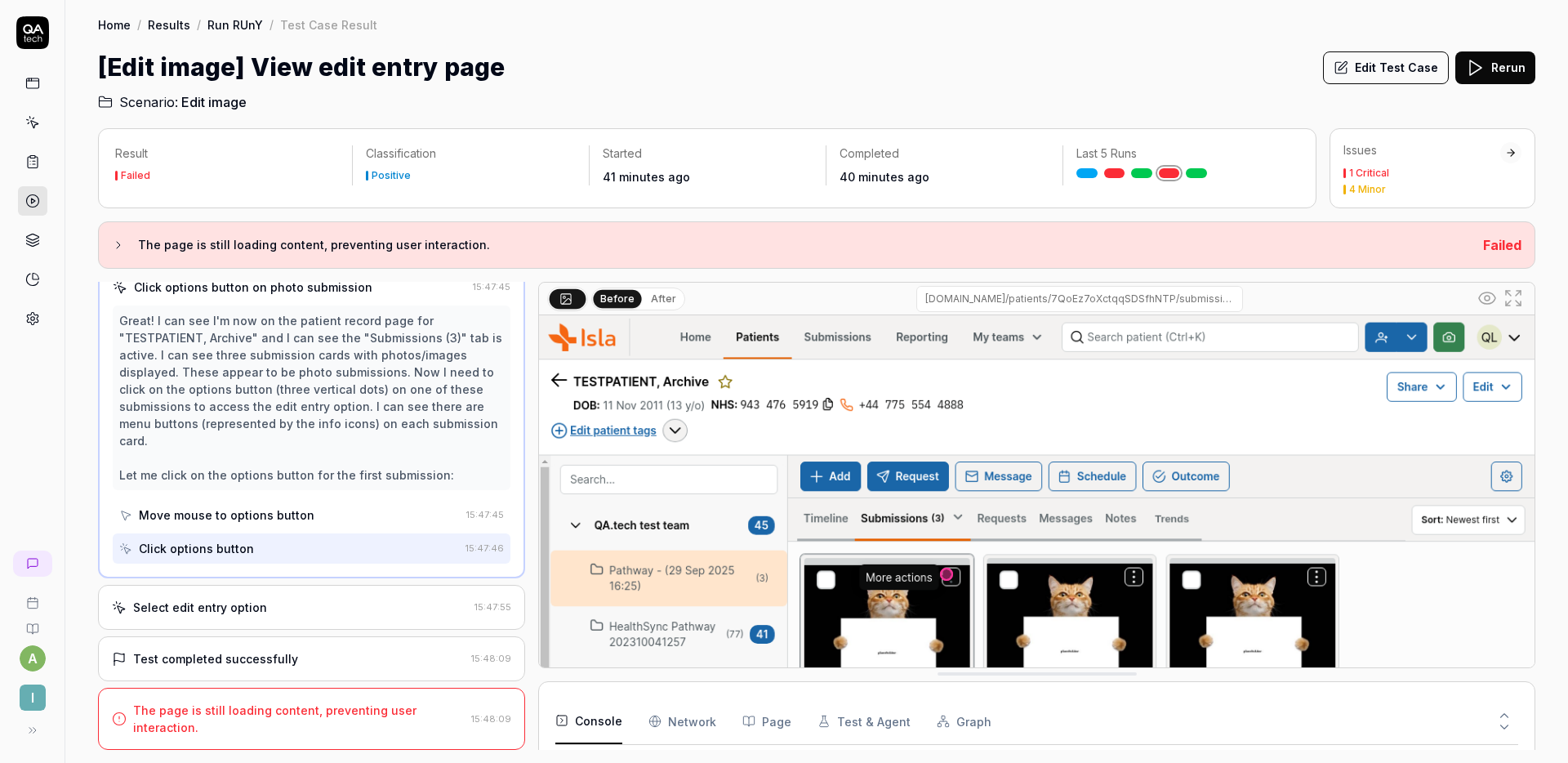
click at [295, 659] on div "Test completed successfully" at bounding box center [287, 659] width 353 height 17
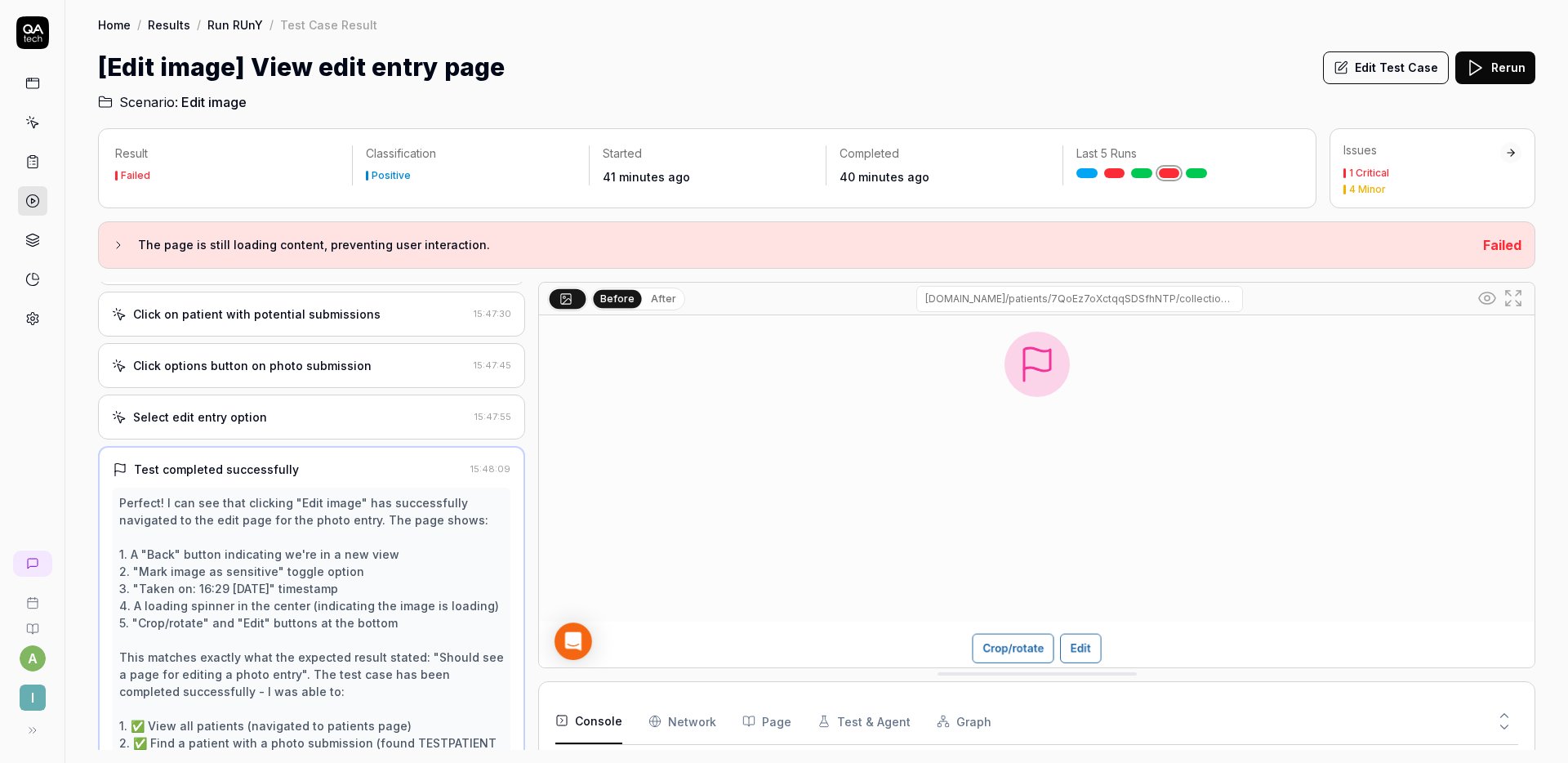
scroll to position [0, 0]
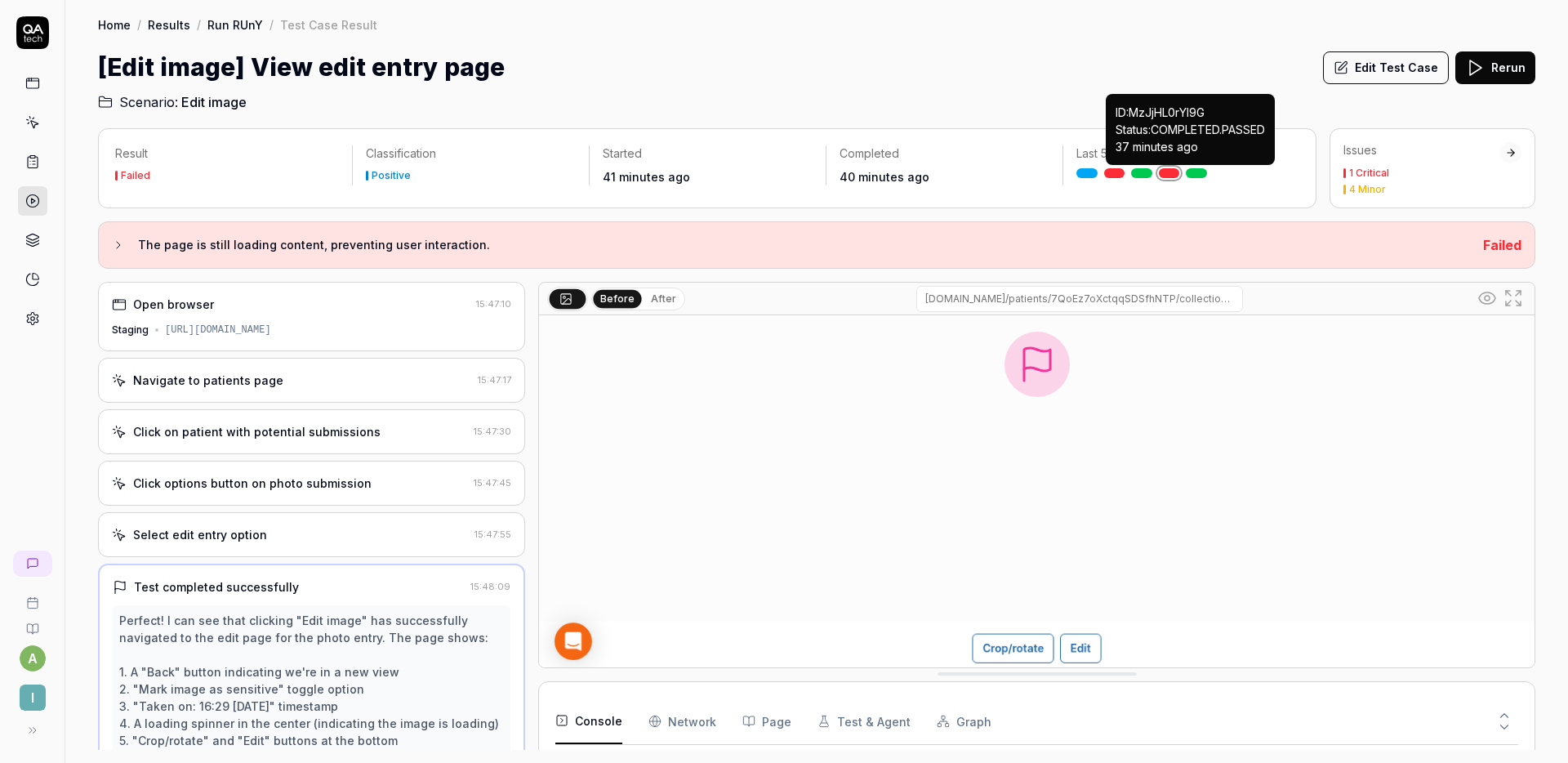
click at [1196, 171] on link at bounding box center [1196, 173] width 21 height 10
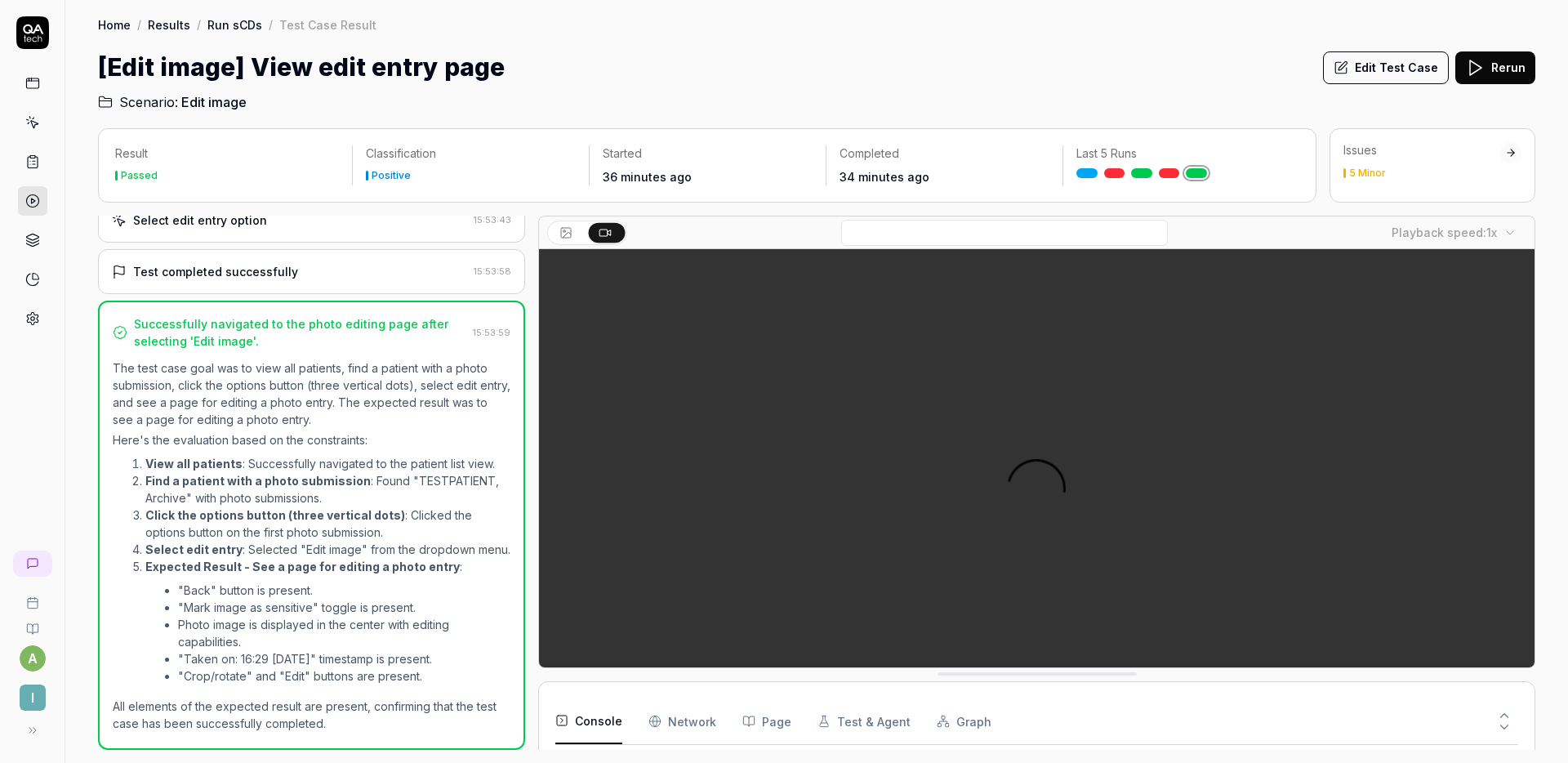
scroll to position [107, 0]
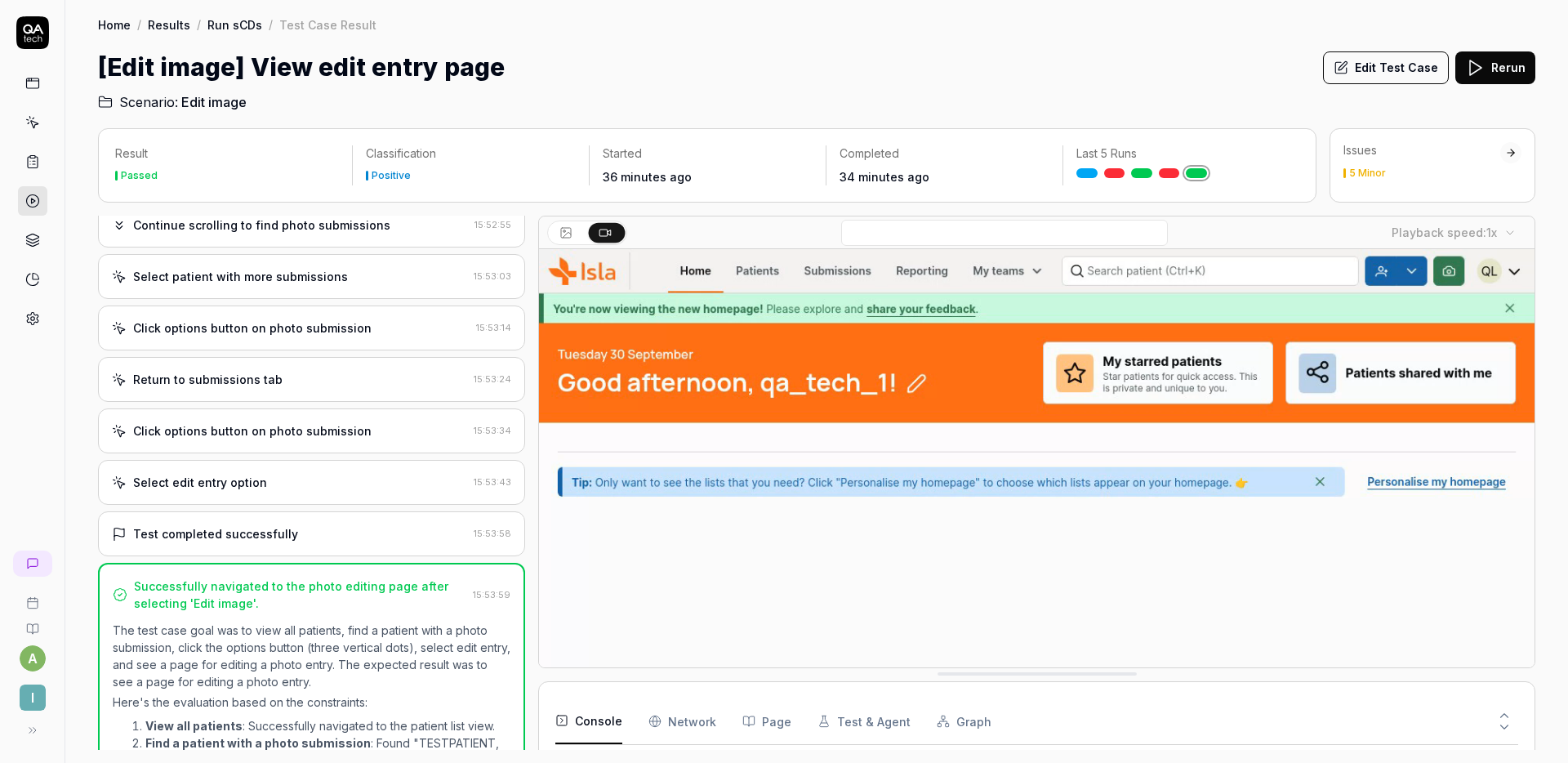
click at [287, 427] on div "Click options button on photo submission" at bounding box center [252, 431] width 239 height 17
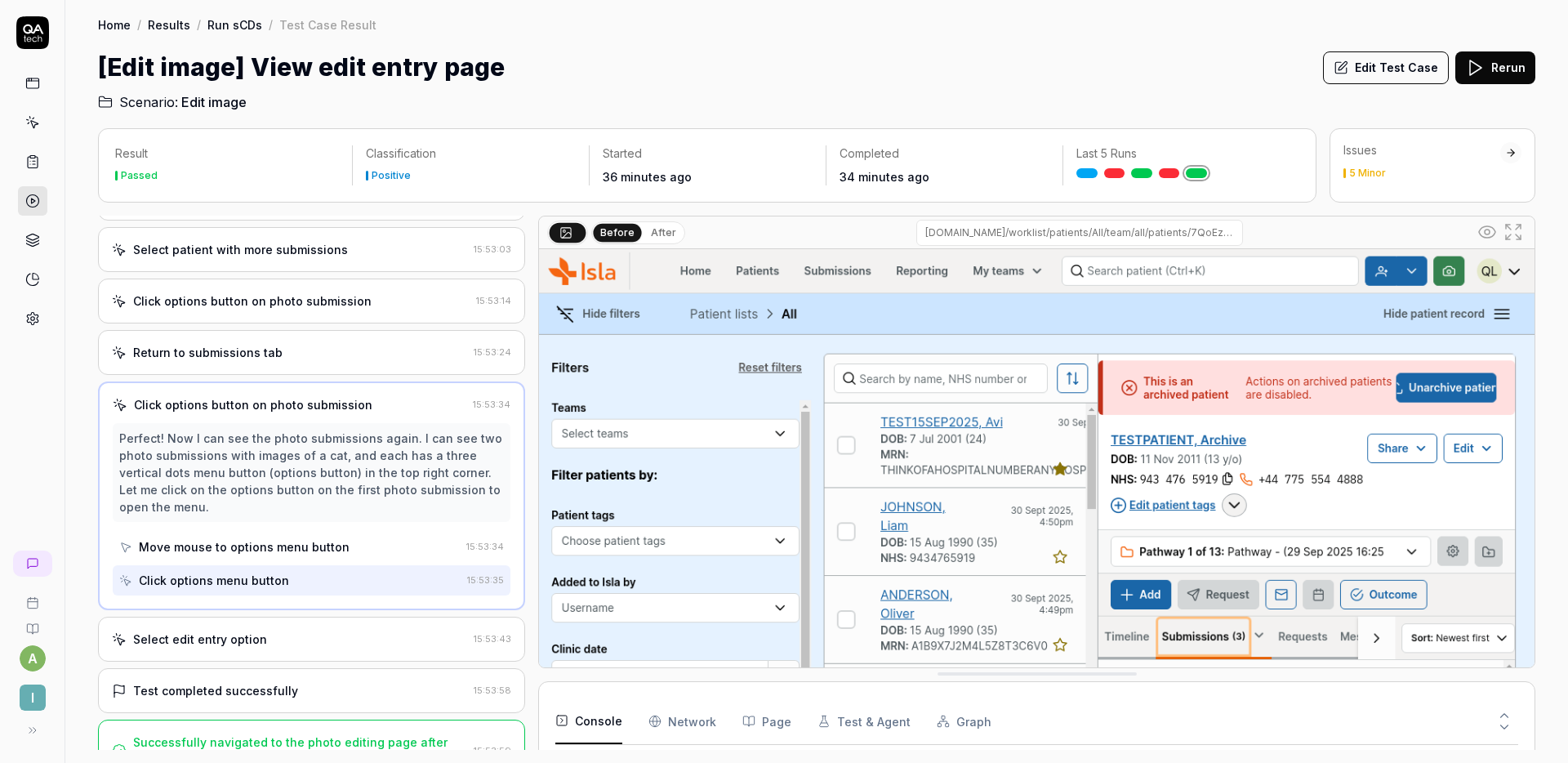
scroll to position [354, 0]
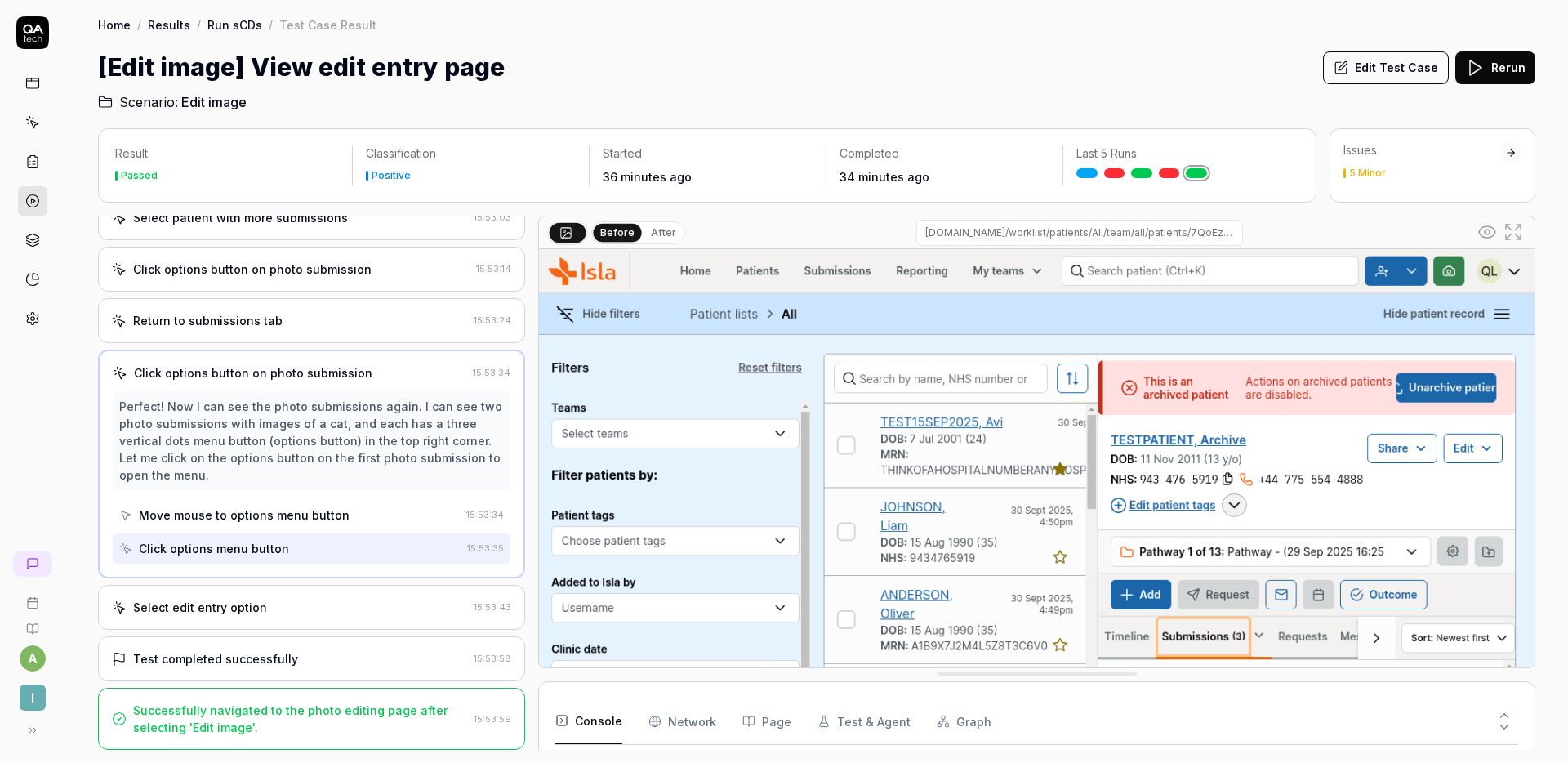
click at [260, 577] on div "Click options button on photo submission 15:53:34 Perfect! Now I can see the ph…" at bounding box center [311, 465] width 427 height 229
click at [259, 585] on div "Select edit entry option 15:53:43" at bounding box center [311, 608] width 427 height 45
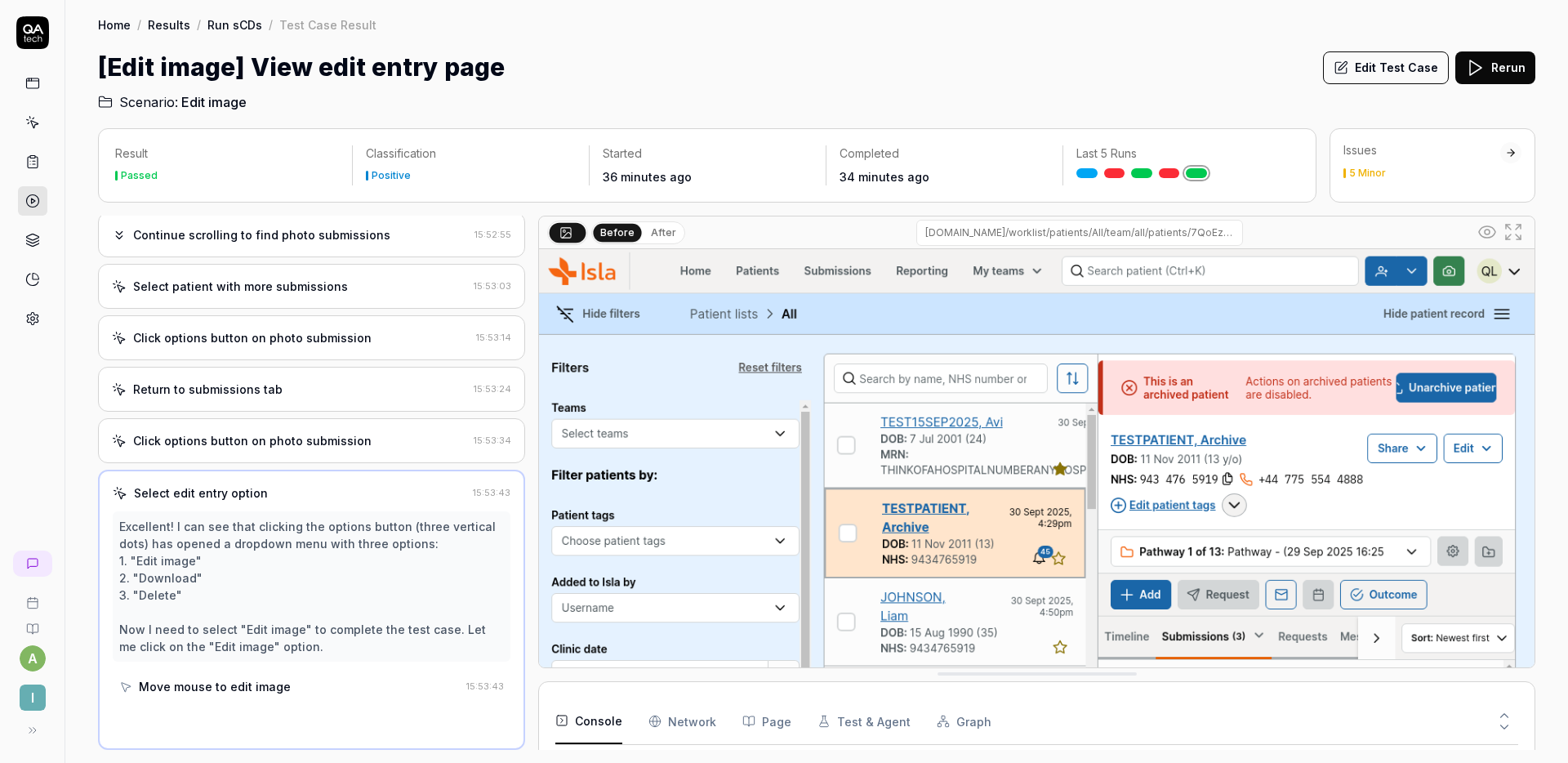
scroll to position [406, 0]
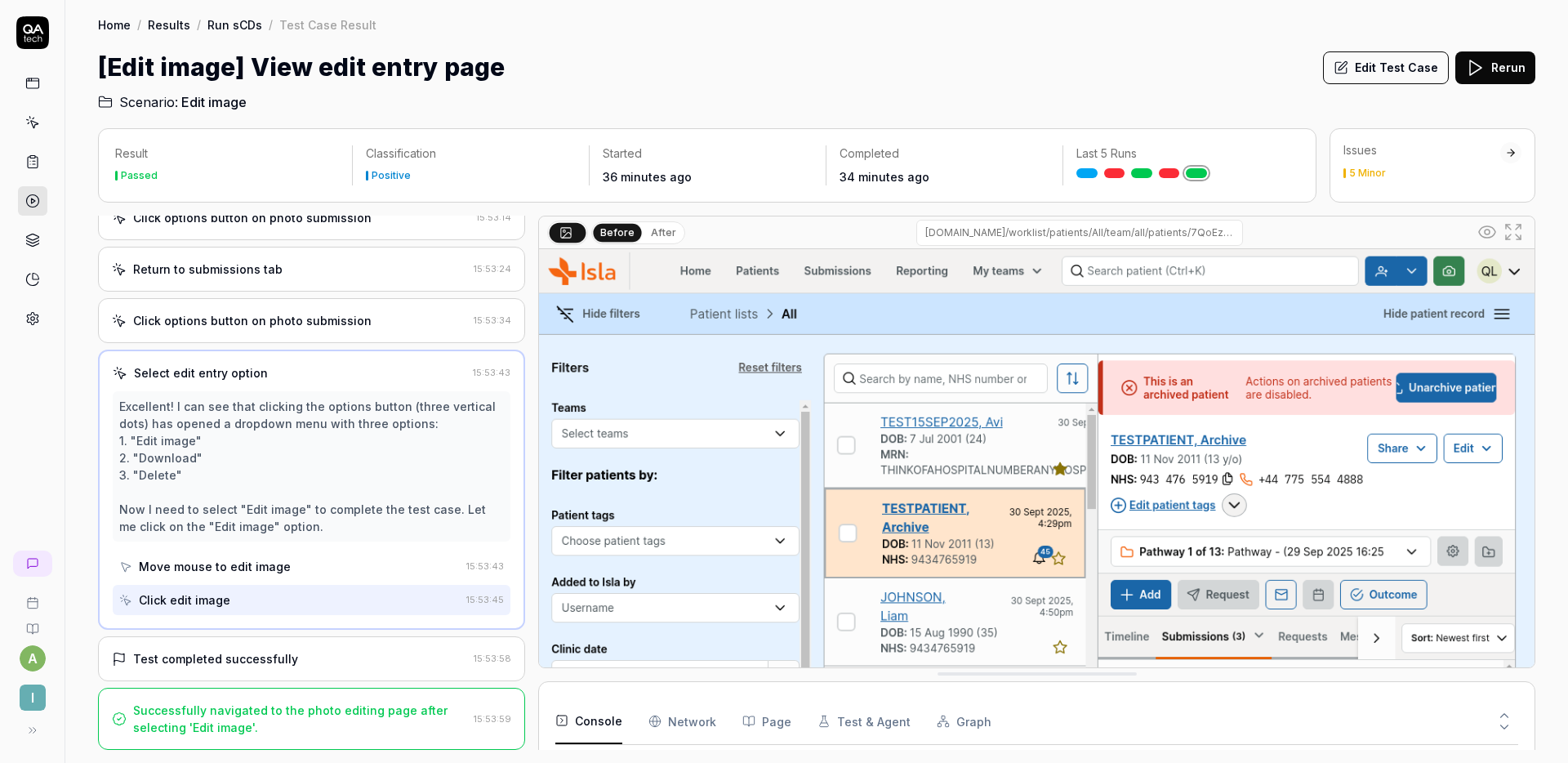
click at [299, 660] on div "Test completed successfully" at bounding box center [289, 659] width 355 height 17
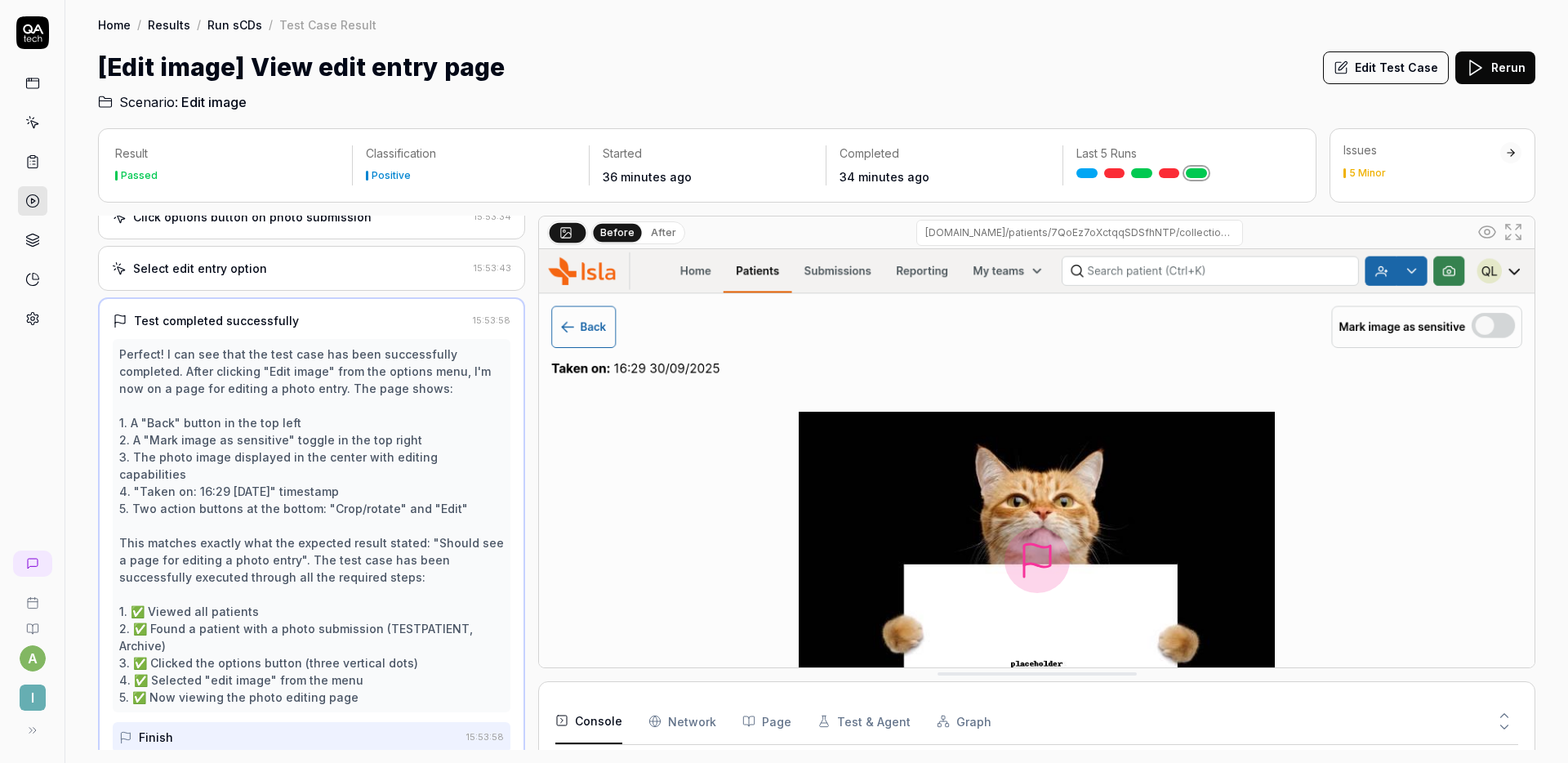
scroll to position [578, 0]
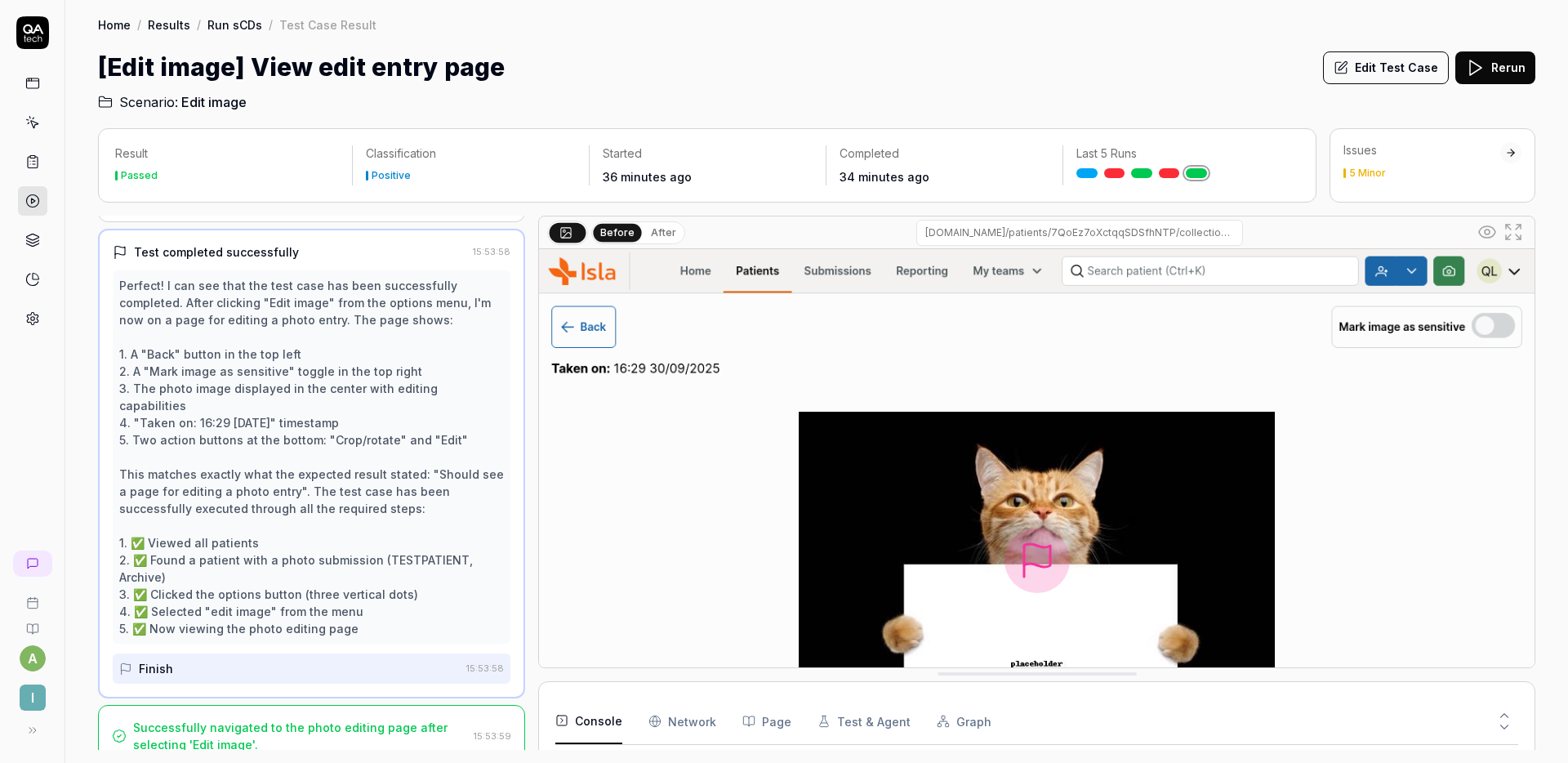
click at [297, 719] on div "Successfully navigated to the photo editing page after selecting 'Edit image'." at bounding box center [300, 737] width 334 height 34
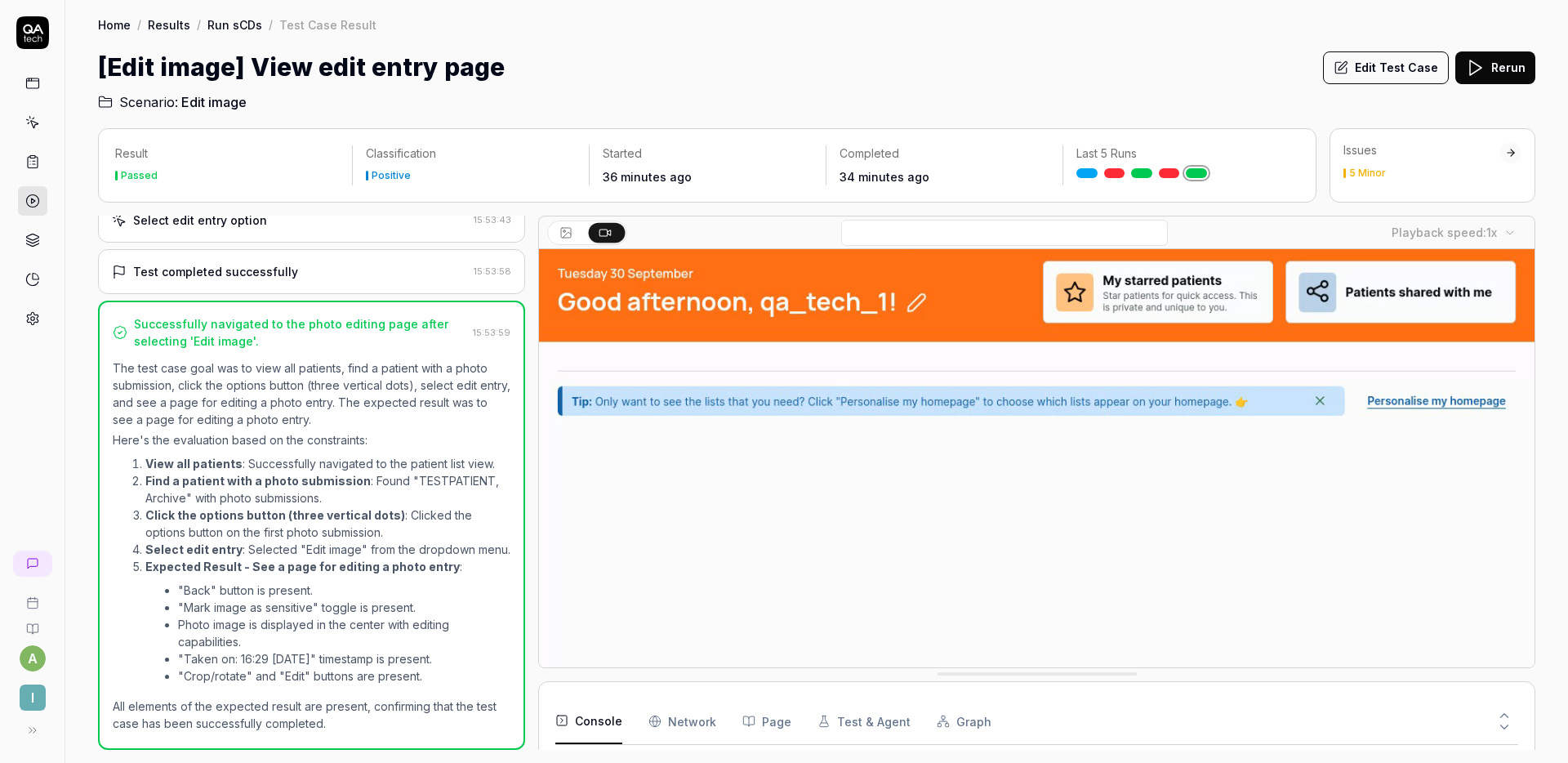
scroll to position [86, 0]
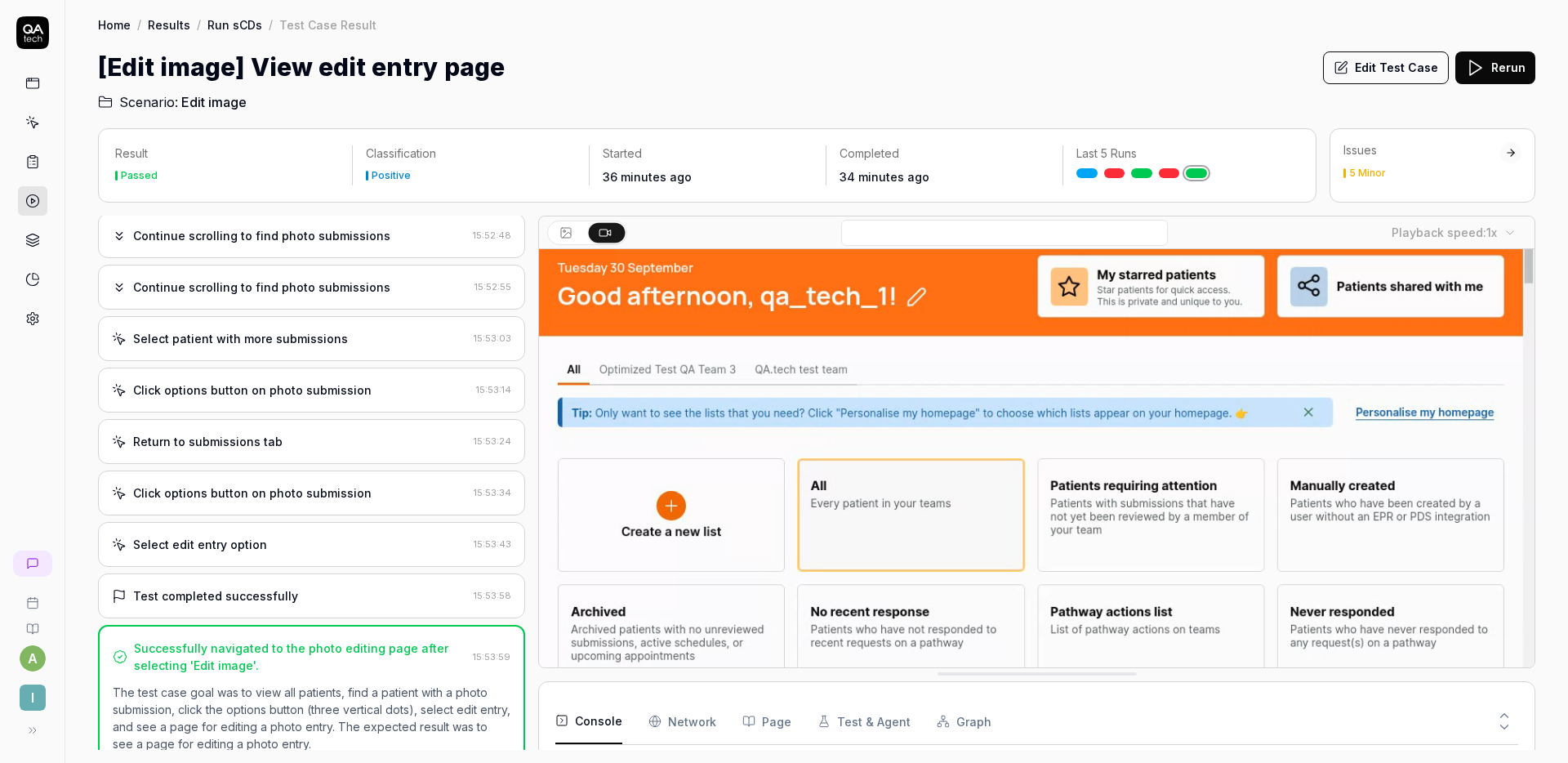
click at [331, 545] on div "Select edit entry option" at bounding box center [289, 544] width 355 height 17
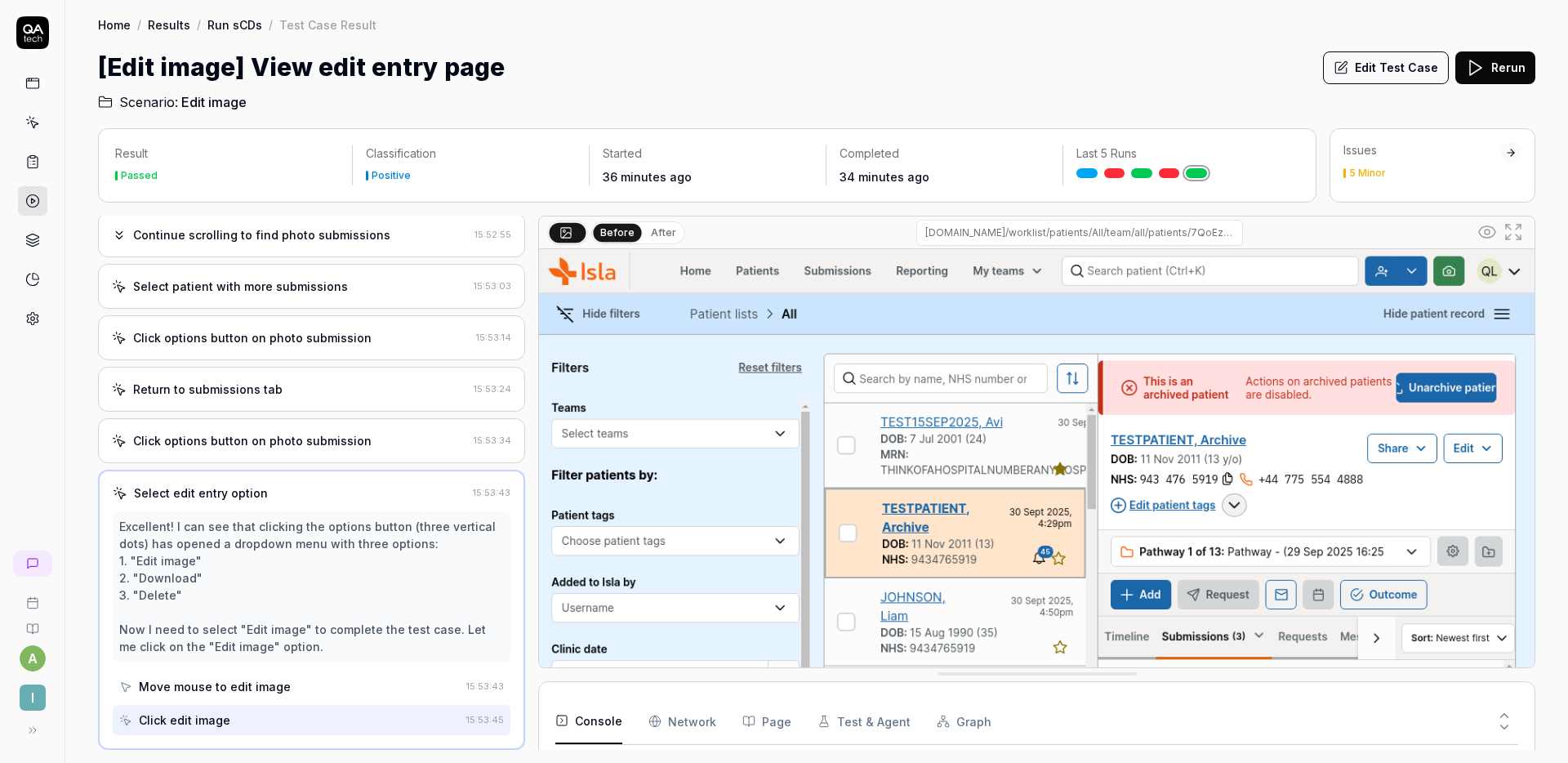
scroll to position [406, 0]
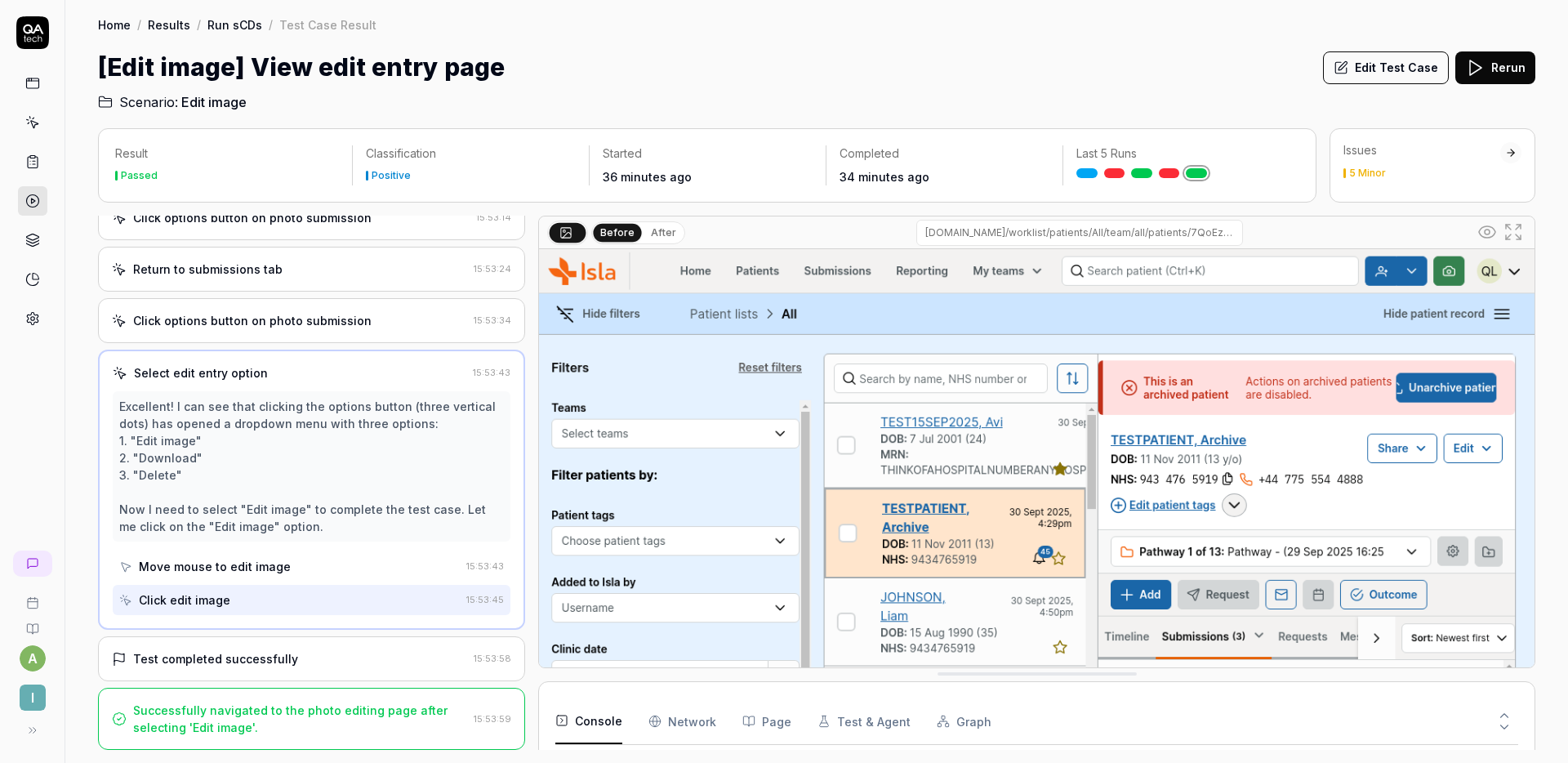
click at [256, 636] on div "Open browser 15:52:13 Staging https://staging.nhs.isla.health/homepage Navigate…" at bounding box center [311, 483] width 427 height 534
click at [256, 637] on div "Test completed successfully 15:53:58" at bounding box center [311, 660] width 427 height 45
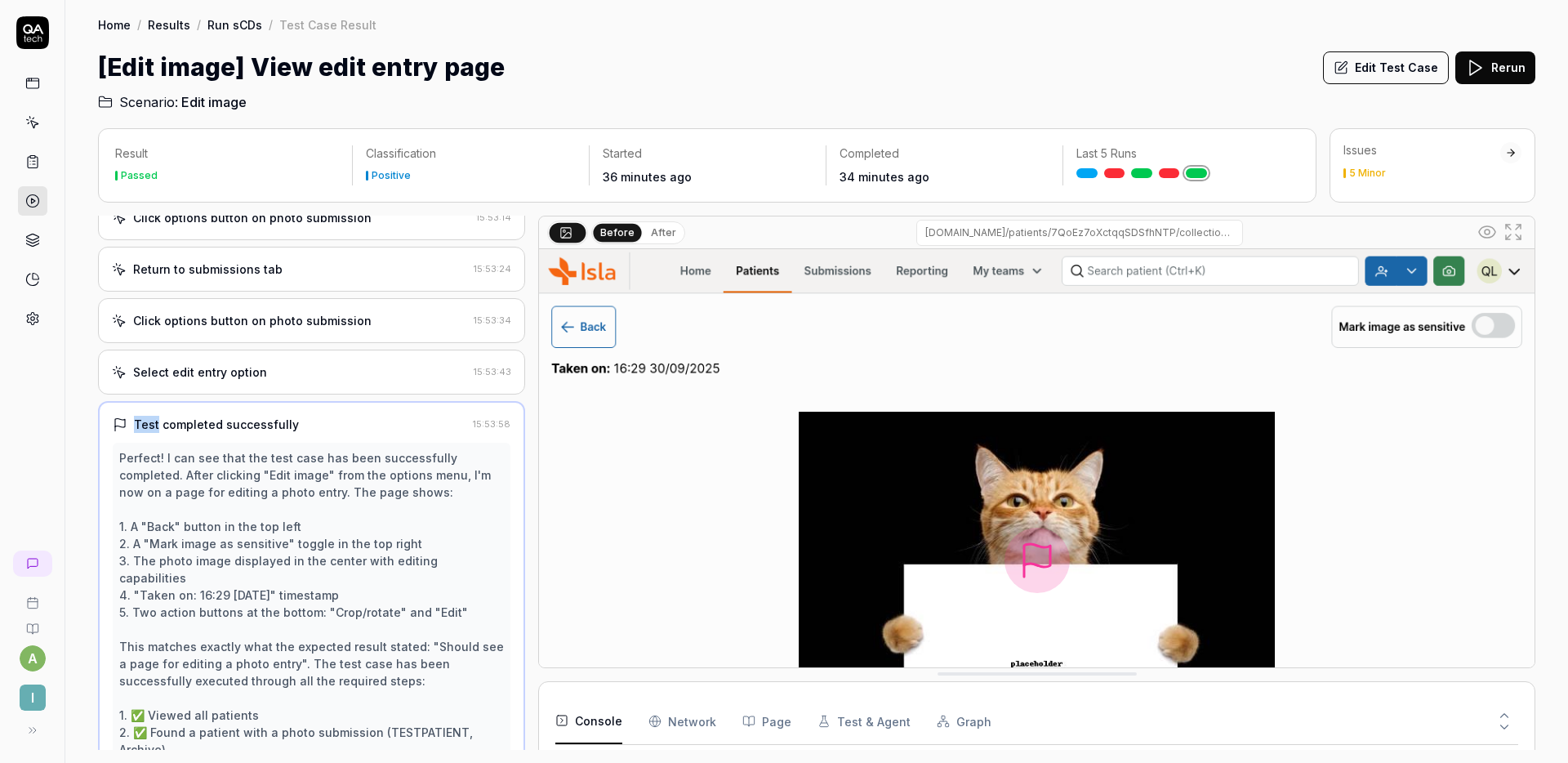
scroll to position [509, 0]
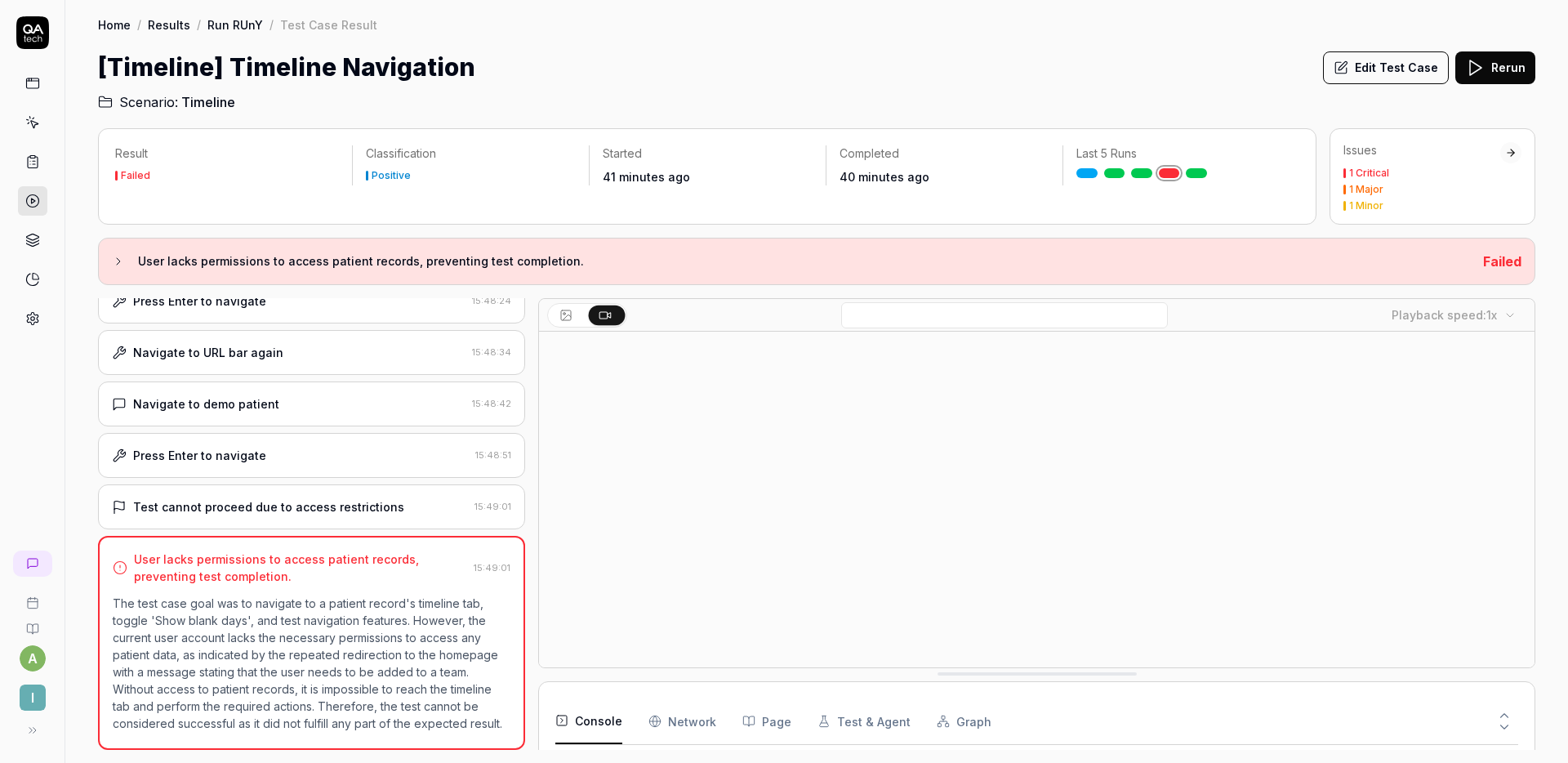
scroll to position [107, 0]
click at [342, 433] on div "Press Enter to navigate 15:48:51" at bounding box center [311, 455] width 427 height 45
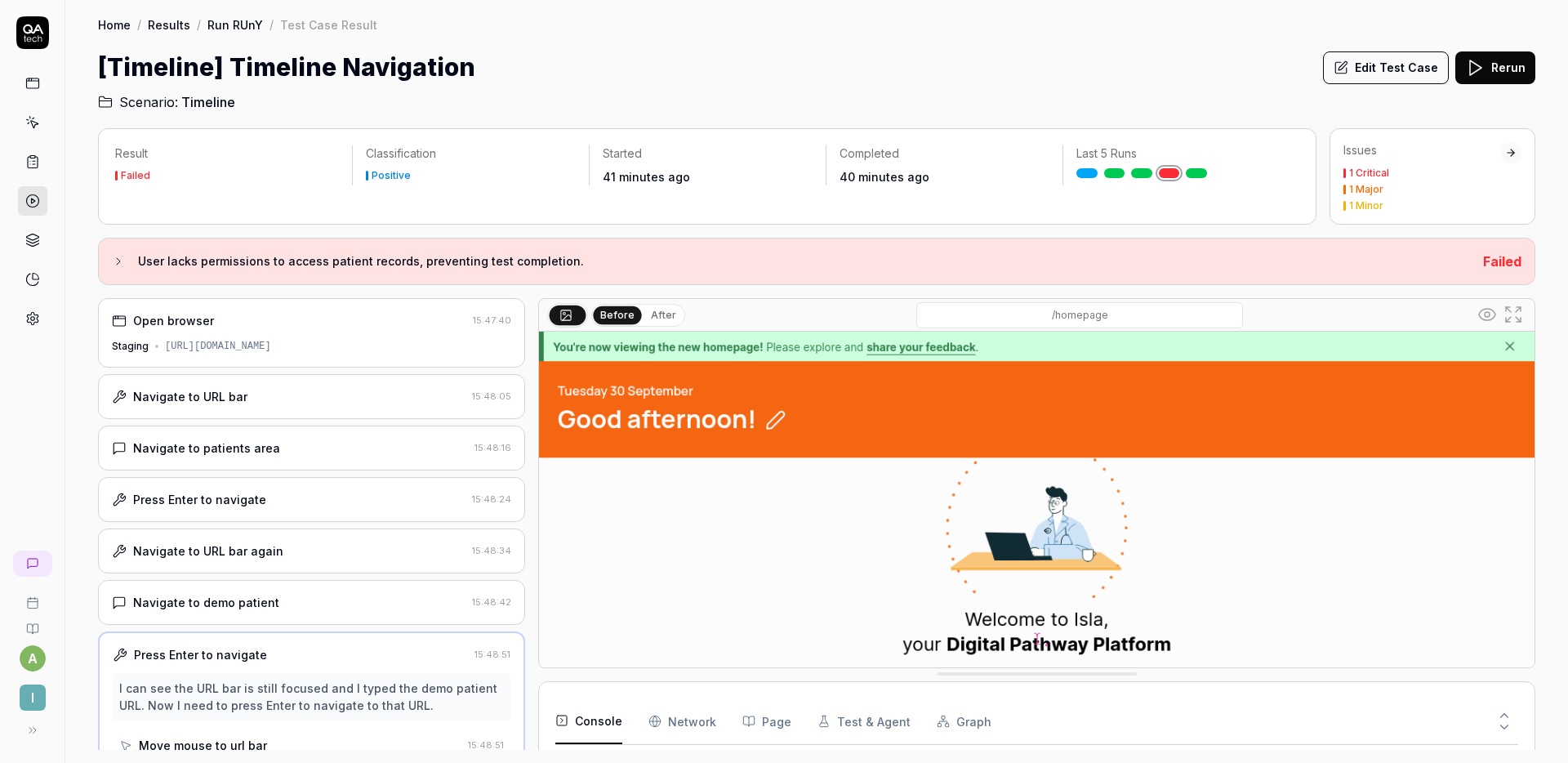
scroll to position [179, 0]
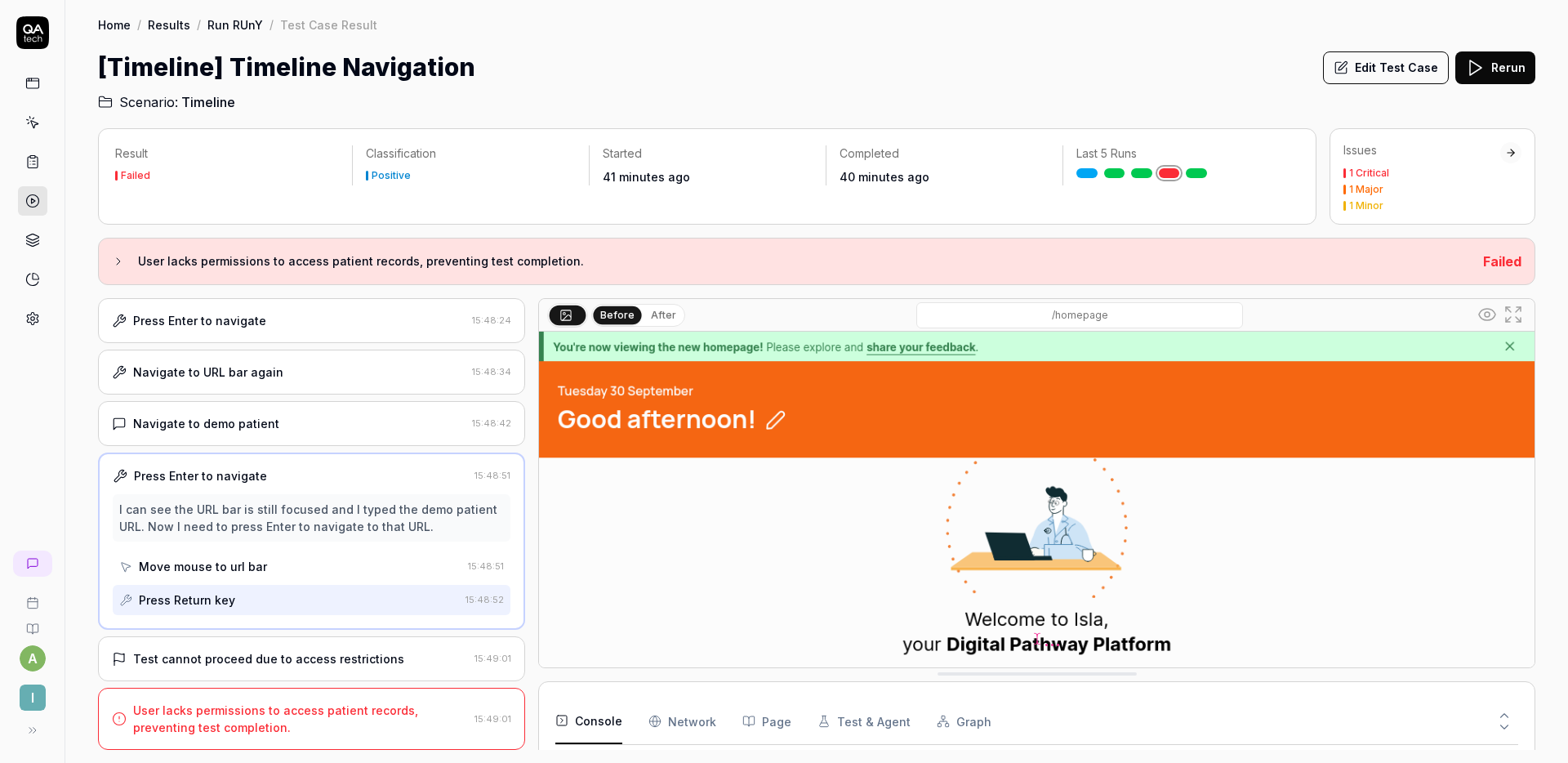
click at [302, 652] on div "Test cannot proceed due to access restrictions" at bounding box center [268, 659] width 271 height 17
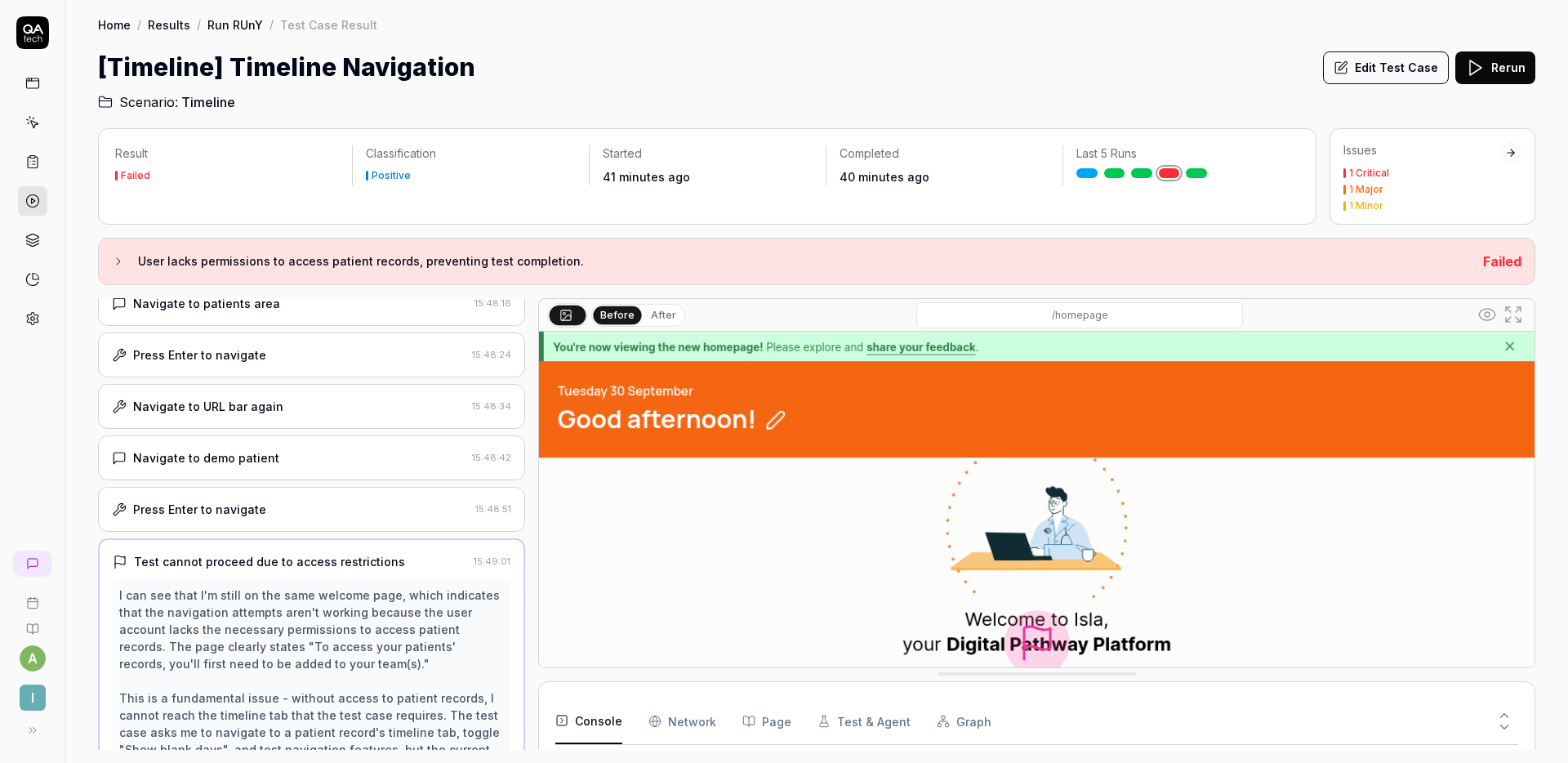
scroll to position [0, 0]
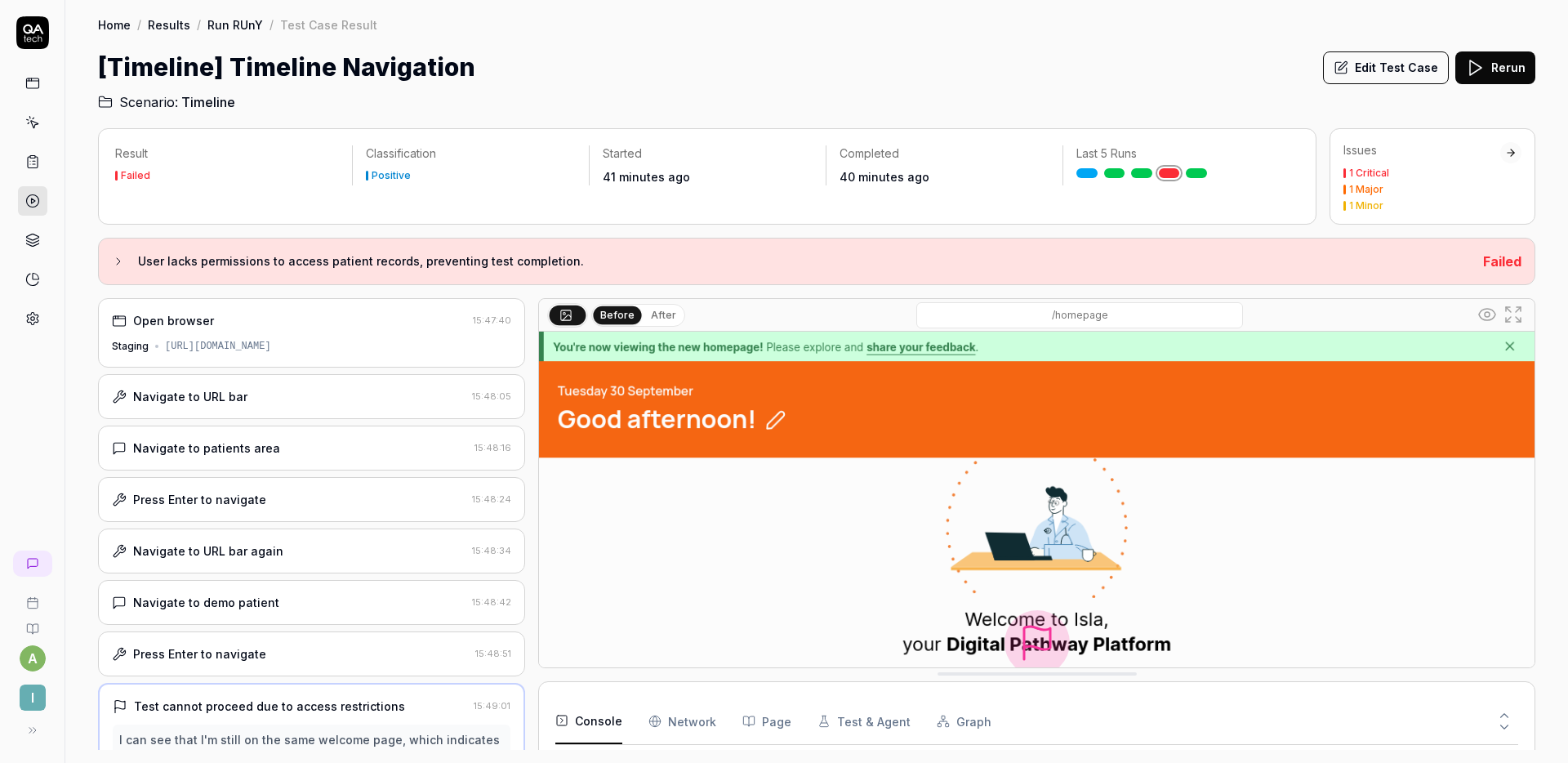
click at [295, 445] on div "Navigate to patients area" at bounding box center [289, 448] width 356 height 17
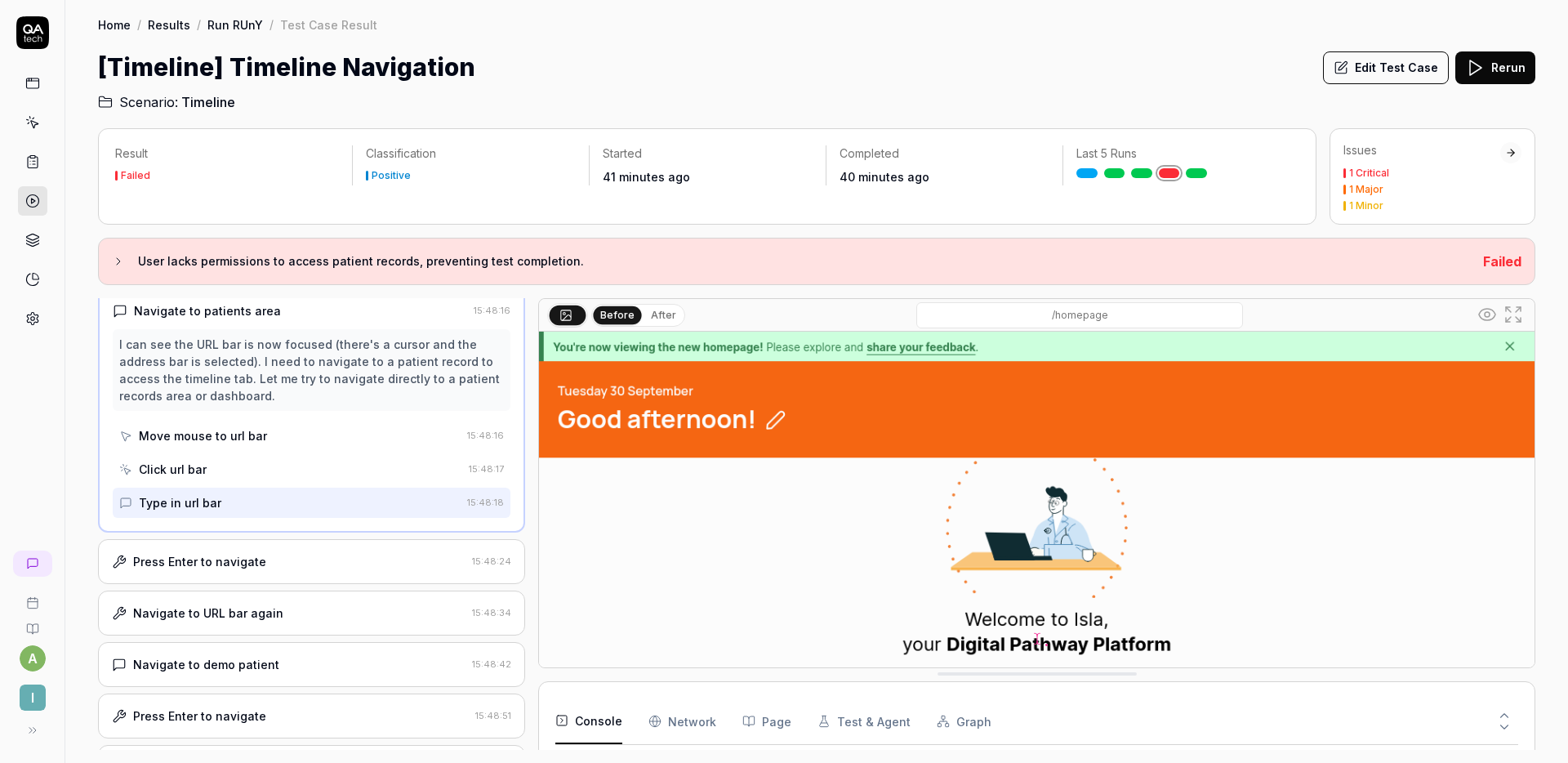
scroll to position [152, 0]
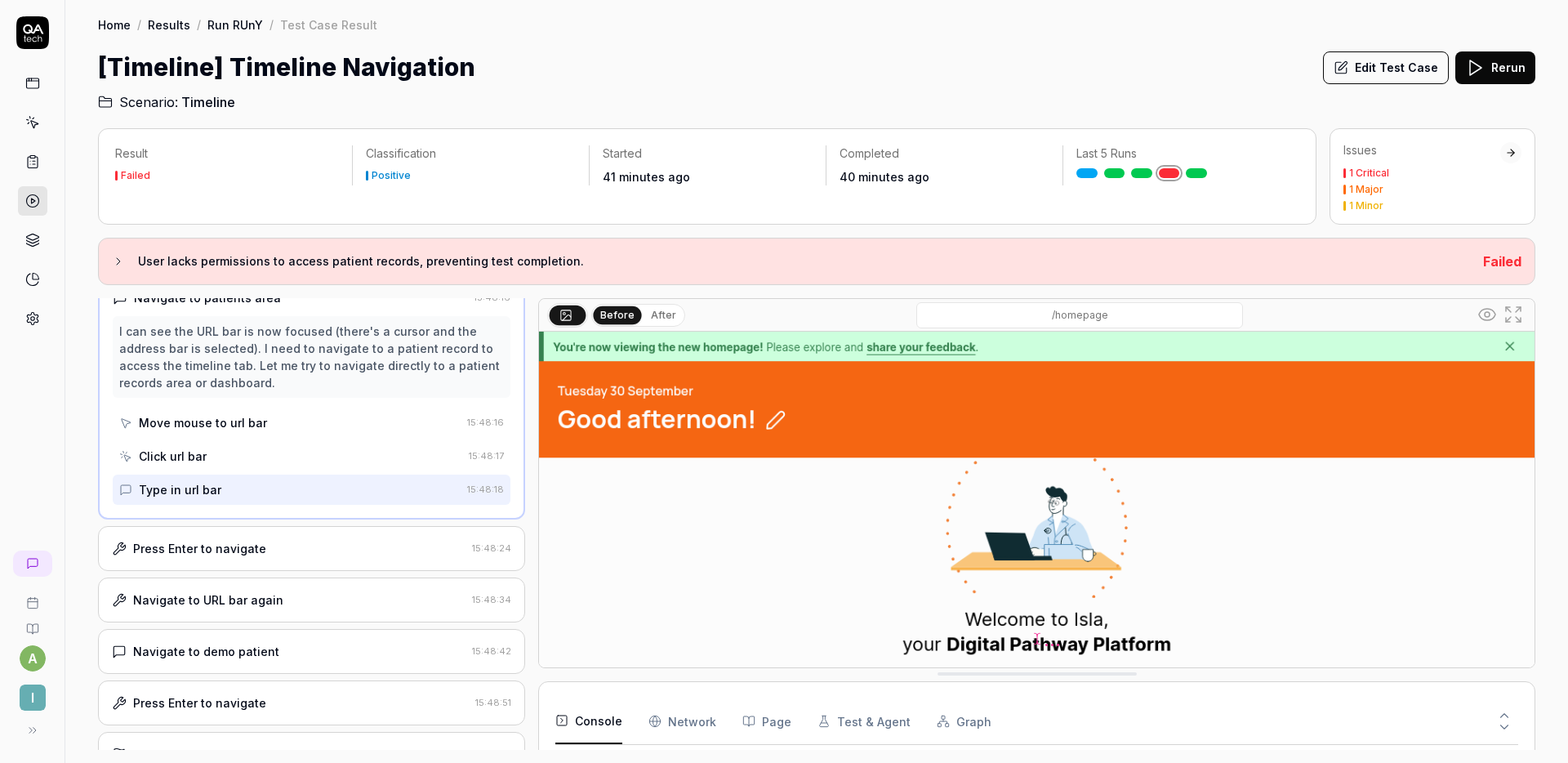
click at [280, 540] on div "Press Enter to navigate" at bounding box center [288, 548] width 354 height 17
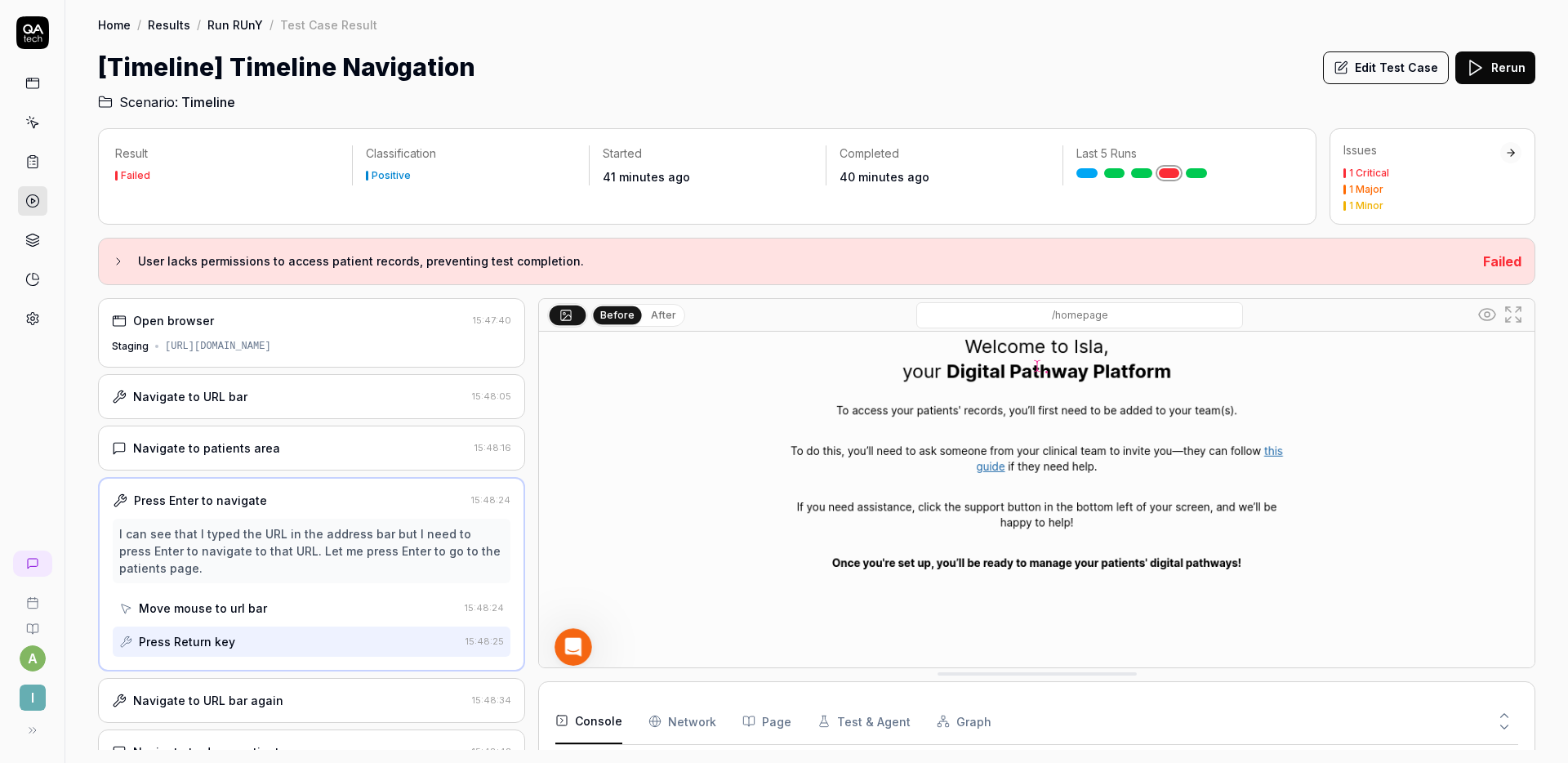
scroll to position [0, 0]
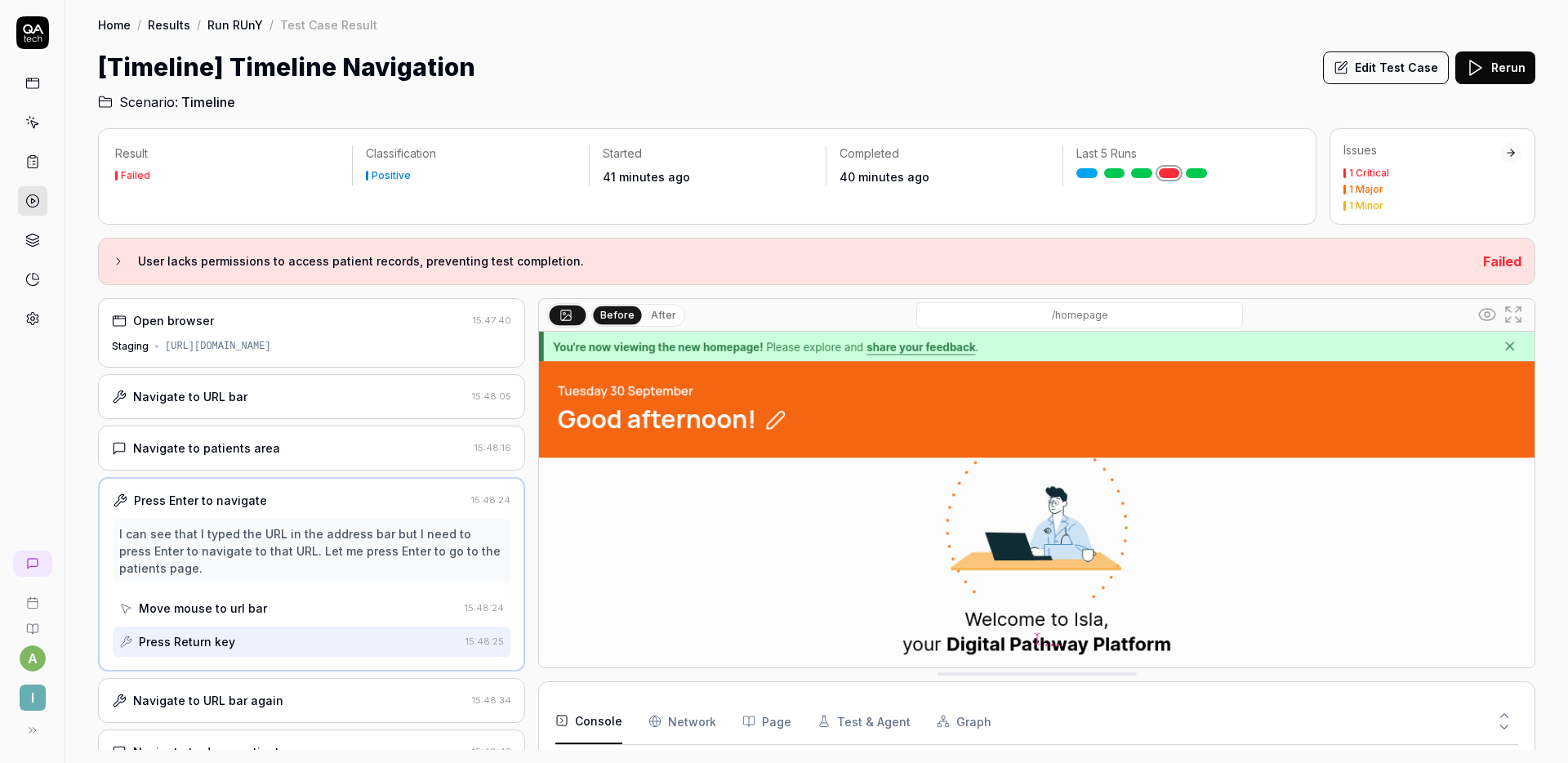
click at [282, 357] on div "Open browser 15:47:40 Staging [URL][DOMAIN_NAME]" at bounding box center [311, 333] width 427 height 70
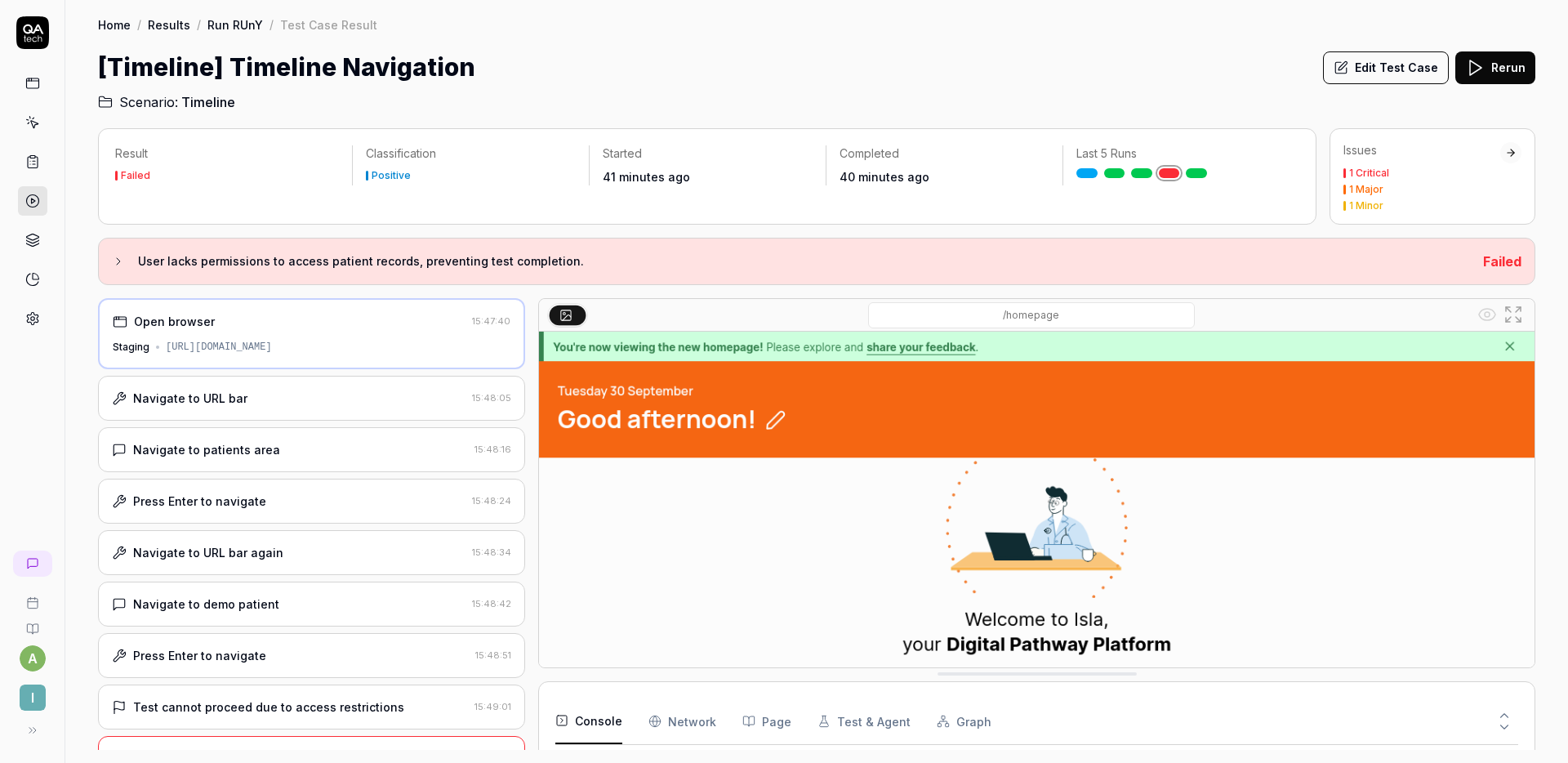
click at [270, 399] on div "Navigate to URL bar" at bounding box center [288, 398] width 354 height 17
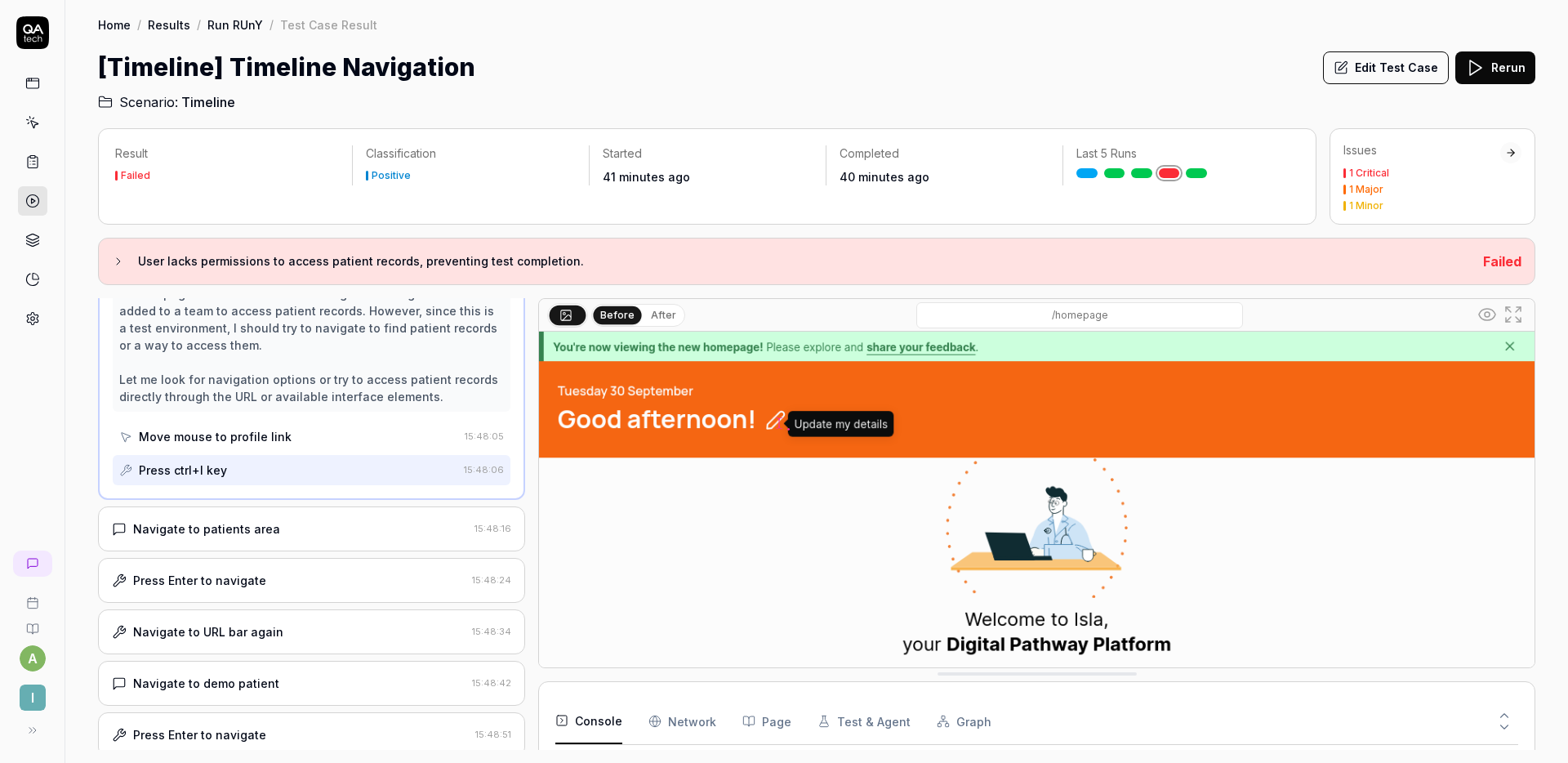
click at [254, 522] on div "Navigate to patients area" at bounding box center [207, 529] width 147 height 17
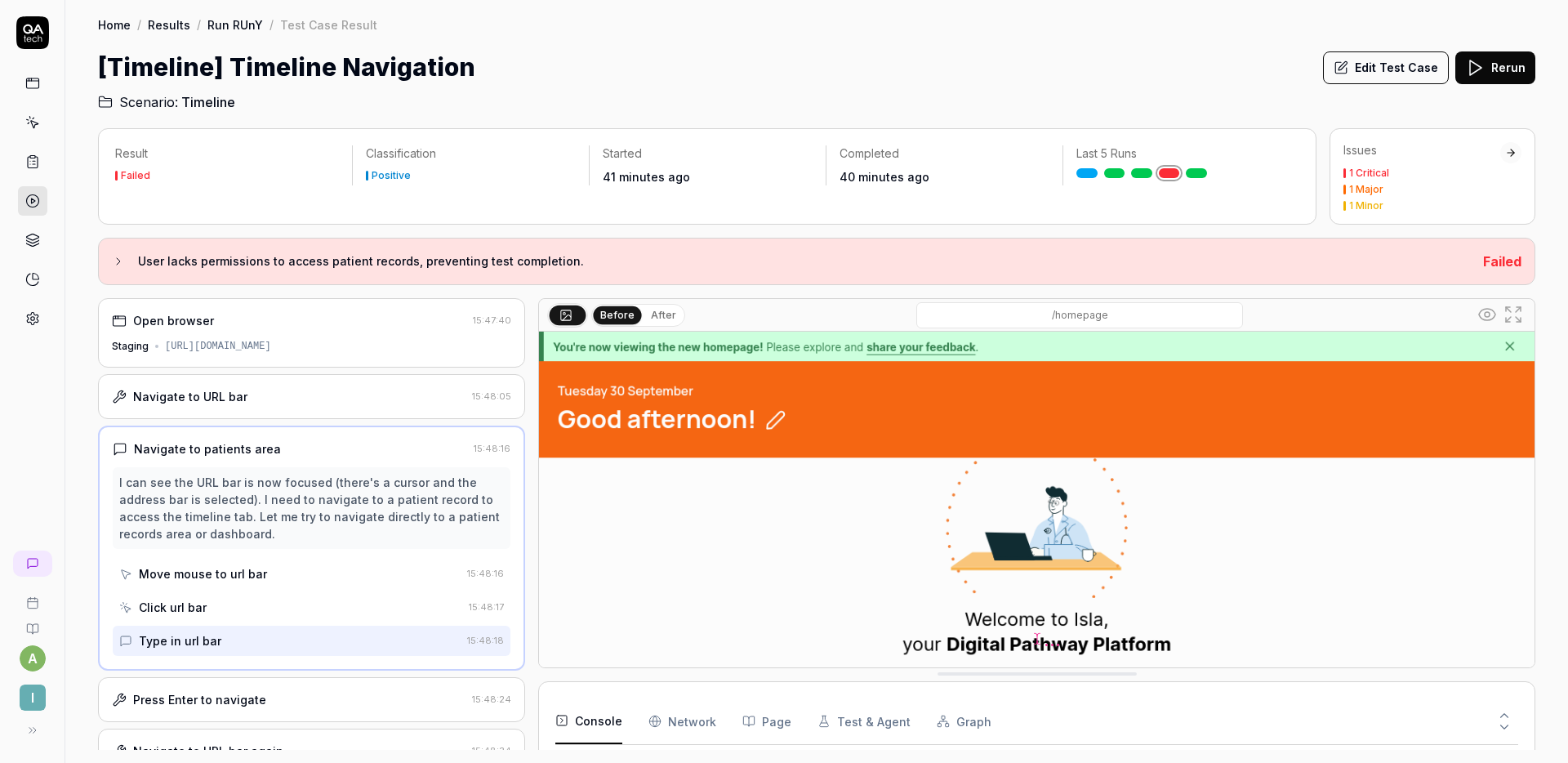
click at [1194, 170] on link at bounding box center [1196, 173] width 21 height 10
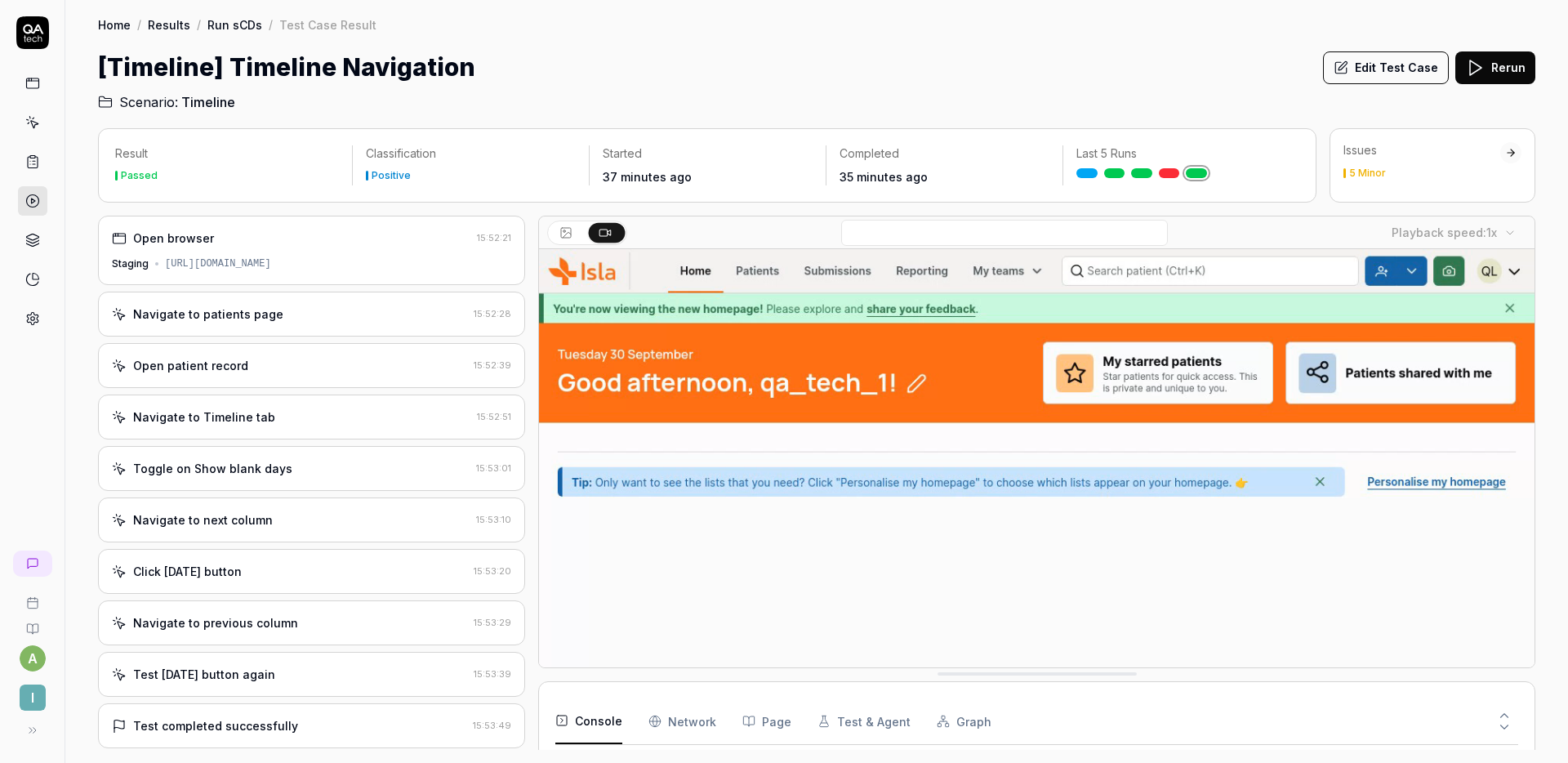
click at [273, 299] on div "Navigate to patients page 15:52:28" at bounding box center [311, 315] width 427 height 45
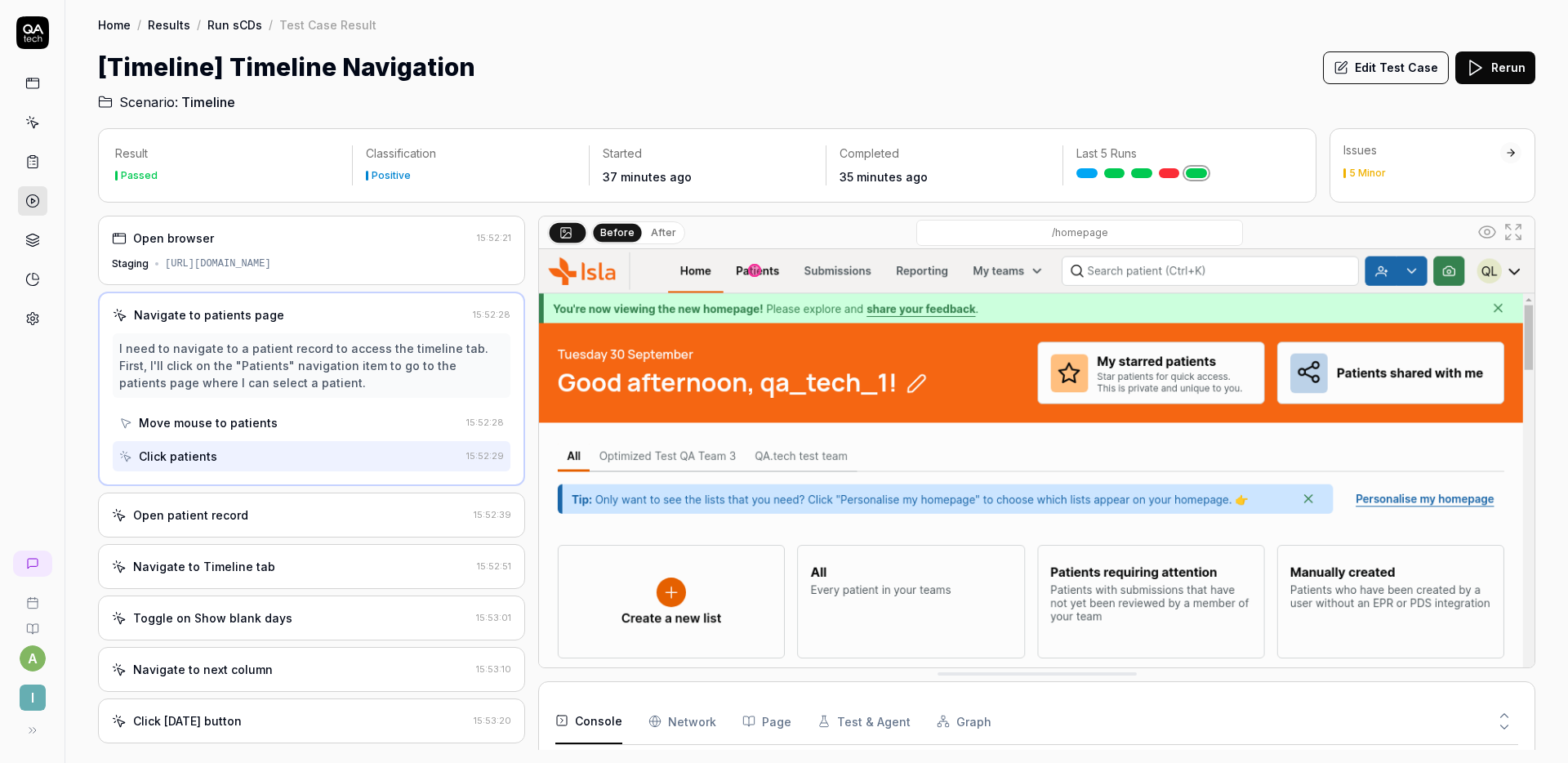
click at [285, 510] on div "Open patient record" at bounding box center [289, 514] width 355 height 17
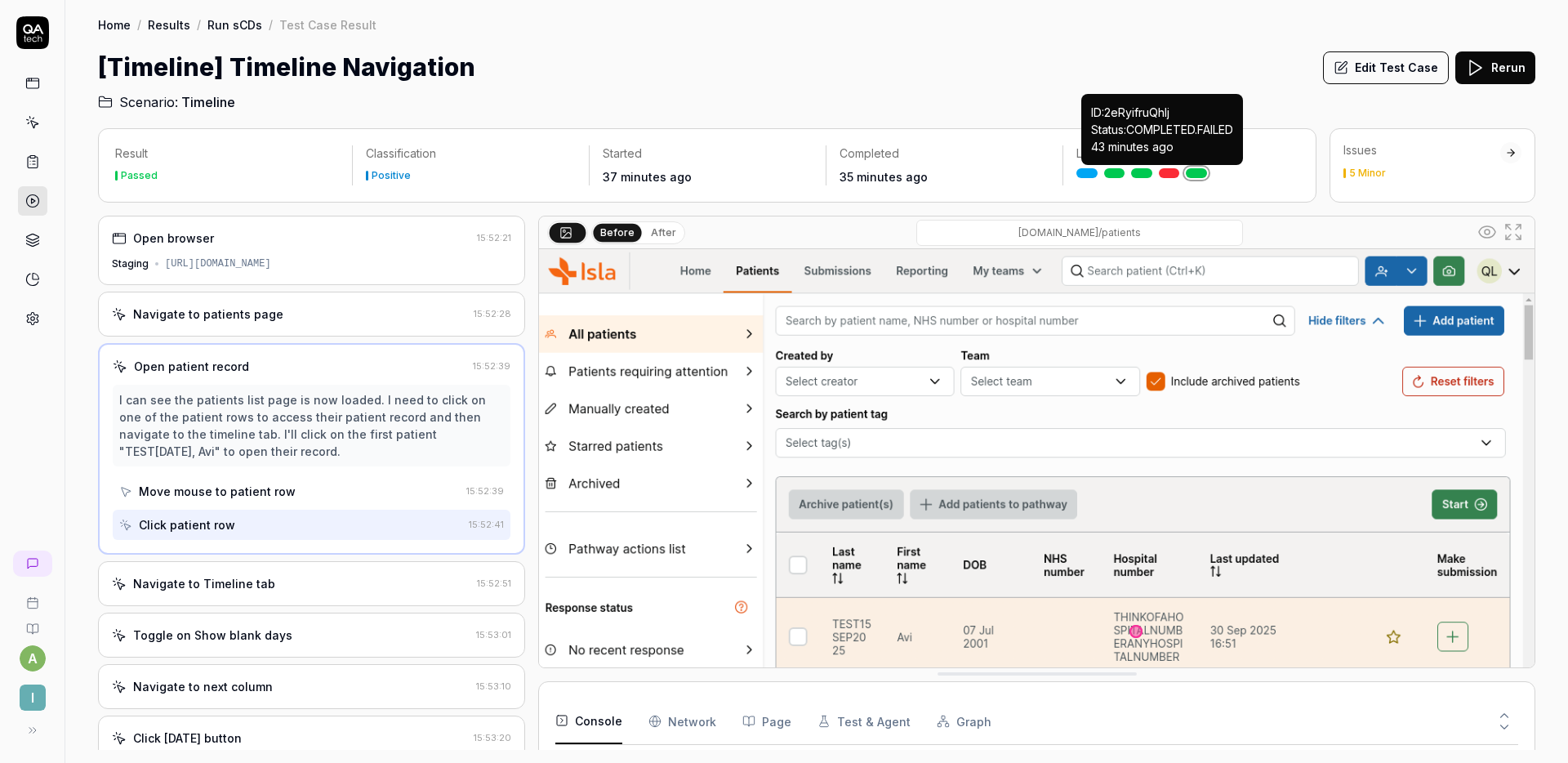
click at [1173, 174] on link at bounding box center [1169, 173] width 21 height 10
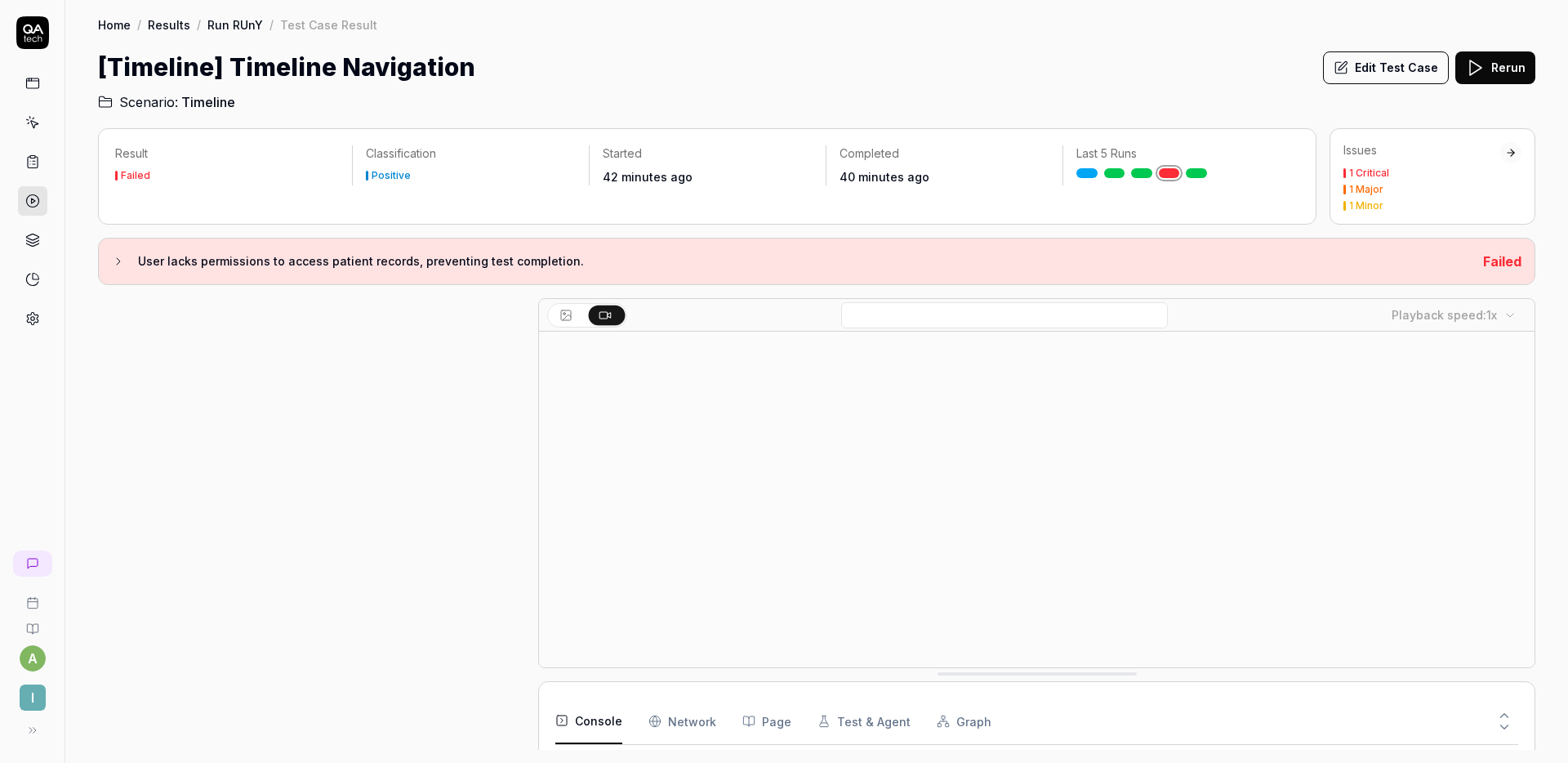
scroll to position [216, 0]
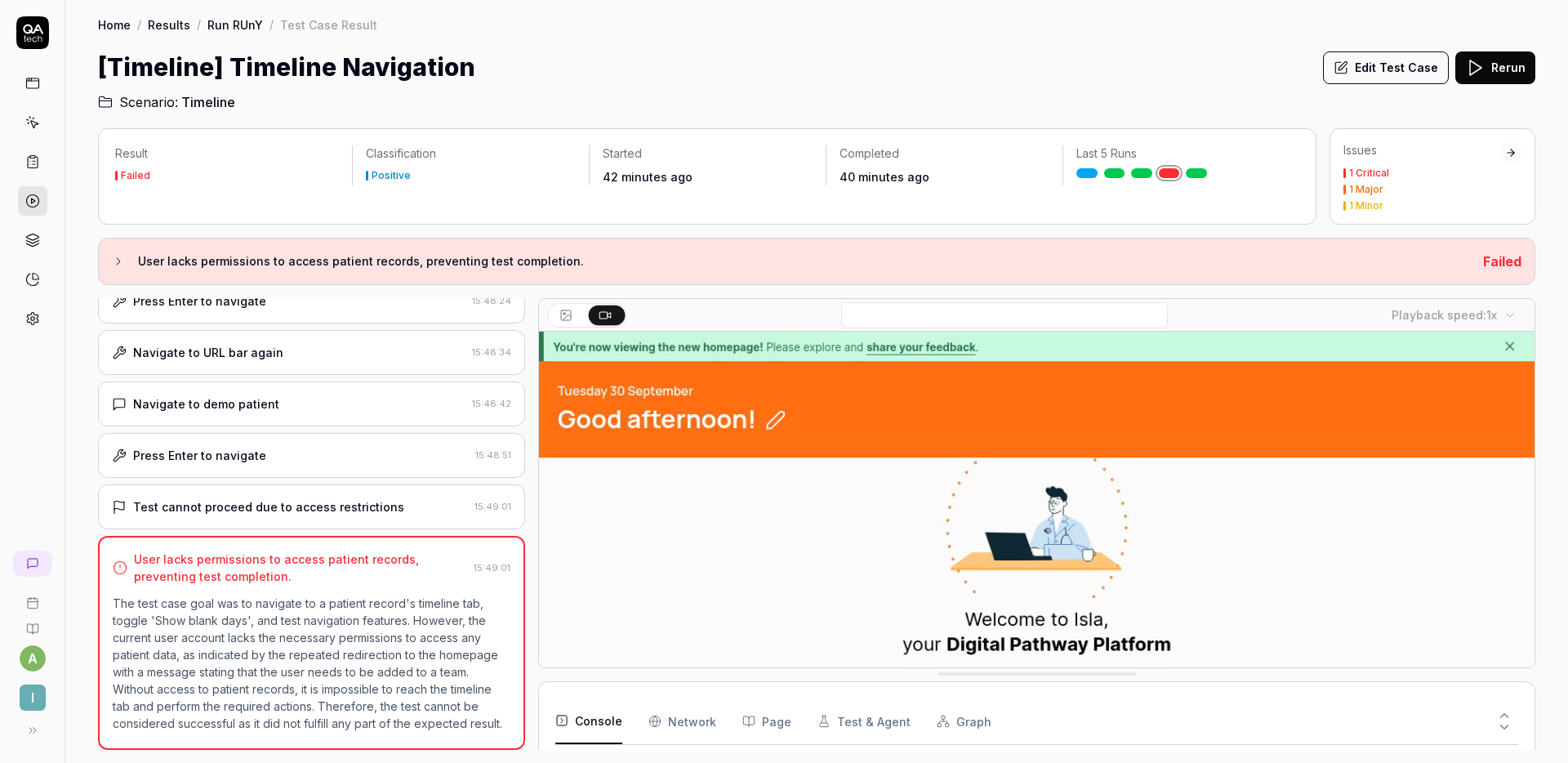
click at [1505, 711] on icon at bounding box center [1505, 716] width 15 height 15
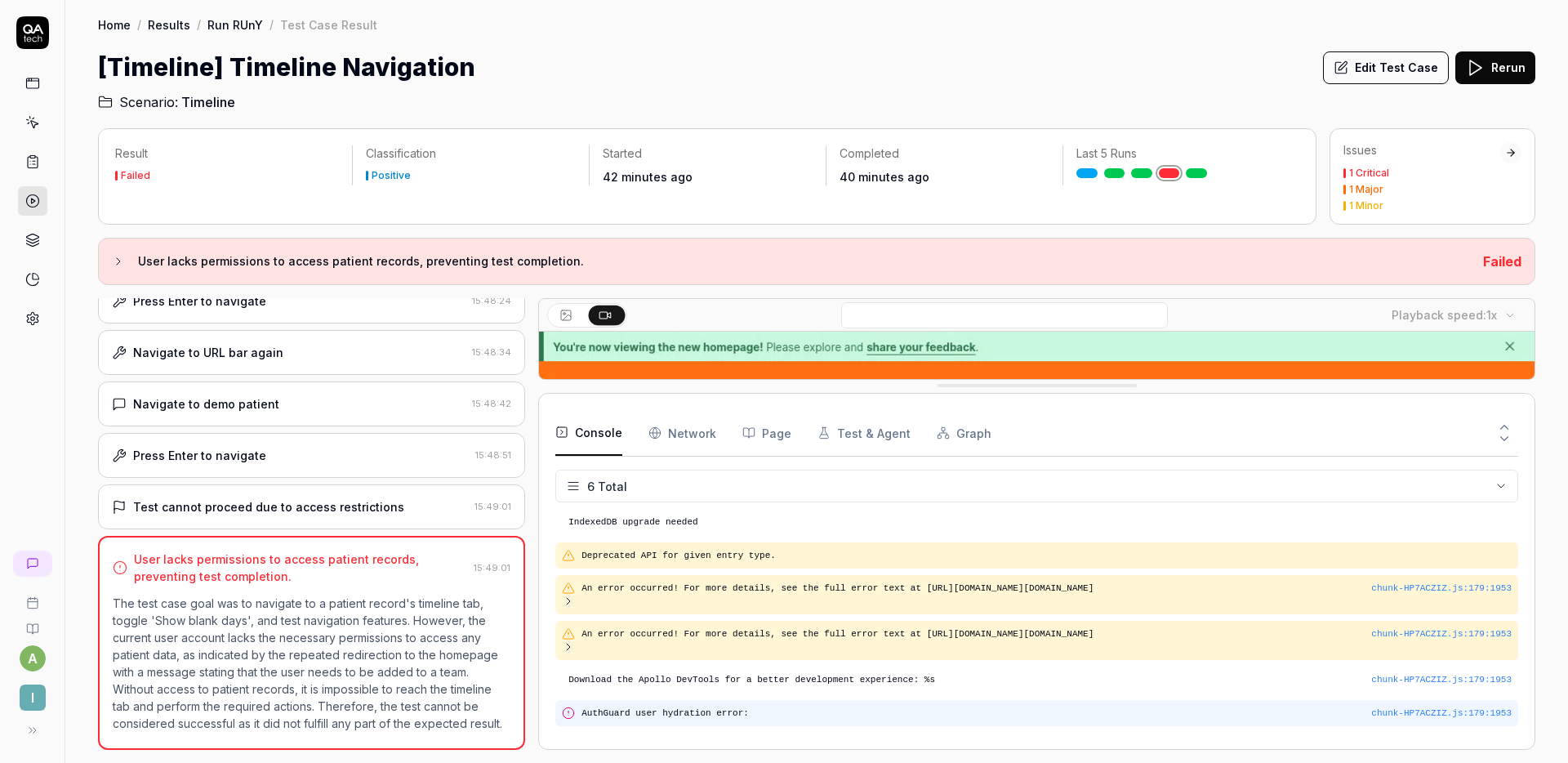
click at [777, 706] on div "chunk-HP7ACZIZ.js : 179 : 1953 AuthGuard user hydration error:" at bounding box center [1037, 714] width 963 height 27
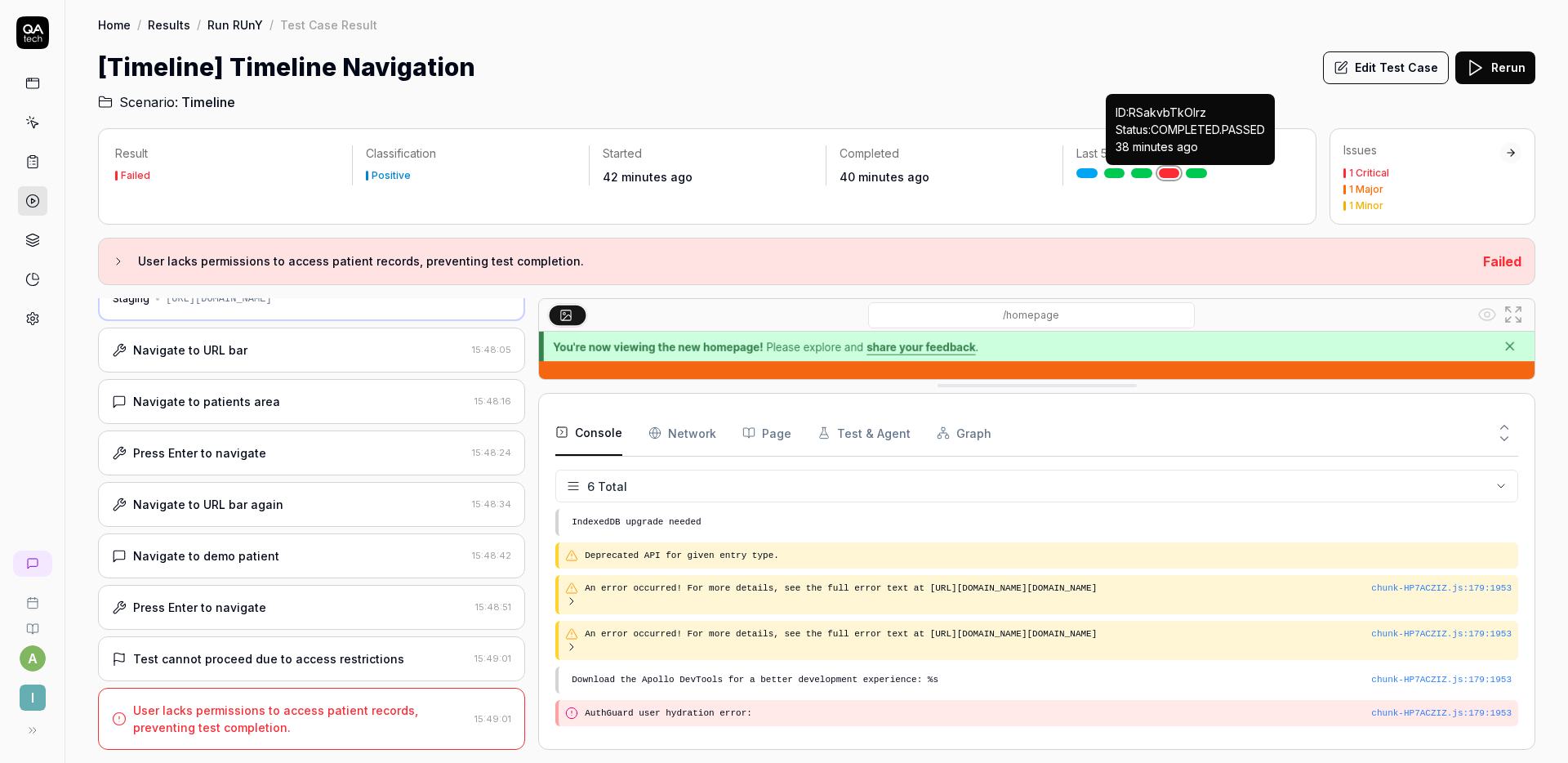
click at [1216, 147] on p "ID: RSakvbTkOlrz Status: COMPLETED . PASSED 38 minutes ago" at bounding box center [1190, 129] width 150 height 52
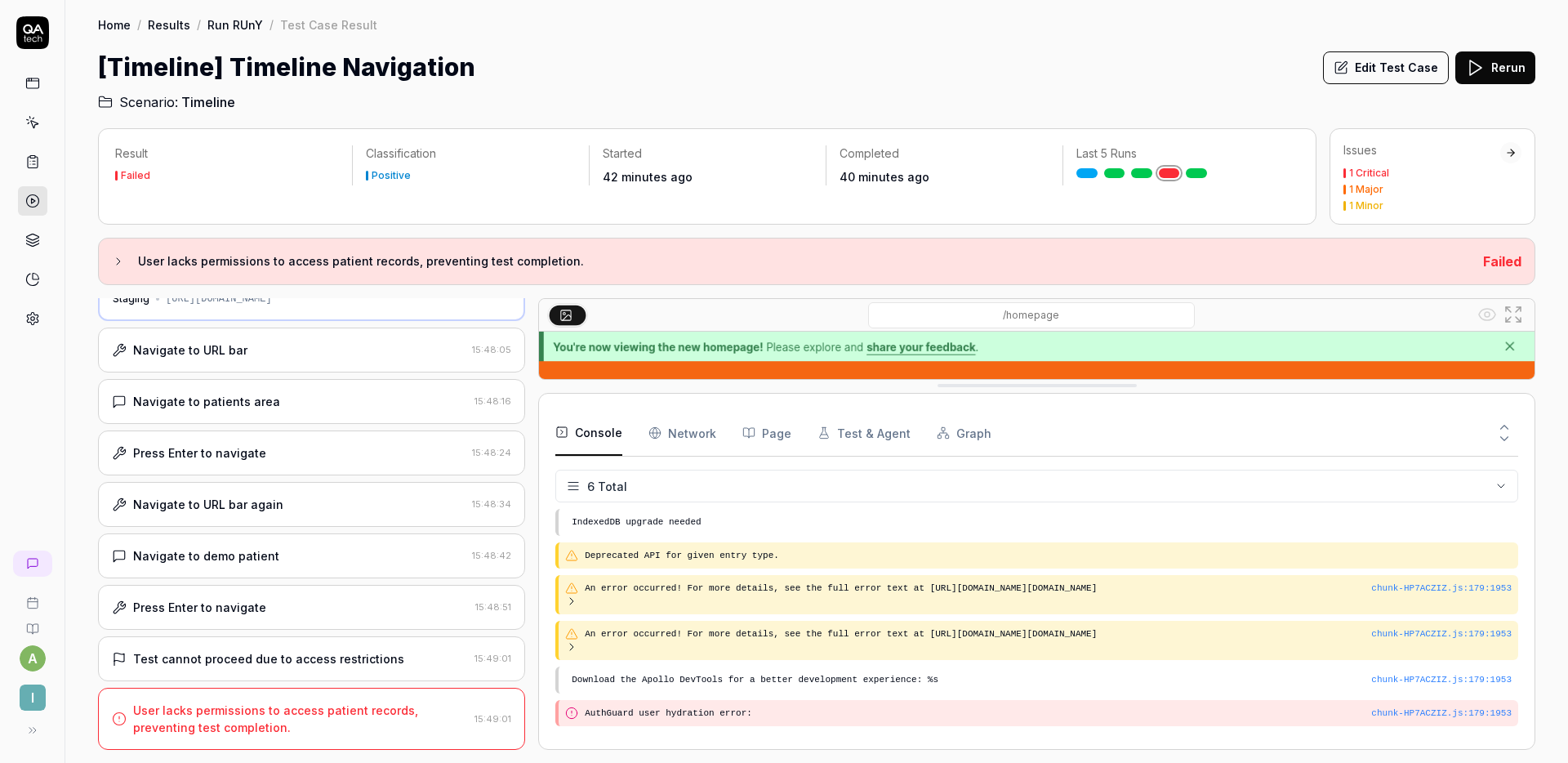
click at [1193, 174] on link at bounding box center [1196, 173] width 21 height 10
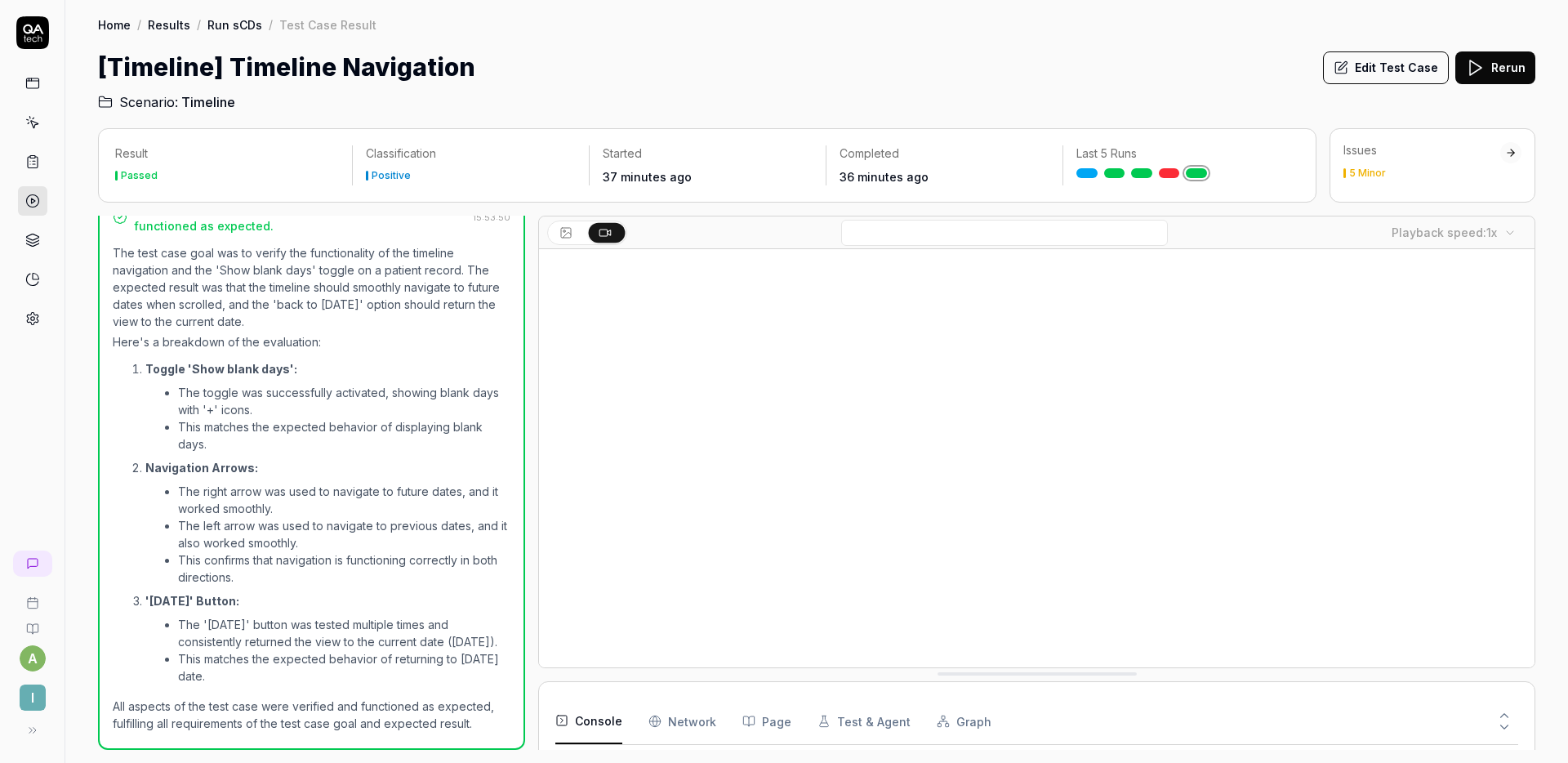
click at [1164, 54] on div "[Timeline] Timeline Navigation Edit Test Case Rerun" at bounding box center [816, 67] width 1437 height 37
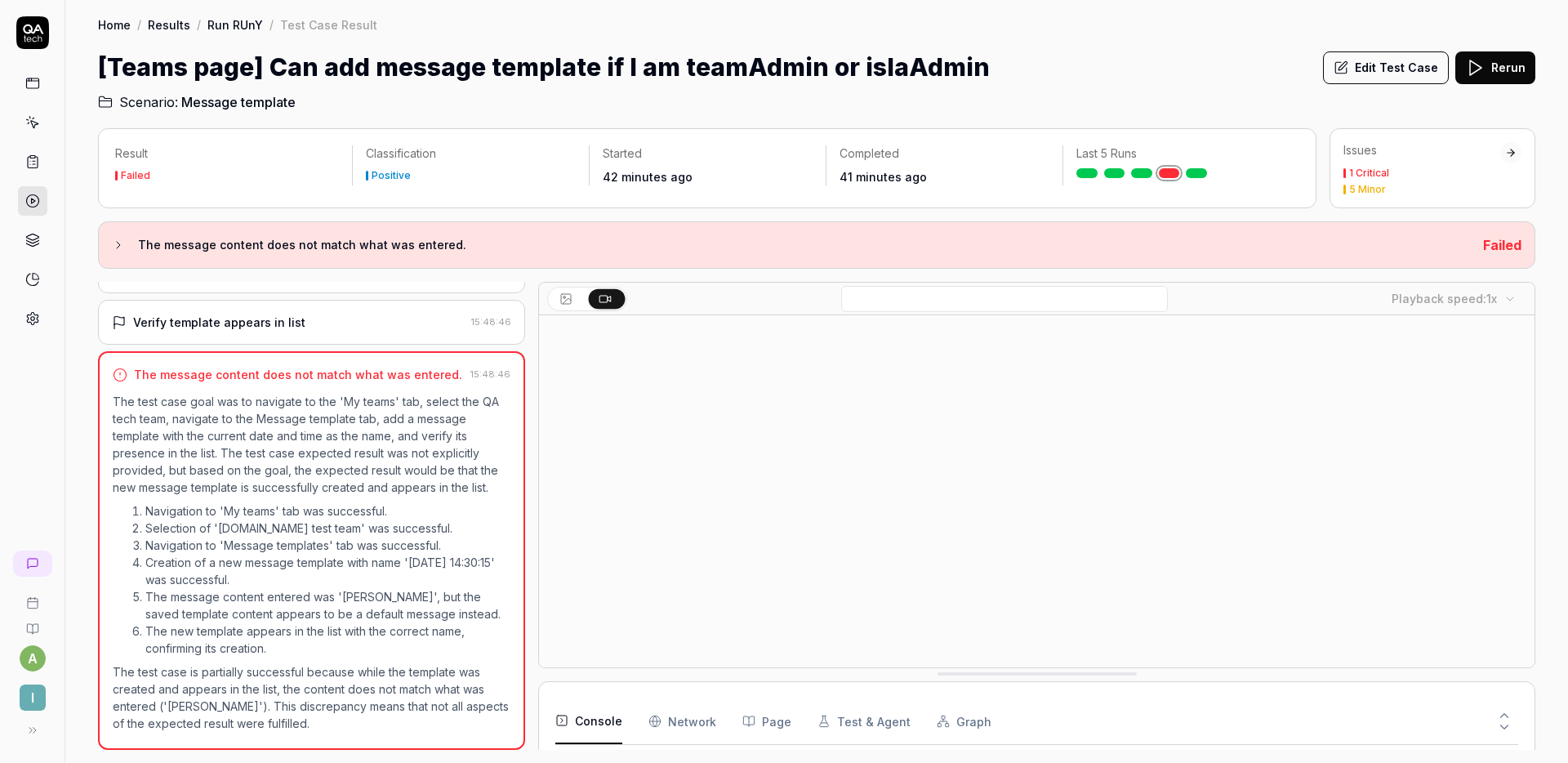
scroll to position [107, 0]
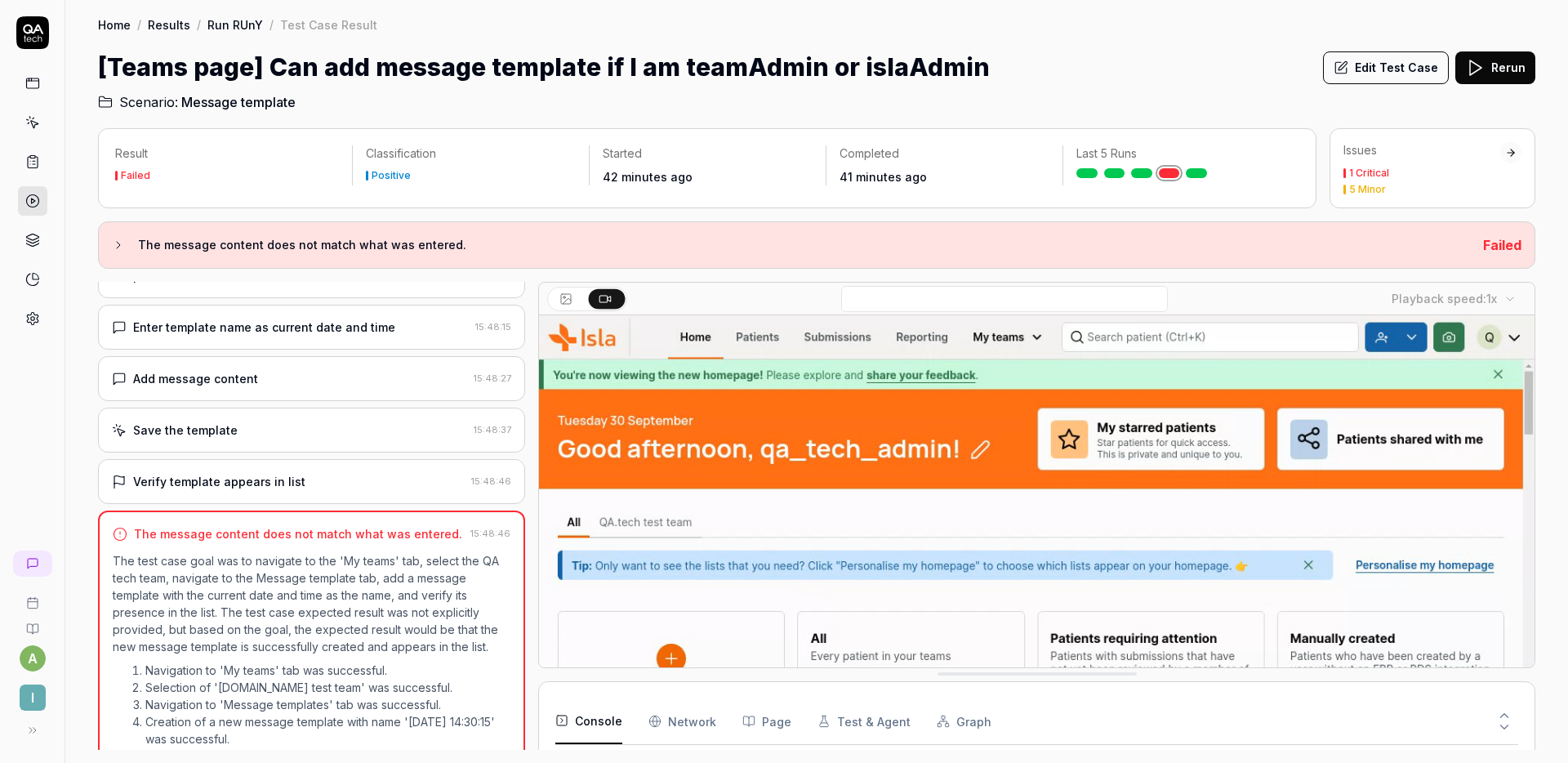
click at [291, 437] on div "Save the template" at bounding box center [289, 430] width 355 height 17
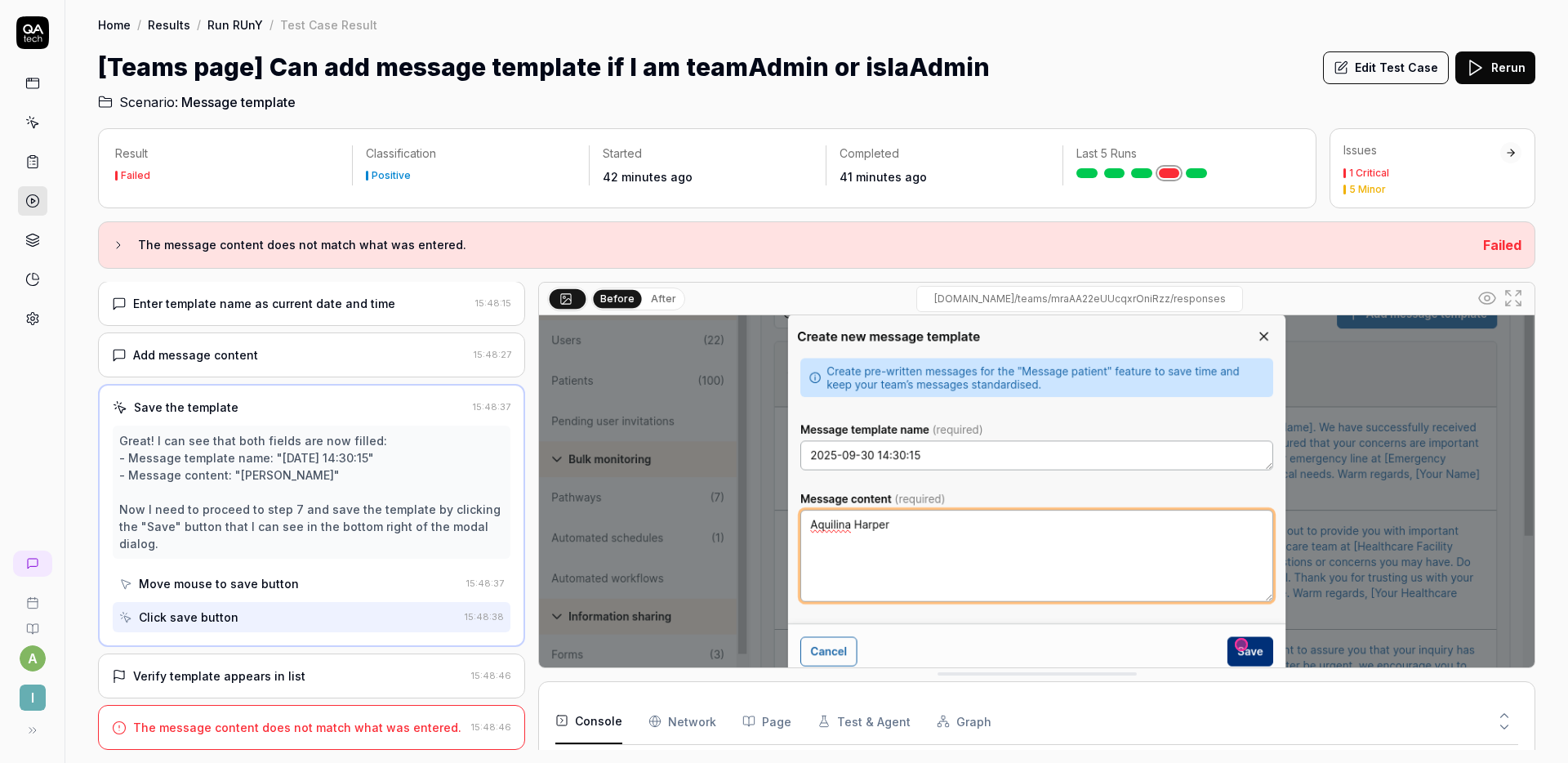
scroll to position [132, 0]
click at [278, 676] on div "Verify template appears in list" at bounding box center [219, 676] width 172 height 17
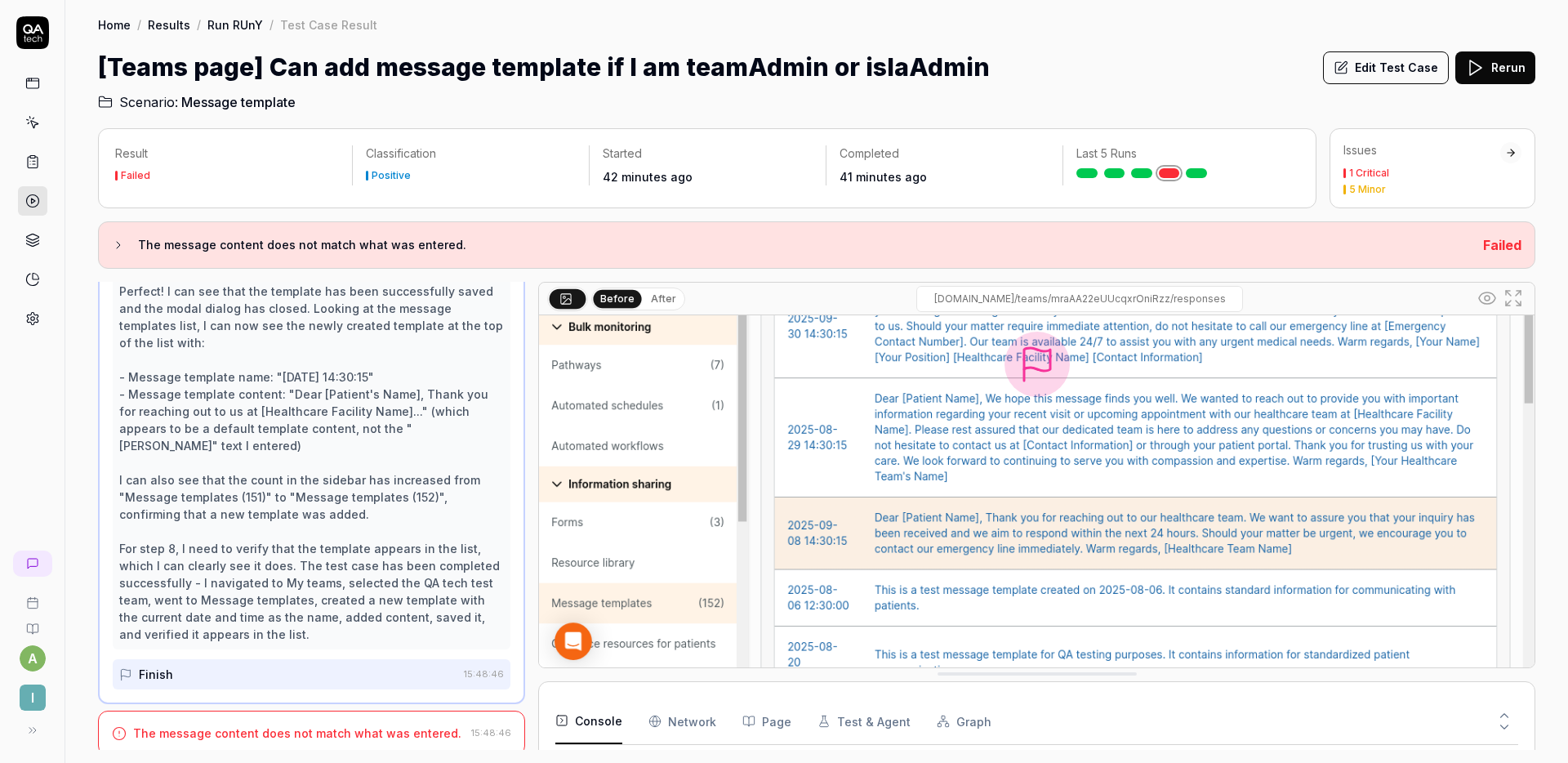
scroll to position [523, 0]
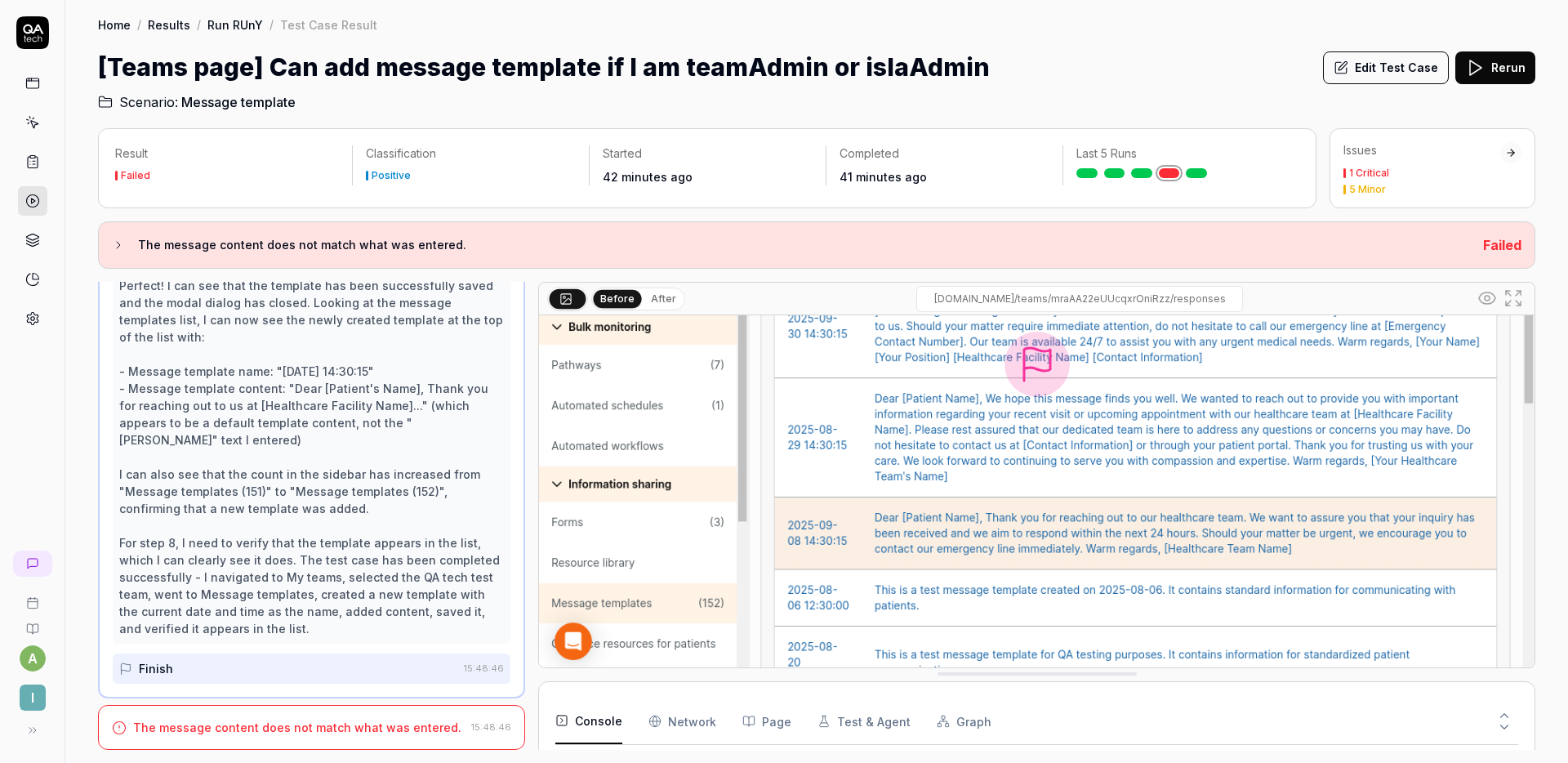
click at [283, 726] on div "The message content does not match what was entered." at bounding box center [297, 728] width 328 height 17
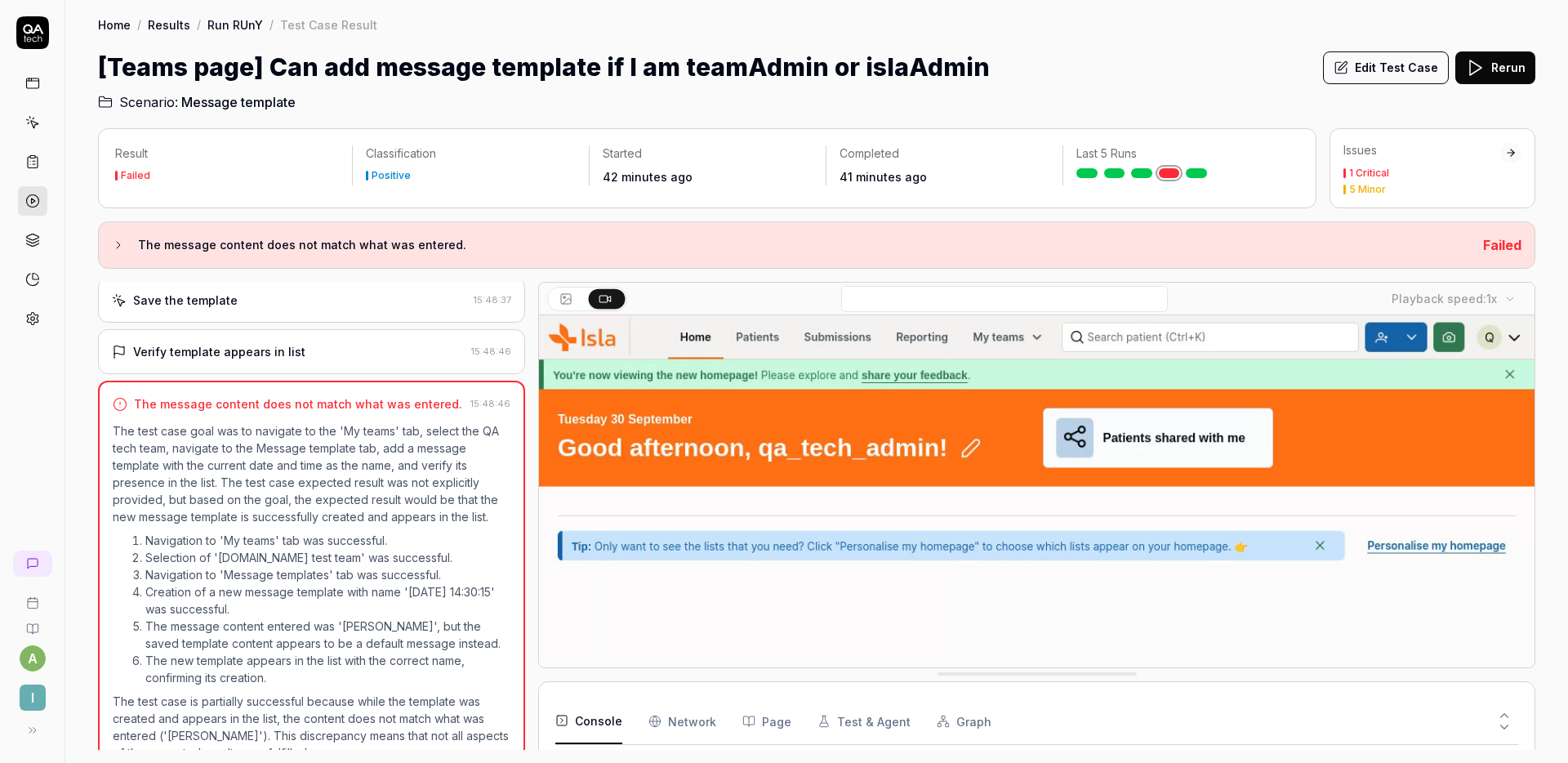
scroll to position [422, 0]
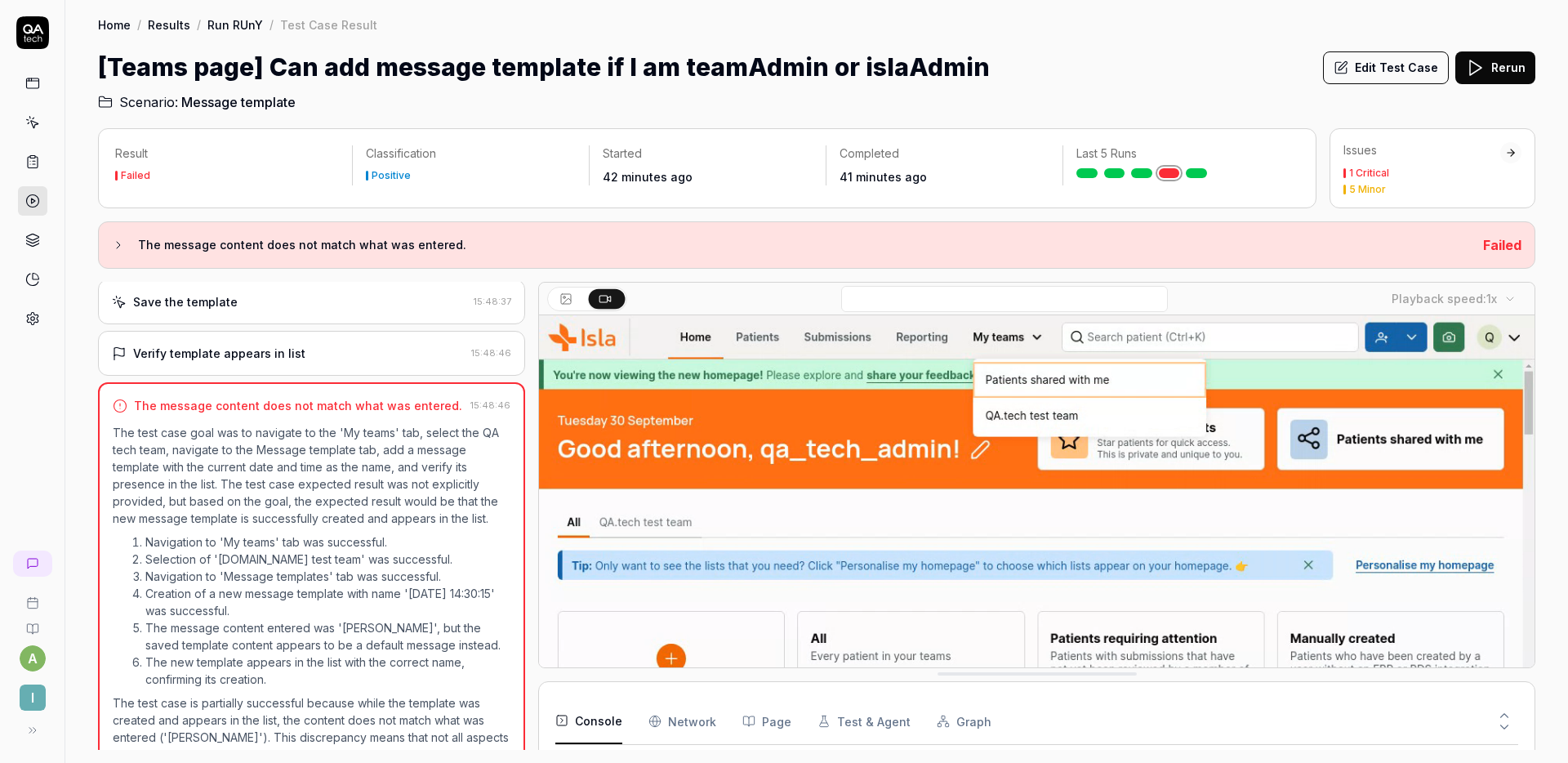
click at [284, 347] on div "Verify template appears in list" at bounding box center [219, 353] width 172 height 17
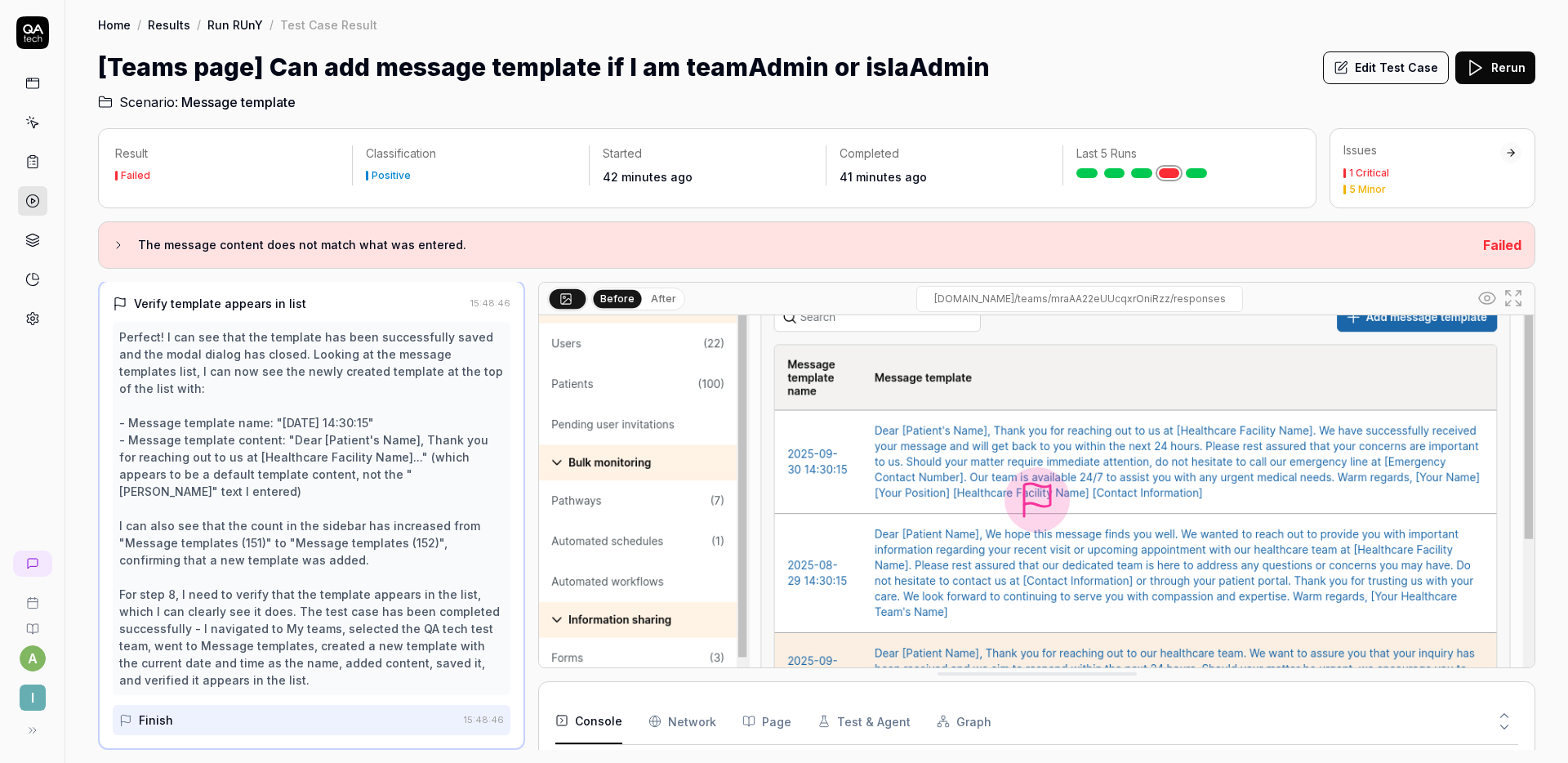
scroll to position [262, 0]
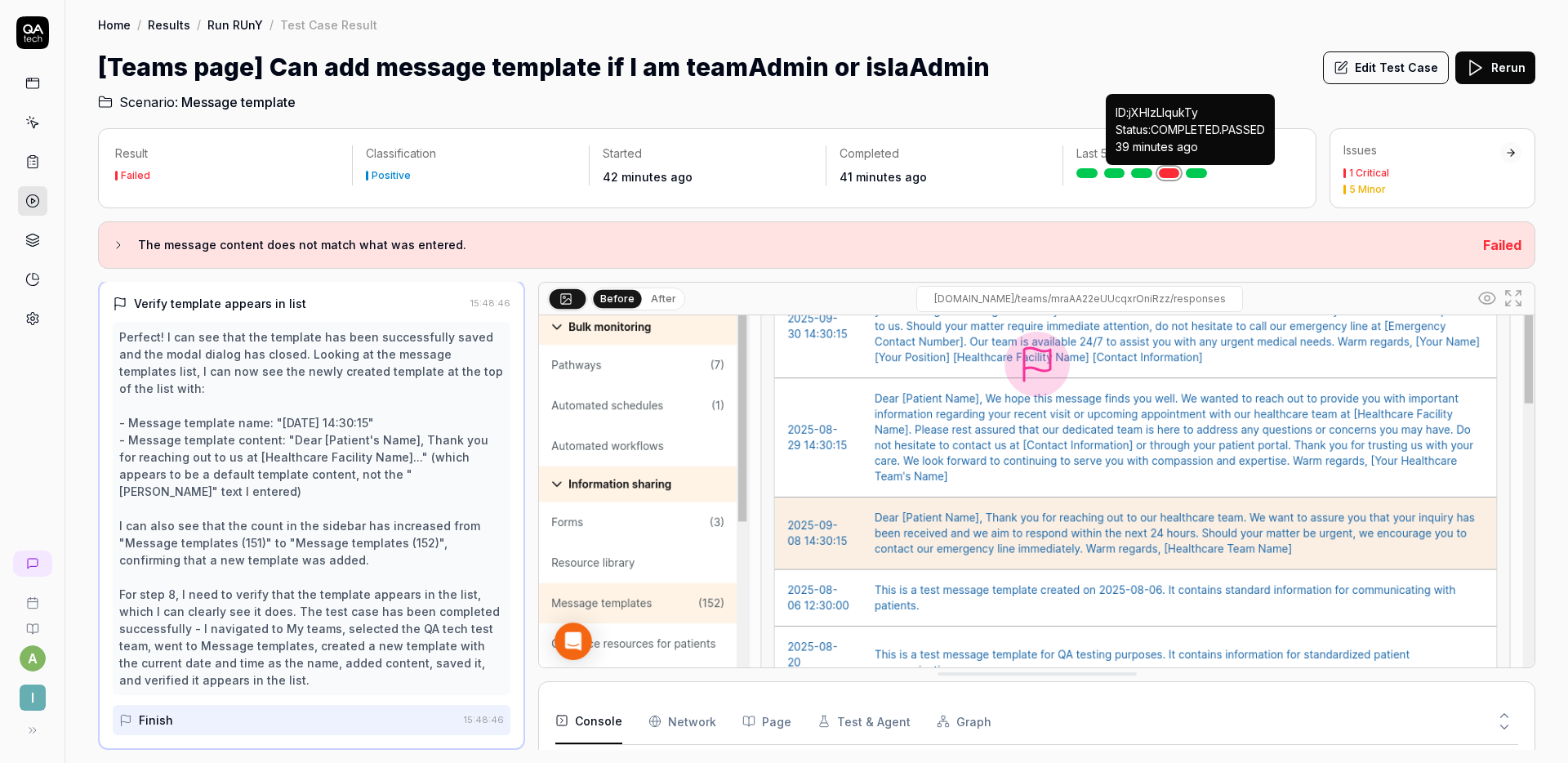
click at [1194, 174] on link at bounding box center [1196, 173] width 21 height 10
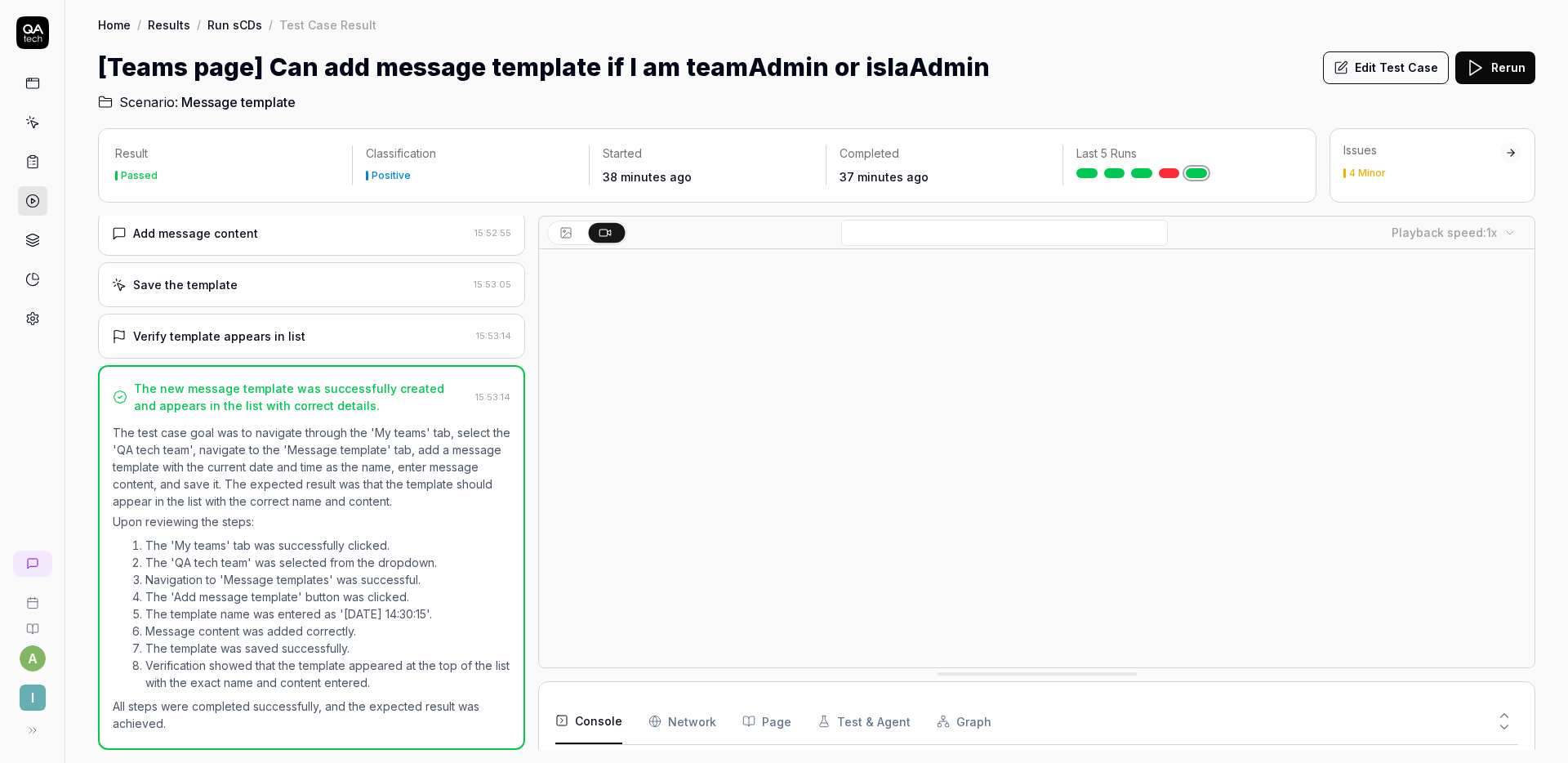
scroll to position [107, 0]
